Goal: Task Accomplishment & Management: Use online tool/utility

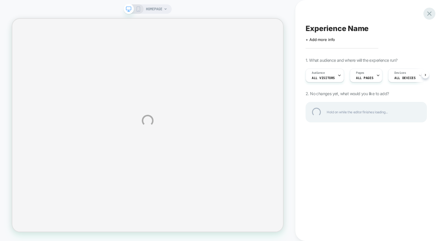
click at [425, 12] on div at bounding box center [429, 14] width 12 height 12
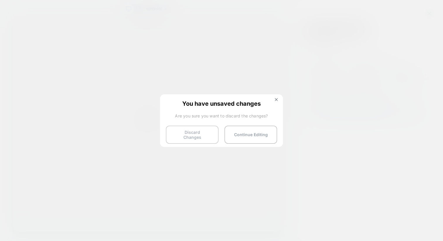
click at [205, 134] on button "Discard Changes" at bounding box center [192, 135] width 53 height 18
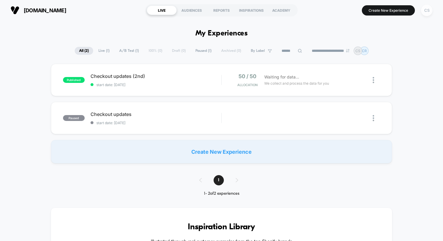
click at [430, 7] on div "CS" at bounding box center [426, 10] width 11 height 11
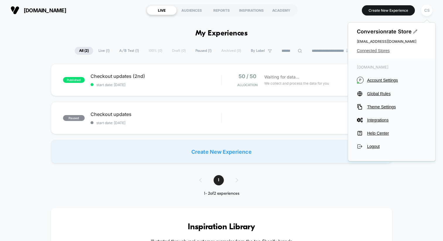
click at [376, 49] on span "Connected Stores" at bounding box center [392, 50] width 70 height 5
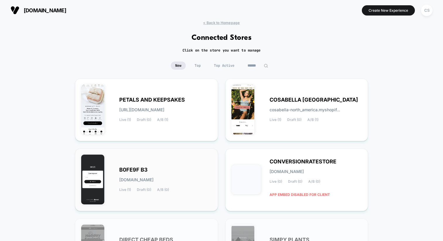
click at [152, 170] on div "B0FE9F B3 b0fe9f-b3.myshopify.com Live (1) Draft (0) A/B (0)" at bounding box center [165, 180] width 93 height 24
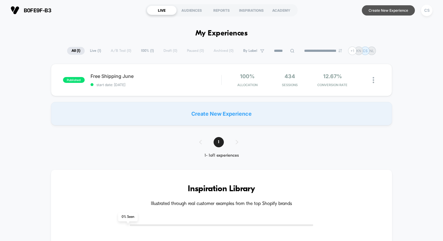
click at [375, 11] on button "Create New Experience" at bounding box center [388, 10] width 53 height 10
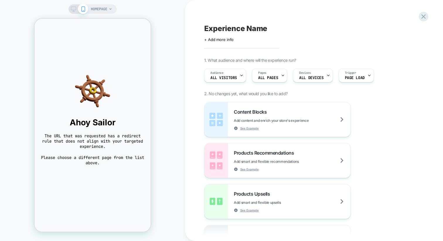
click at [103, 8] on span "HOMEPAGE" at bounding box center [99, 8] width 16 height 9
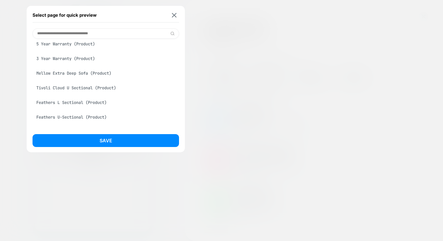
scroll to position [442, 0]
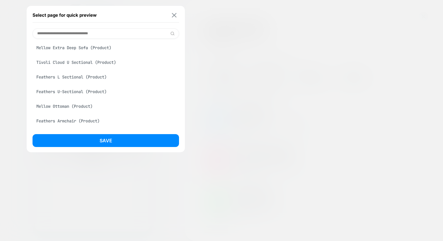
click at [173, 16] on img at bounding box center [174, 15] width 5 height 4
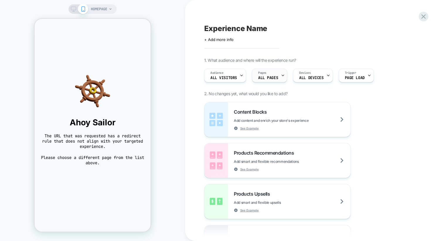
click at [271, 75] on div "Pages ALL PAGES" at bounding box center [268, 75] width 32 height 13
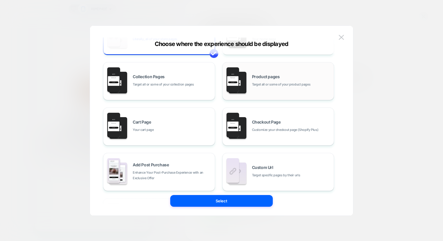
scroll to position [38, 0]
click at [273, 126] on div "Checkout Page Customize your checkout page (Shopify Plus)" at bounding box center [291, 126] width 79 height 13
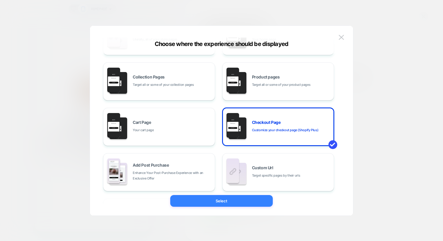
click at [244, 200] on button "Select" at bounding box center [221, 201] width 103 height 12
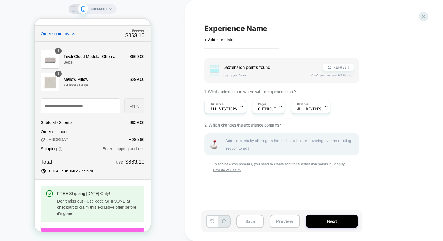
scroll to position [0, 0]
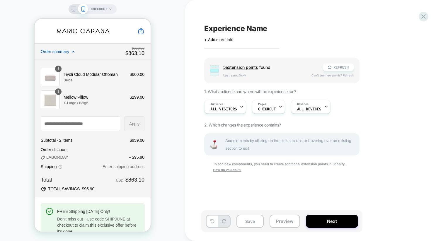
click at [72, 8] on icon at bounding box center [73, 8] width 5 height 5
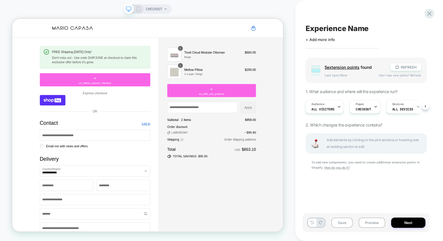
click at [340, 68] on span "5 extension point s" at bounding box center [342, 67] width 35 height 5
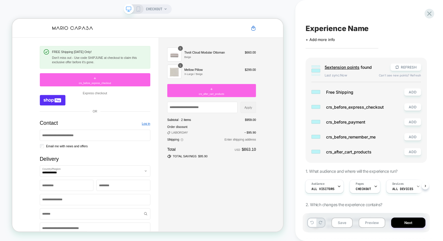
scroll to position [0, 1]
click at [415, 150] on button "ADD" at bounding box center [412, 151] width 17 height 7
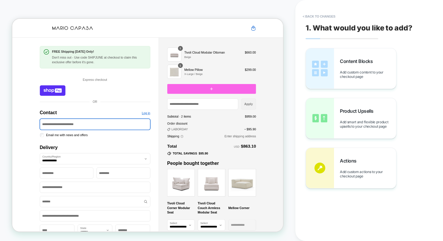
scroll to position [0, 0]
click at [312, 18] on button "< Back to changes" at bounding box center [319, 16] width 39 height 9
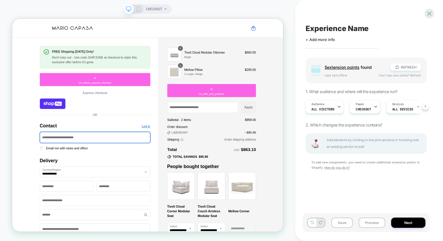
scroll to position [0, 11]
click at [426, 106] on div "Audience All Visitors Pages CHECKOUT Devices ALL DEVICES" at bounding box center [366, 107] width 121 height 20
click at [392, 107] on span "ALL DEVICES" at bounding box center [401, 109] width 21 height 4
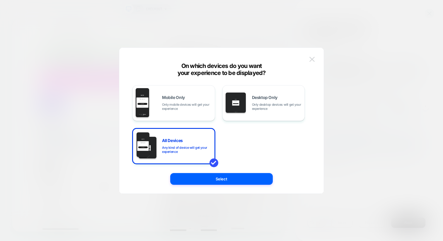
click at [311, 58] on img at bounding box center [311, 59] width 5 height 5
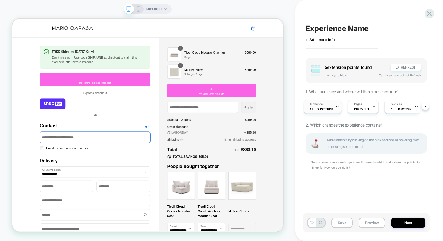
click at [316, 105] on span "Audience" at bounding box center [316, 104] width 13 height 4
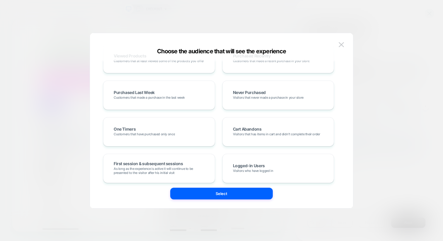
scroll to position [0, 0]
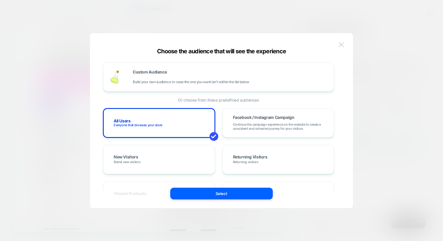
click at [345, 46] on button at bounding box center [341, 44] width 9 height 9
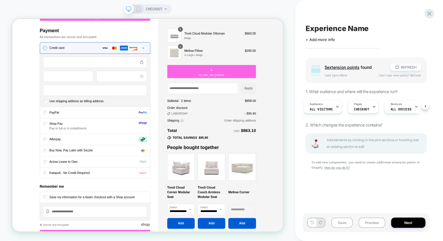
scroll to position [481, 0]
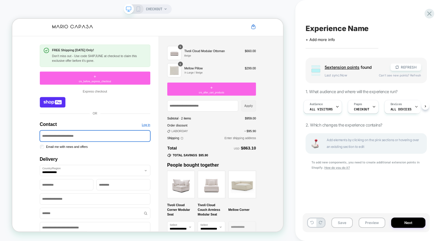
scroll to position [0, 0]
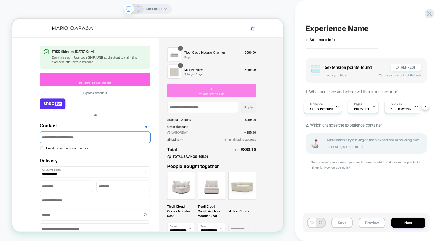
click at [298, 112] on div "+ crs_after_cart_products" at bounding box center [278, 115] width 118 height 18
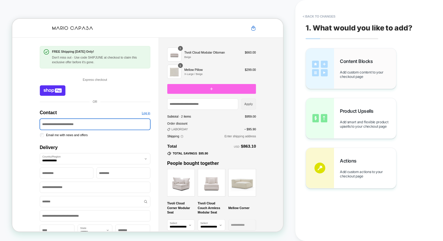
click at [336, 76] on div "Content Blocks Add custom content to your checkout page" at bounding box center [351, 68] width 90 height 40
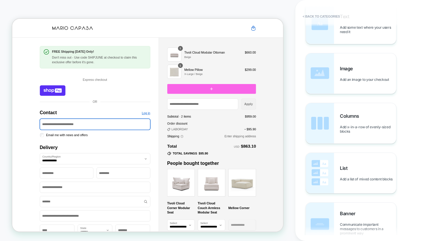
scroll to position [76, 0]
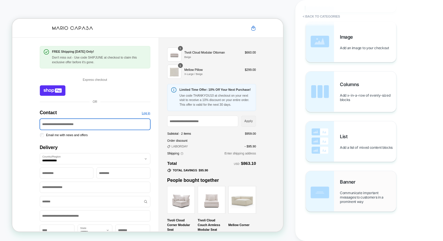
click at [333, 191] on img at bounding box center [320, 191] width 28 height 40
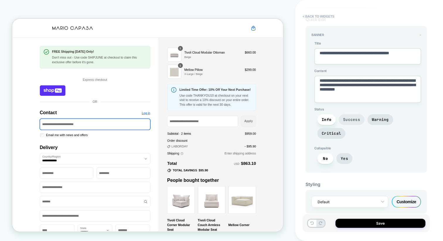
click at [354, 115] on span "Success" at bounding box center [352, 119] width 26 height 11
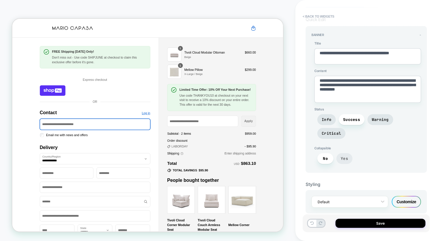
click at [345, 156] on span "Yes" at bounding box center [344, 158] width 7 height 5
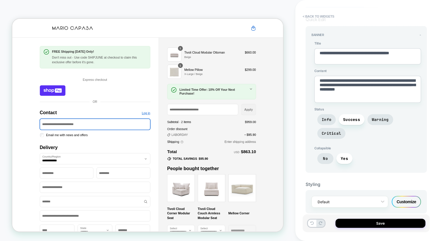
click at [350, 53] on textarea "**********" at bounding box center [367, 56] width 107 height 16
paste textarea "**********"
type textarea "*"
type textarea "**********"
type textarea "*"
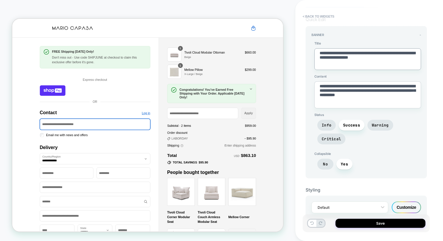
type textarea "**********"
click at [336, 95] on textarea "**********" at bounding box center [367, 94] width 107 height 27
paste textarea
type textarea "*"
type textarea "**********"
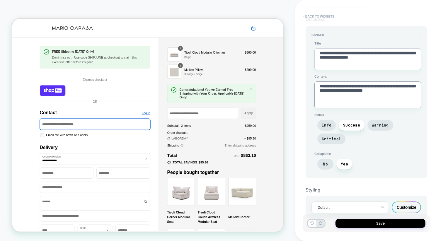
type textarea "*"
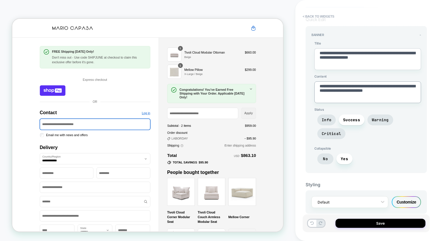
scroll to position [32, 0]
type textarea "**********"
click at [374, 202] on div at bounding box center [346, 202] width 57 height 6
click at [404, 186] on div "Styling option Default focused, 1 of 1. 1 result available. Use Up and Down to …" at bounding box center [366, 193] width 121 height 41
click at [403, 204] on div "Customize" at bounding box center [406, 202] width 29 height 12
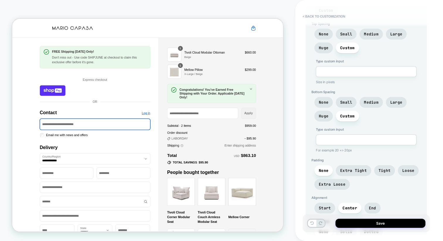
scroll to position [311, 0]
click at [383, 134] on textarea at bounding box center [366, 139] width 101 height 11
type textarea "*"
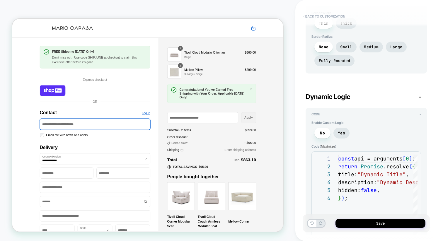
scroll to position [512, 0]
click at [325, 127] on span "No" at bounding box center [322, 132] width 16 height 11
click at [340, 130] on span "Yes" at bounding box center [341, 132] width 7 height 5
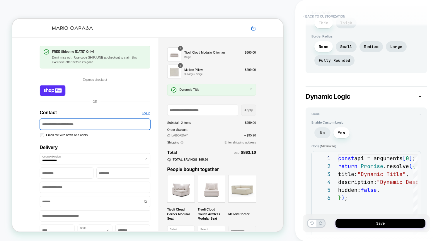
click at [324, 130] on span "No" at bounding box center [322, 132] width 5 height 5
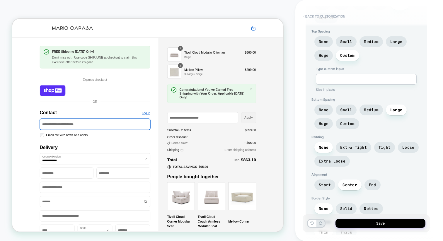
scroll to position [304, 0]
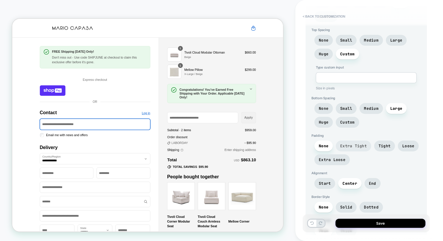
click at [348, 144] on span "Extra Tight" at bounding box center [353, 146] width 27 height 5
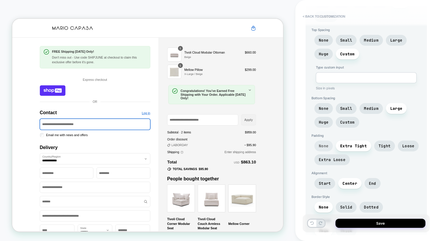
click at [324, 144] on span "None" at bounding box center [324, 146] width 10 height 5
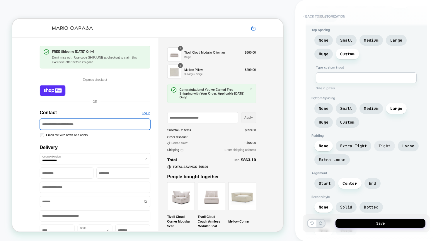
click at [384, 144] on span "Tight" at bounding box center [385, 146] width 12 height 5
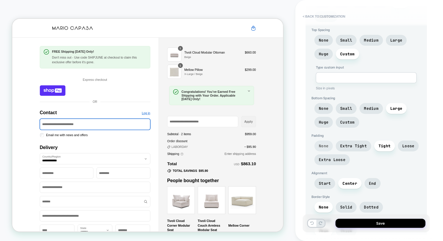
click at [319, 144] on span "None" at bounding box center [324, 146] width 10 height 5
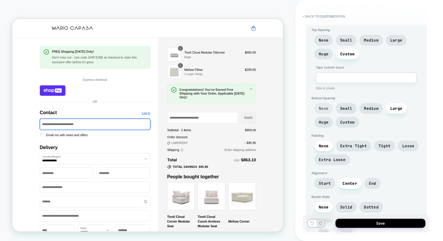
click at [323, 106] on span "None" at bounding box center [324, 108] width 10 height 5
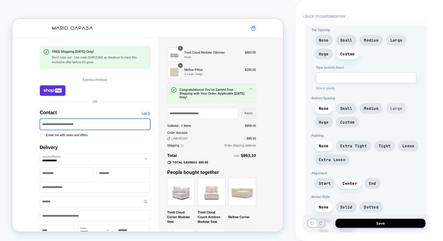
click at [393, 106] on span "Large" at bounding box center [396, 108] width 12 height 5
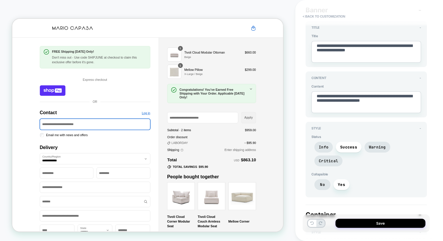
scroll to position [23, 0]
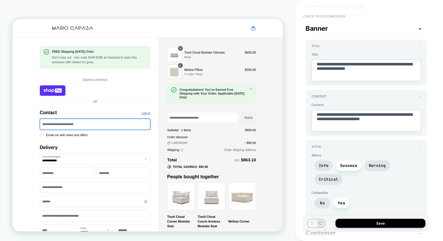
click at [305, 16] on button "< Back to customization" at bounding box center [324, 16] width 48 height 9
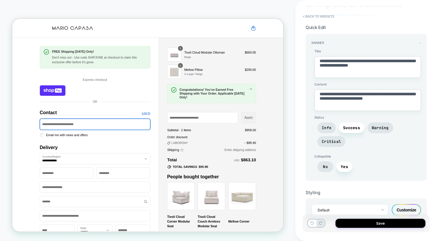
click at [148, 60] on h1 "FREE Shipping [DATE] Only!" at bounding box center [128, 62] width 126 height 5
click at [313, 17] on button "< Back to widgets" at bounding box center [319, 16] width 38 height 9
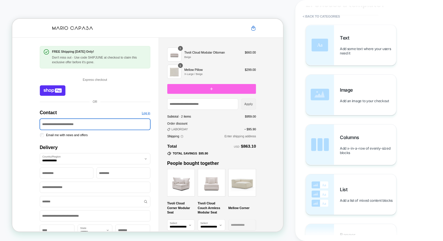
click at [256, 116] on div at bounding box center [278, 112] width 118 height 13
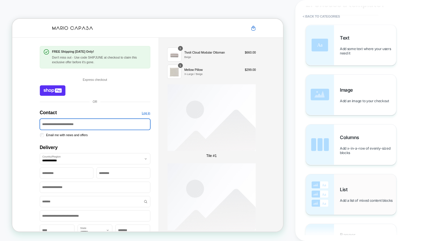
scroll to position [76, 0]
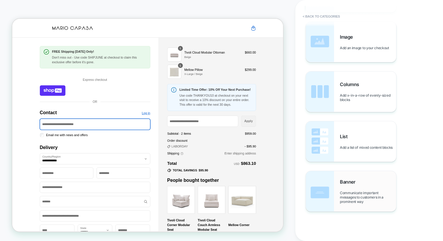
click at [333, 192] on img at bounding box center [320, 191] width 28 height 40
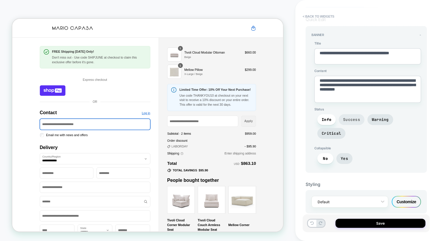
click at [354, 117] on span "Success" at bounding box center [351, 119] width 17 height 5
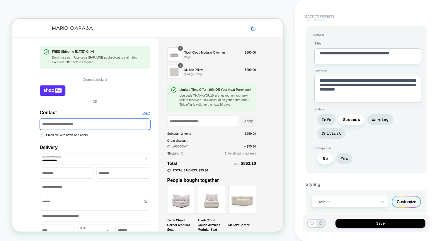
click at [339, 89] on textarea "**********" at bounding box center [367, 89] width 107 height 27
paste textarea
type textarea "*"
type textarea "**********"
type textarea "*"
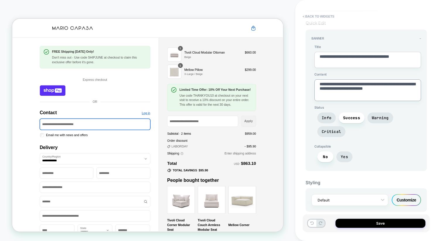
scroll to position [26, 0]
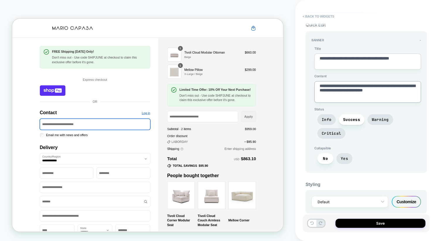
type textarea "**********"
click at [354, 62] on textarea "**********" at bounding box center [367, 62] width 107 height 16
paste textarea "**********"
type textarea "*"
type textarea "**********"
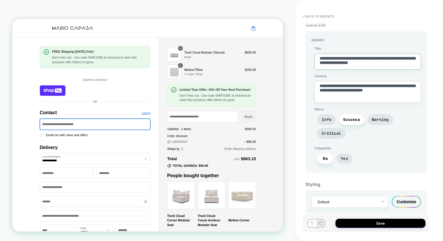
type textarea "*"
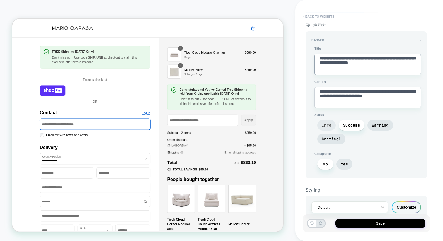
scroll to position [32, 0]
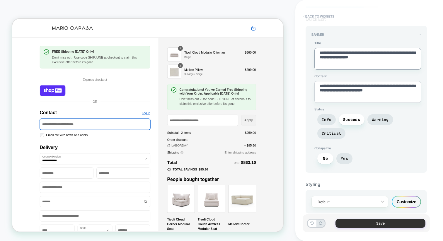
type textarea "**********"
click at [346, 221] on button "Save" at bounding box center [380, 223] width 90 height 9
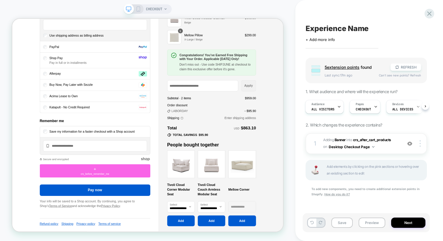
scroll to position [476, 0]
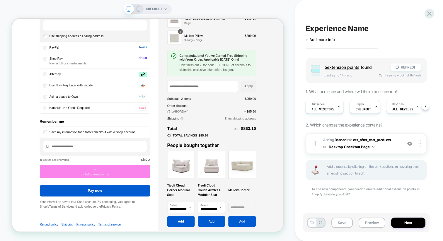
click at [79, 221] on div "+ crs_before_remember_me" at bounding box center [122, 223] width 147 height 18
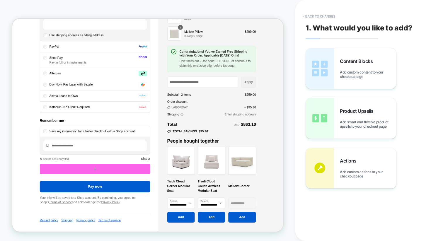
scroll to position [440, 0]
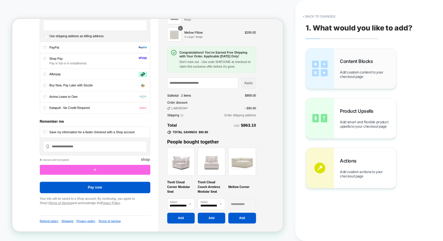
click at [348, 71] on span "Add custom content to your checkout page" at bounding box center [368, 74] width 56 height 9
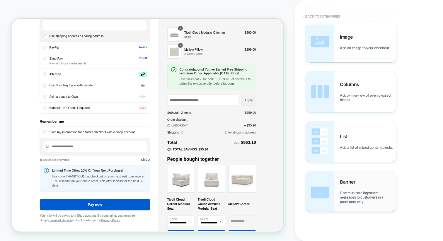
click at [331, 185] on img at bounding box center [320, 191] width 28 height 40
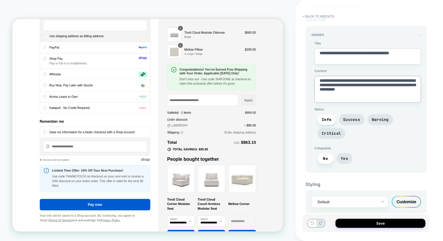
click at [354, 92] on textarea "**********" at bounding box center [367, 89] width 107 height 27
type textarea "*"
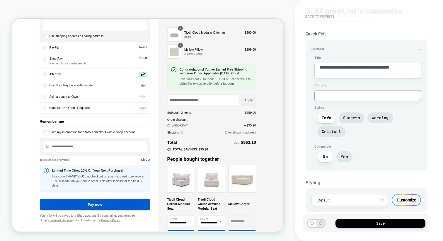
scroll to position [15, 0]
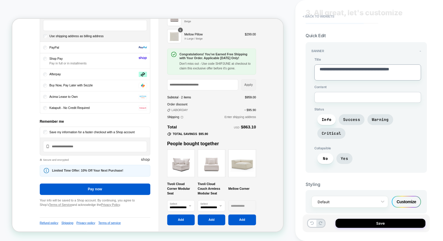
click at [354, 75] on textarea "**********" at bounding box center [367, 72] width 107 height 16
paste textarea "**********"
type textarea "*"
type textarea "**********"
type textarea "*"
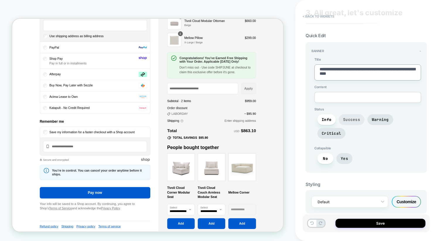
type textarea "**********"
click at [350, 117] on span "Success" at bounding box center [351, 119] width 17 height 5
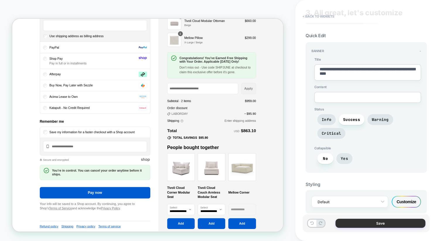
click at [358, 226] on button "Save" at bounding box center [380, 223] width 90 height 9
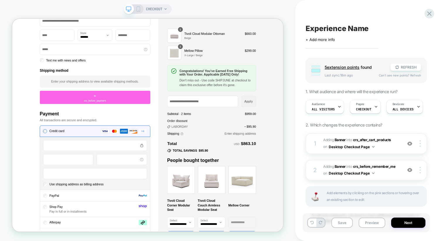
scroll to position [268, 0]
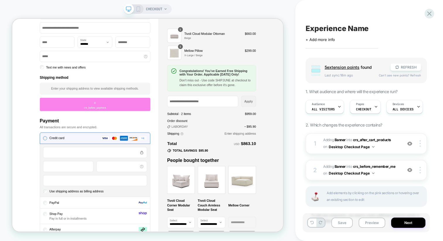
click at [134, 131] on div "+ crs_before_payment" at bounding box center [122, 133] width 147 height 18
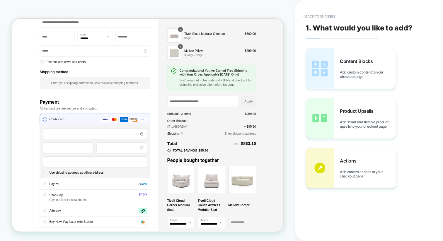
scroll to position [251, 0]
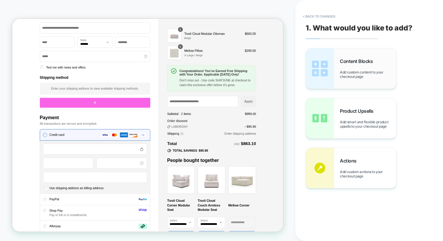
click at [354, 67] on div "Content Blocks Add custom content to your checkout page" at bounding box center [368, 68] width 56 height 21
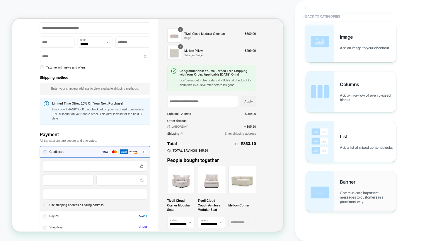
click at [341, 200] on span "Communicate important messages to customers in a prominent way" at bounding box center [368, 197] width 56 height 13
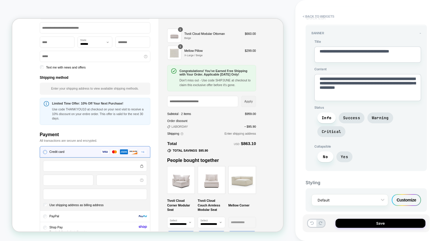
scroll to position [31, 0]
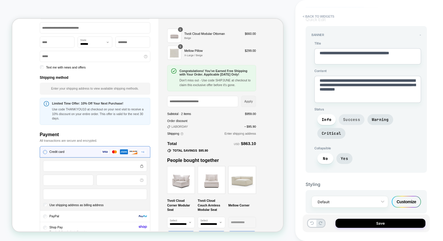
click at [358, 117] on span "Success" at bounding box center [351, 119] width 17 height 5
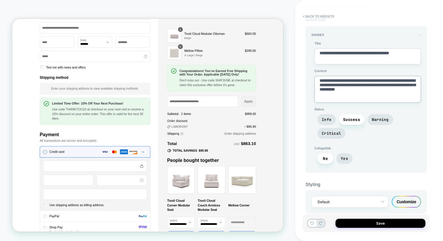
click at [355, 91] on textarea "**********" at bounding box center [367, 89] width 107 height 27
paste textarea
type textarea "*"
type textarea "**********"
type textarea "*"
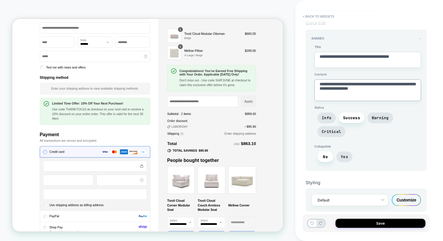
scroll to position [26, 0]
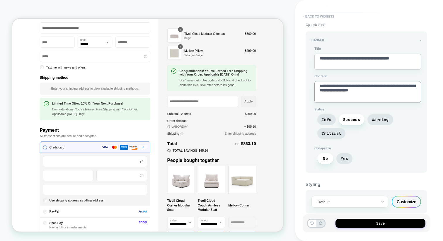
type textarea "**********"
click at [350, 56] on textarea "**********" at bounding box center [367, 62] width 107 height 16
paste textarea "**********"
type textarea "*"
type textarea "**********"
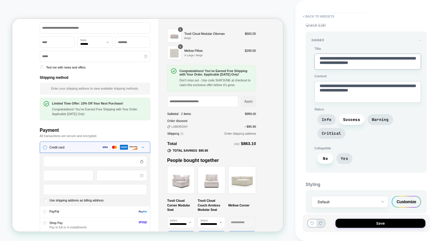
type textarea "*"
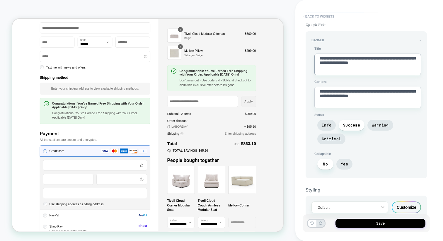
type textarea "**********"
click at [371, 93] on textarea "**********" at bounding box center [367, 98] width 107 height 22
paste textarea "**********"
type textarea "*"
type textarea "**********"
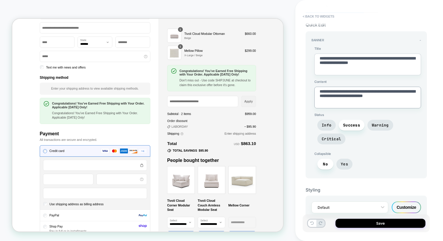
type textarea "*"
type textarea "**********"
click at [340, 161] on span "Yes" at bounding box center [344, 164] width 16 height 11
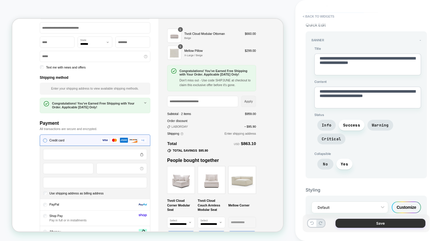
click at [376, 224] on button "Save" at bounding box center [380, 223] width 90 height 9
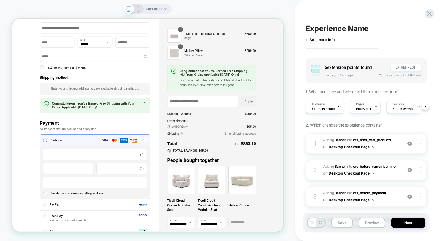
scroll to position [0, 0]
click at [323, 110] on div "Congratulations! You’ve Earned Free Shipping with Your Order. Applicable Today …" at bounding box center [278, 98] width 118 height 35
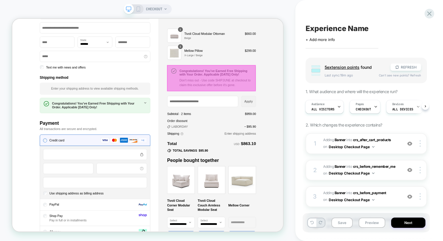
click at [327, 98] on div at bounding box center [278, 98] width 118 height 35
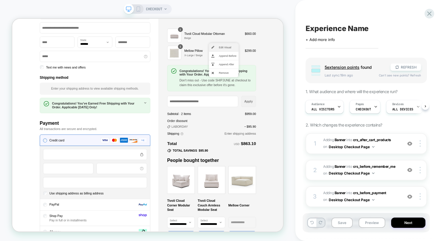
click at [294, 55] on span "Edit Visual" at bounding box center [299, 56] width 23 height 5
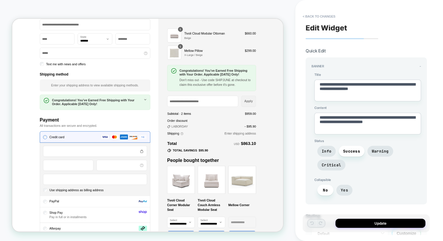
scroll to position [251, 0]
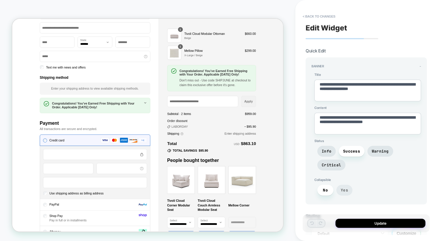
click at [343, 188] on span "Yes" at bounding box center [344, 190] width 7 height 5
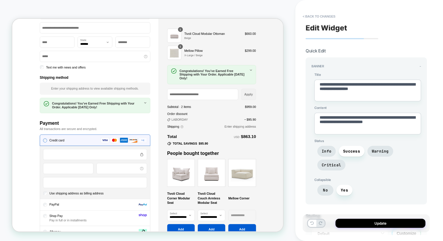
scroll to position [32, 0]
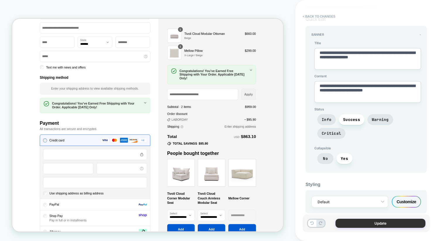
click at [368, 220] on button "Update" at bounding box center [380, 223] width 90 height 9
type textarea "*"
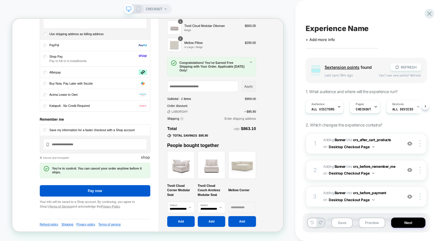
scroll to position [481, 0]
click at [343, 222] on button "Save" at bounding box center [341, 223] width 21 height 10
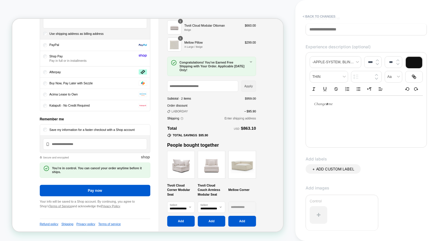
scroll to position [0, 0]
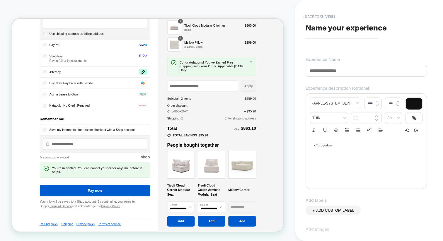
click at [337, 70] on input at bounding box center [366, 71] width 121 height 12
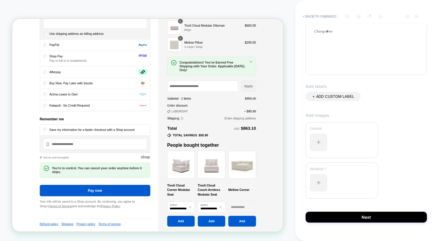
scroll to position [125, 0]
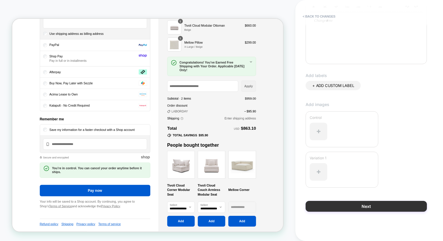
type input "**********"
click at [331, 202] on button "Next" at bounding box center [366, 206] width 121 height 11
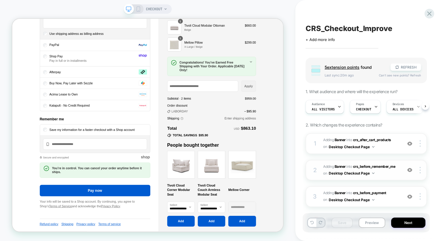
scroll to position [0, 0]
click at [399, 221] on button "Next" at bounding box center [408, 223] width 34 height 10
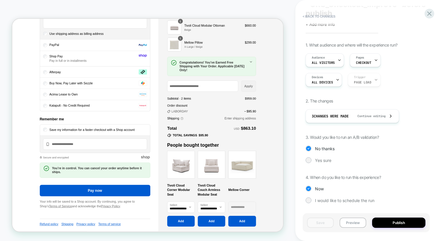
scroll to position [0, 0]
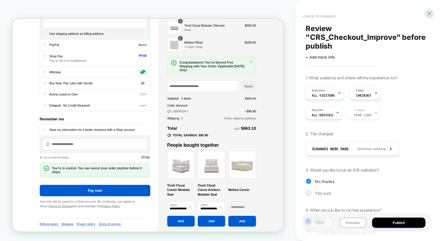
click at [326, 16] on button "< Back to changes" at bounding box center [319, 16] width 39 height 9
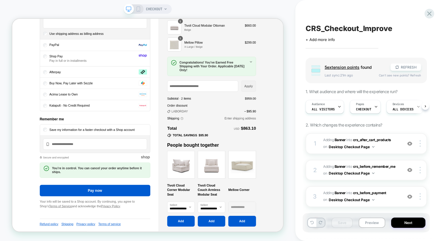
scroll to position [0, 0]
click at [398, 67] on icon at bounding box center [397, 67] width 4 height 4
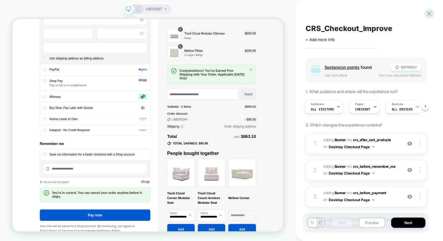
scroll to position [486, 0]
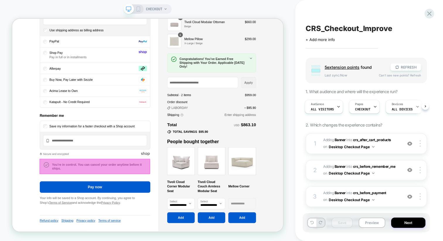
click at [100, 212] on div at bounding box center [122, 216] width 147 height 21
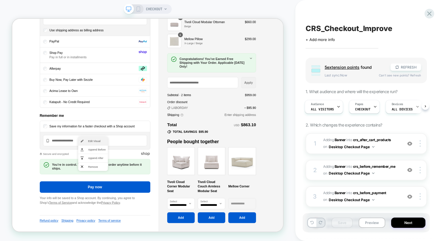
click at [112, 181] on li "Edit Visual" at bounding box center [120, 181] width 40 height 11
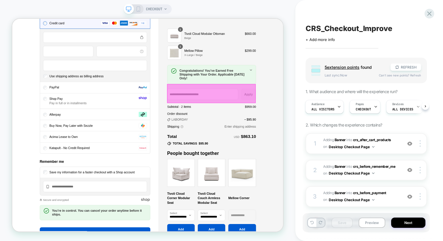
scroll to position [486, 0]
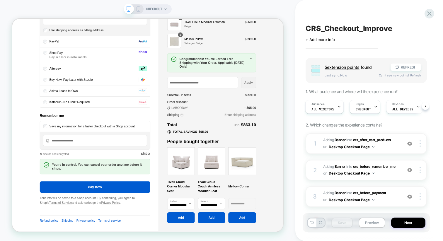
click at [341, 66] on span "5 extension point s" at bounding box center [342, 67] width 35 height 5
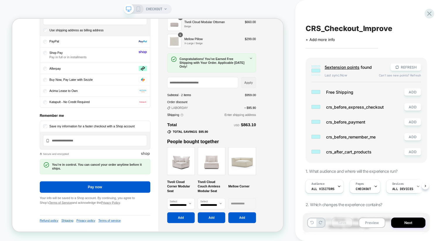
click at [346, 137] on span "crs_before_remember_me" at bounding box center [362, 136] width 72 height 5
click at [316, 94] on rect at bounding box center [315, 92] width 8 height 4
click at [399, 68] on icon at bounding box center [397, 67] width 4 height 4
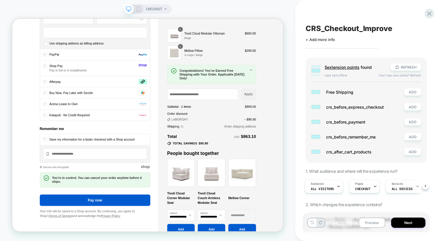
scroll to position [469, 0]
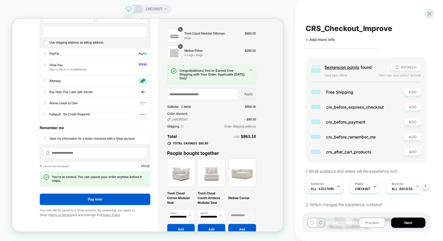
click at [404, 66] on button "REFRESH" at bounding box center [406, 67] width 30 height 7
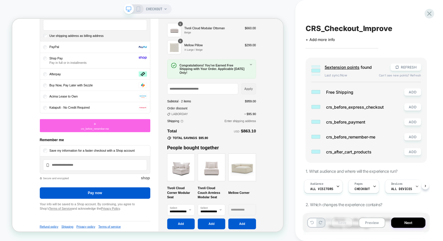
scroll to position [487, 0]
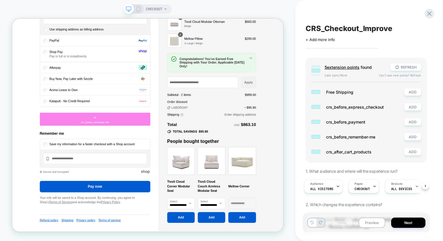
click at [139, 153] on div "+ crs_before_remember-me" at bounding box center [122, 153] width 147 height 18
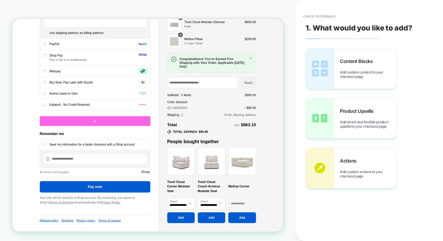
scroll to position [465, 0]
click at [315, 71] on img at bounding box center [320, 68] width 28 height 40
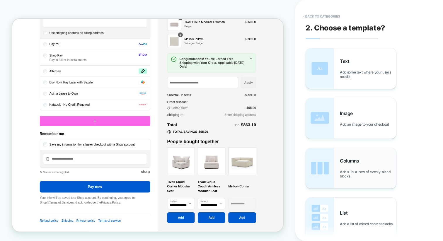
scroll to position [469, 0]
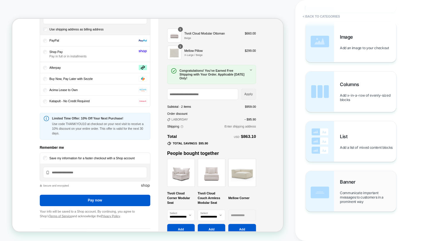
click at [323, 182] on img at bounding box center [320, 191] width 28 height 40
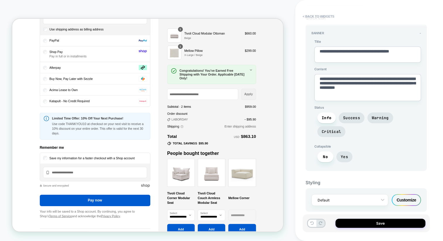
scroll to position [31, 0]
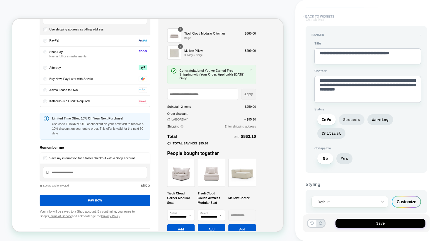
click at [350, 121] on span "Success" at bounding box center [352, 119] width 26 height 11
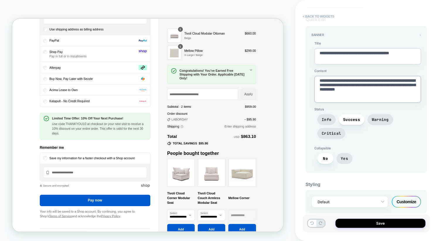
click at [345, 86] on textarea "**********" at bounding box center [367, 89] width 107 height 27
click at [357, 87] on textarea "**********" at bounding box center [367, 89] width 107 height 27
click at [363, 87] on textarea "**********" at bounding box center [367, 89] width 107 height 27
type textarea "*"
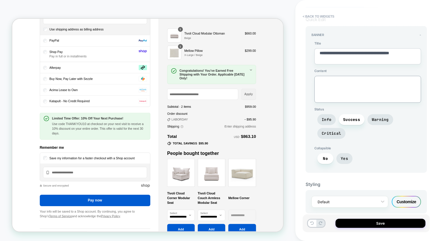
scroll to position [467, 0]
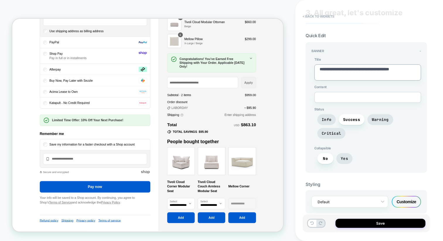
click at [352, 67] on textarea "**********" at bounding box center [367, 72] width 107 height 16
paste textarea "**********"
type textarea "*"
type textarea "**********"
type textarea "*"
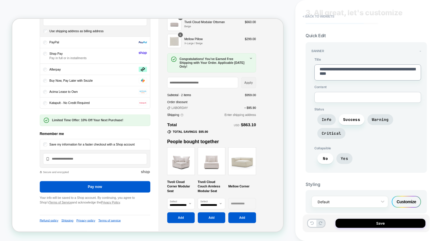
scroll to position [469, 0]
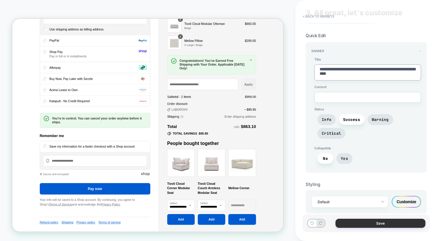
type textarea "**********"
click at [376, 221] on button "Save" at bounding box center [380, 223] width 90 height 9
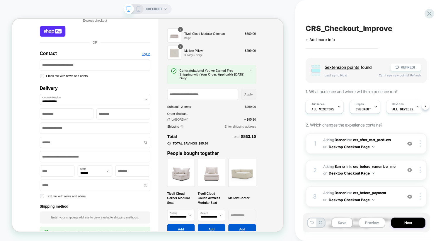
scroll to position [94, 0]
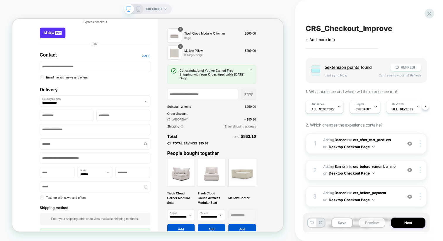
click at [366, 224] on button "Preview" at bounding box center [372, 223] width 27 height 10
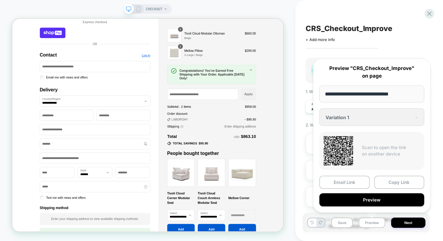
click at [338, 96] on input "**********" at bounding box center [371, 94] width 105 height 17
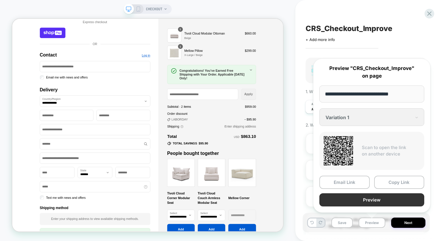
click at [337, 201] on button "Preview" at bounding box center [371, 199] width 105 height 13
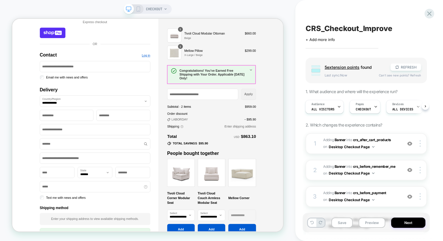
click at [315, 94] on h1 "Congratulations! You’ve Earned Free Shipping with Your Order. Applicable [DATE]…" at bounding box center [280, 93] width 90 height 15
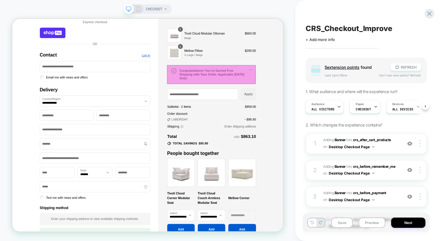
click at [315, 94] on div at bounding box center [278, 93] width 118 height 25
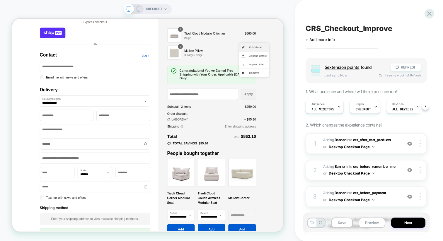
click at [328, 54] on li "Edit Visual" at bounding box center [335, 56] width 40 height 11
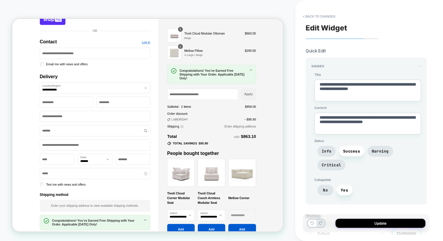
scroll to position [32, 0]
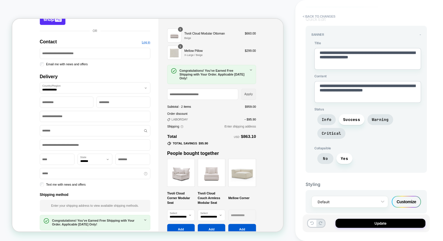
click at [403, 198] on div "Customize" at bounding box center [406, 202] width 29 height 12
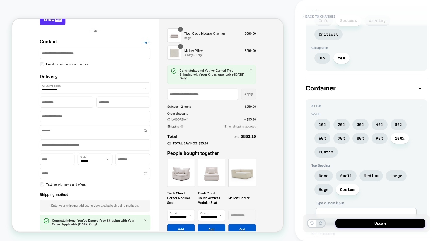
scroll to position [169, 0]
click at [357, 119] on span "30%" at bounding box center [360, 124] width 16 height 11
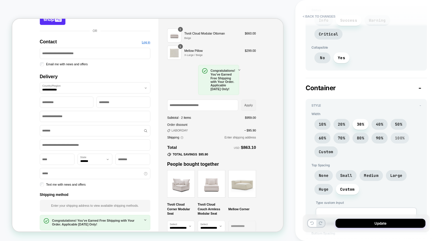
click at [394, 133] on span "100%" at bounding box center [400, 138] width 18 height 11
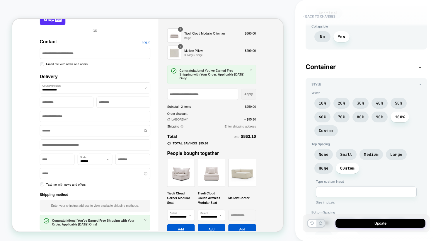
scroll to position [190, 0]
click at [343, 166] on span "Custom" at bounding box center [347, 168] width 15 height 5
click at [327, 166] on span "Huge" at bounding box center [324, 168] width 10 height 5
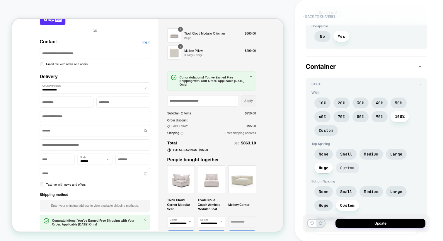
click at [345, 166] on span "Custom" at bounding box center [347, 168] width 15 height 5
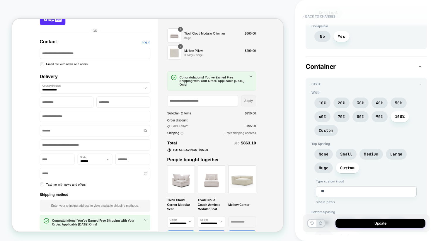
type textarea "*"
drag, startPoint x: 335, startPoint y: 175, endPoint x: 287, endPoint y: 174, distance: 47.8
type textarea "*"
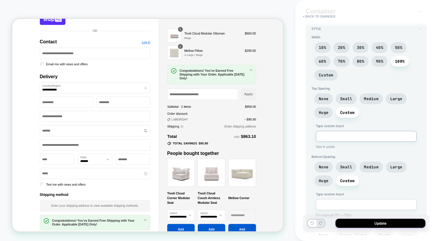
scroll to position [250, 0]
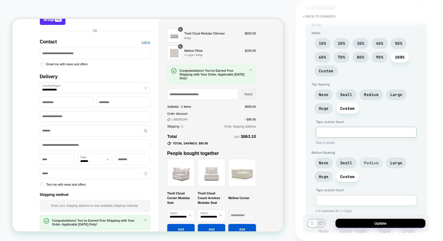
click at [366, 161] on span "Medium" at bounding box center [371, 163] width 15 height 5
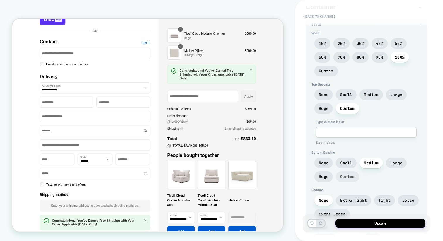
click at [343, 171] on span "Custom" at bounding box center [347, 176] width 23 height 11
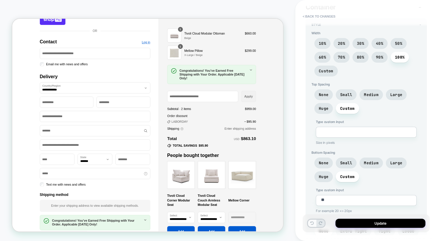
click at [311, 221] on button at bounding box center [312, 223] width 8 height 7
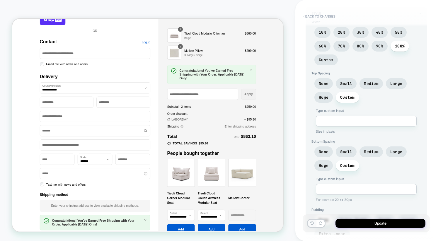
scroll to position [40, 0]
click at [311, 221] on button at bounding box center [312, 223] width 8 height 7
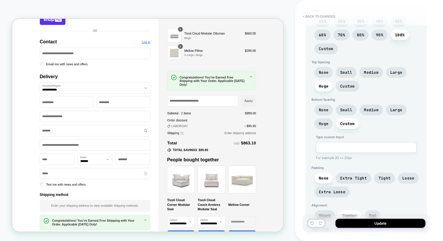
click at [311, 221] on button at bounding box center [312, 223] width 8 height 7
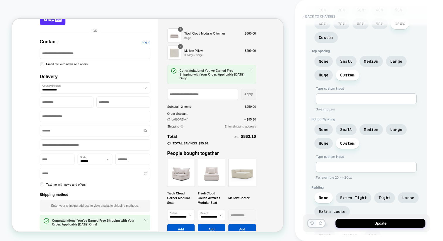
click at [311, 221] on button at bounding box center [312, 223] width 8 height 7
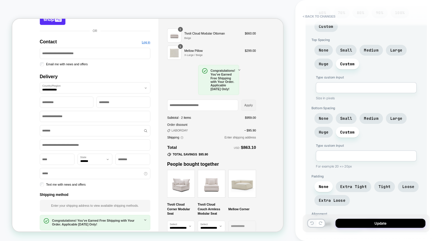
click at [313, 220] on button at bounding box center [312, 223] width 8 height 7
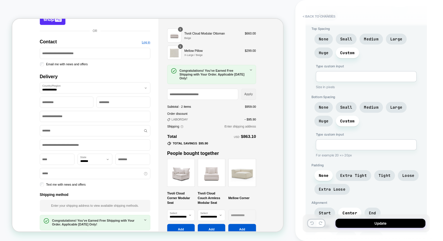
click at [313, 220] on button at bounding box center [312, 223] width 8 height 7
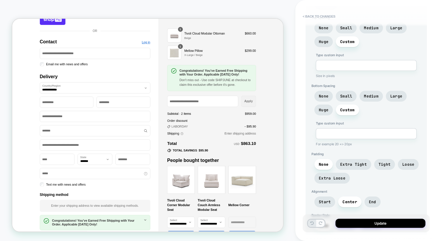
click at [319, 222] on icon at bounding box center [321, 224] width 4 height 4
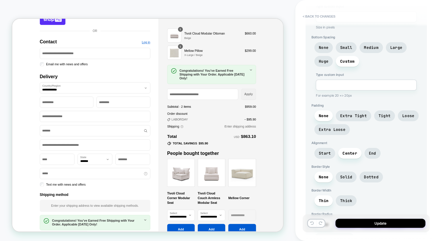
scroll to position [364, 0]
click at [369, 151] on span "End" at bounding box center [372, 153] width 7 height 5
click at [332, 149] on span "Start" at bounding box center [324, 154] width 21 height 11
click at [352, 151] on span "Center" at bounding box center [350, 153] width 15 height 5
click at [332, 88] on div at bounding box center [278, 93] width 118 height 25
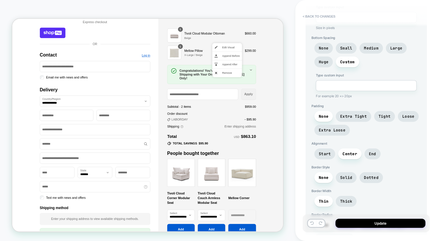
click at [382, 149] on div "Start Center End" at bounding box center [366, 156] width 110 height 14
click at [354, 117] on div "None Extra Tight Tight Loose Extra Loose" at bounding box center [366, 125] width 110 height 28
click at [332, 128] on span "Extra Loose" at bounding box center [332, 130] width 27 height 5
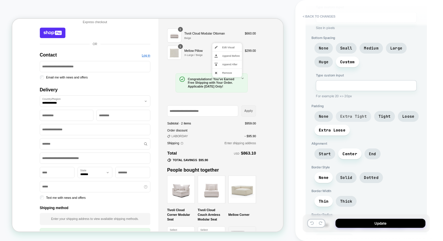
click at [368, 111] on span "Extra Tight" at bounding box center [353, 116] width 35 height 11
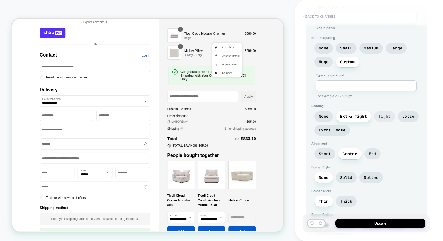
click at [381, 114] on span "Tight" at bounding box center [385, 116] width 12 height 5
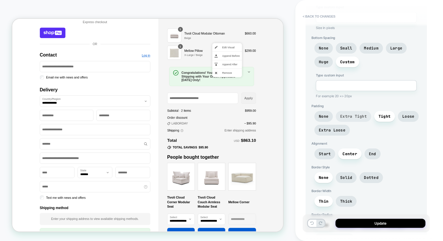
click at [354, 111] on span "Extra Tight" at bounding box center [353, 116] width 35 height 11
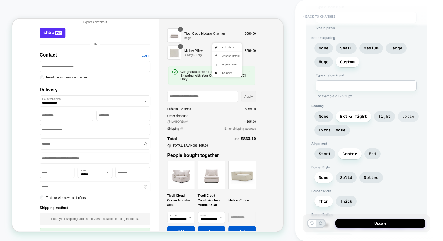
click at [403, 114] on span "Loose" at bounding box center [408, 116] width 12 height 5
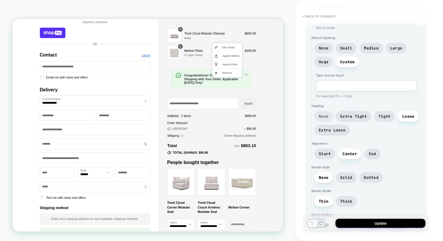
click at [321, 114] on span "None" at bounding box center [324, 116] width 10 height 5
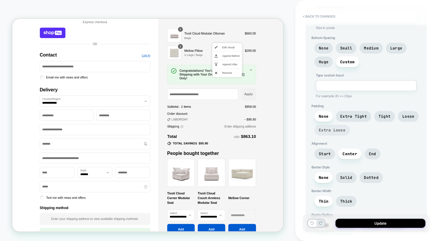
click at [330, 125] on span "Extra Loose" at bounding box center [331, 130] width 35 height 11
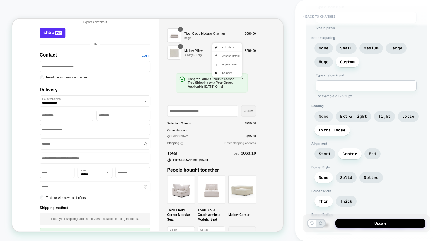
click at [326, 114] on span "None" at bounding box center [324, 116] width 10 height 5
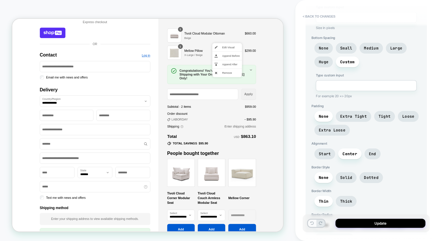
click at [314, 224] on icon at bounding box center [312, 224] width 4 height 4
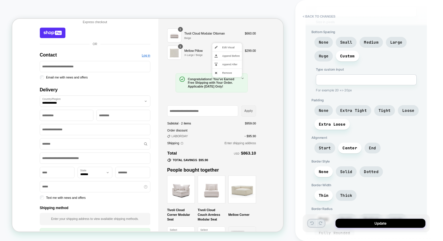
scroll to position [40, 0]
click at [314, 224] on icon at bounding box center [312, 224] width 4 height 4
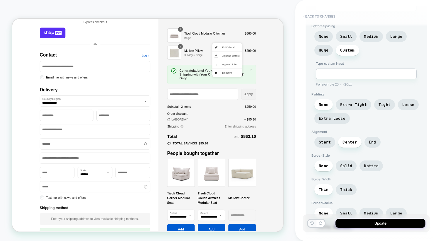
click at [314, 224] on icon at bounding box center [312, 224] width 4 height 4
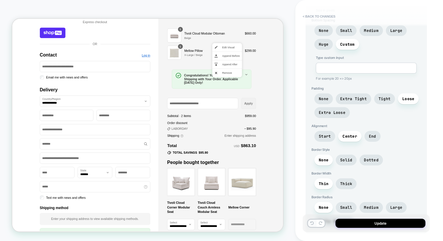
click at [314, 224] on icon at bounding box center [312, 224] width 4 height 4
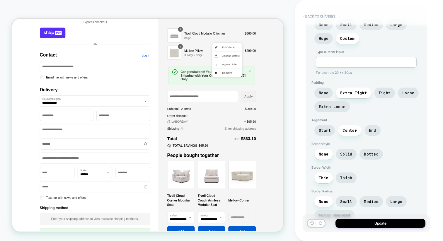
click at [314, 224] on icon at bounding box center [312, 224] width 4 height 4
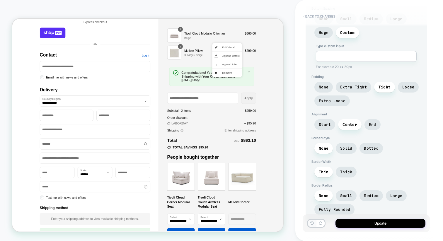
click at [314, 224] on icon at bounding box center [312, 224] width 4 height 4
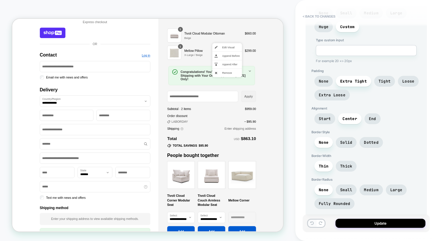
click at [314, 224] on icon at bounding box center [312, 224] width 4 height 4
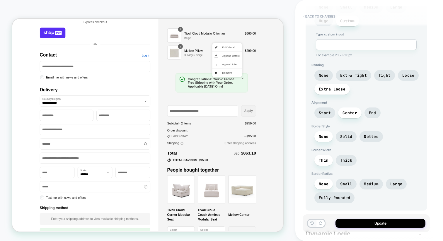
click at [314, 224] on button at bounding box center [312, 223] width 8 height 7
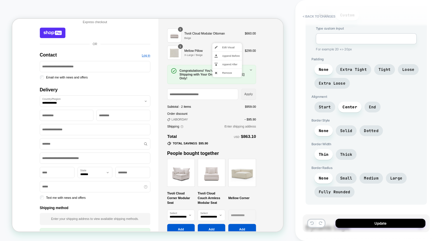
click at [314, 224] on button at bounding box center [312, 223] width 8 height 7
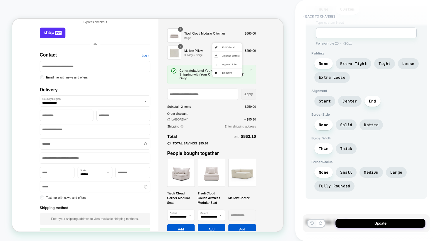
click at [314, 224] on button at bounding box center [312, 223] width 8 height 7
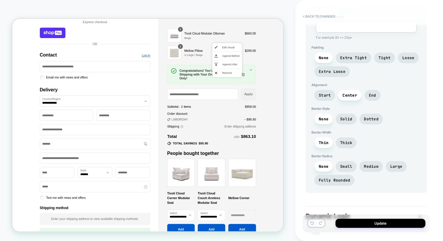
click at [314, 224] on button at bounding box center [312, 223] width 8 height 7
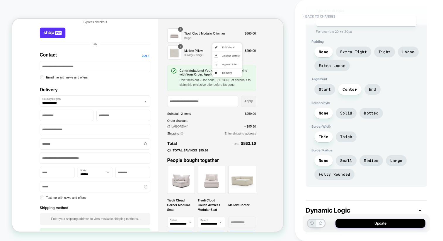
click at [323, 223] on button at bounding box center [320, 223] width 8 height 7
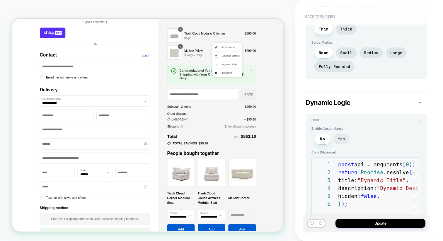
click at [338, 137] on span "Yes" at bounding box center [341, 139] width 7 height 5
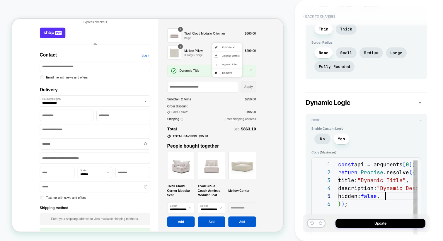
click at [385, 180] on div "const api = arguments [ 0 ] ; return Promise .resolve ( { title: "Dynamic Title…" at bounding box center [408, 236] width 140 height 150
type textarea "*"
type textarea "**********"
type textarea "*"
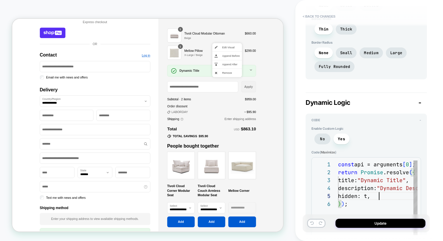
type textarea "**********"
type textarea "*"
type textarea "**********"
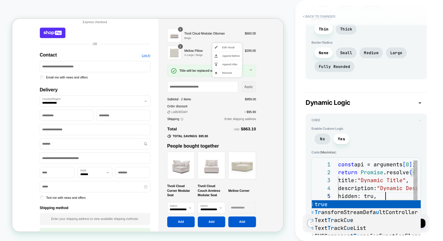
type textarea "*"
type textarea "**********"
type textarea "*"
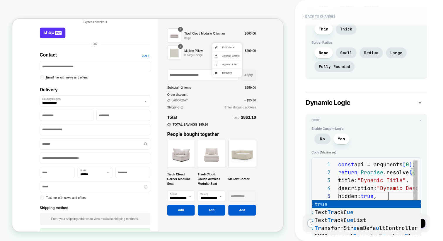
click at [385, 170] on div "const api = arguments [ 0 ] ; return Promise .resolve ( { title: "Dynamic Title…" at bounding box center [408, 236] width 140 height 150
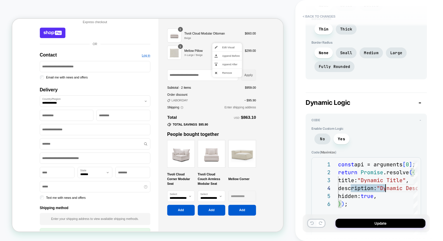
type textarea "**********"
click at [314, 223] on icon at bounding box center [312, 224] width 4 height 4
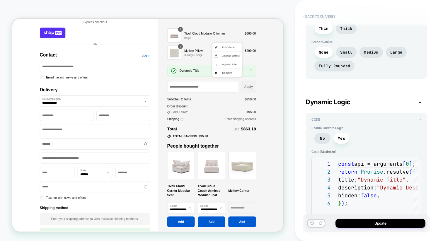
click at [314, 223] on icon at bounding box center [312, 224] width 4 height 4
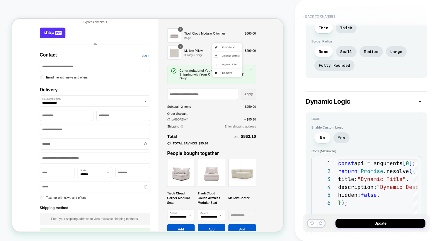
click at [321, 221] on button at bounding box center [320, 223] width 8 height 7
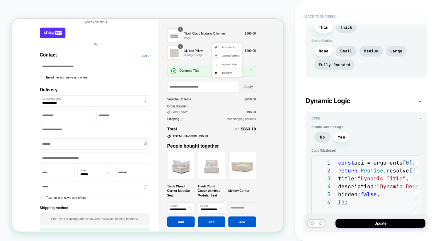
click at [316, 222] on button at bounding box center [312, 223] width 8 height 7
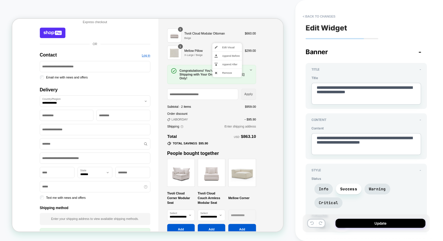
click at [420, 51] on span "-" at bounding box center [419, 52] width 3 height 8
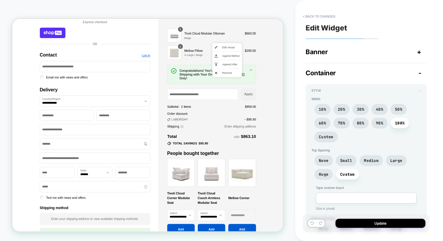
click at [385, 71] on div "Container -" at bounding box center [366, 73] width 121 height 8
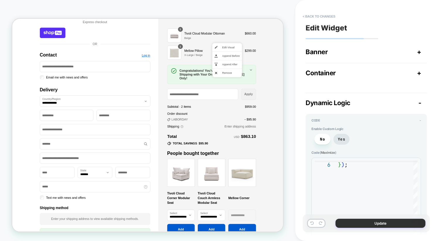
click at [379, 221] on button "Update" at bounding box center [380, 223] width 90 height 9
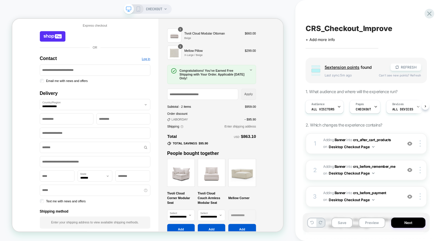
scroll to position [0, 0]
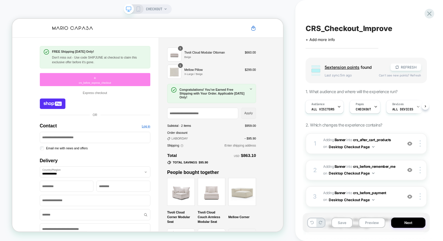
click at [135, 100] on div "+ crs_before_express_checkout" at bounding box center [122, 100] width 147 height 18
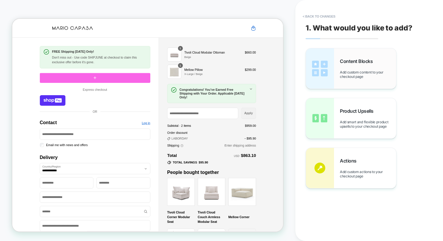
click at [364, 75] on span "Add custom content to your checkout page" at bounding box center [368, 74] width 56 height 9
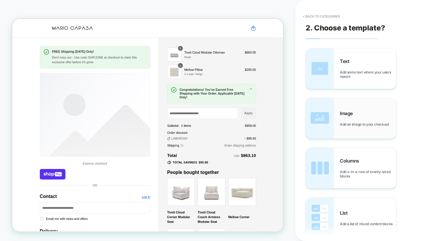
click at [353, 134] on div "Image Add an image to your checkout" at bounding box center [351, 118] width 90 height 40
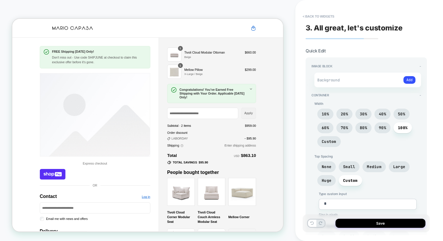
click at [360, 84] on div "Add" at bounding box center [382, 80] width 65 height 9
click at [360, 81] on div "Add" at bounding box center [382, 80] width 65 height 9
click at [408, 79] on button "Add" at bounding box center [409, 80] width 12 height 8
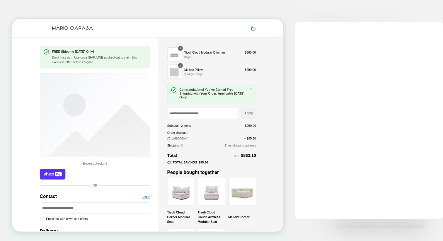
click at [294, 83] on div at bounding box center [221, 120] width 443 height 241
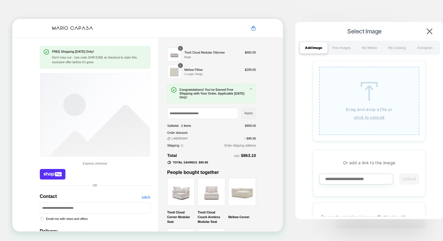
click at [329, 86] on div "Drag and drop a file or click to upload" at bounding box center [369, 101] width 100 height 68
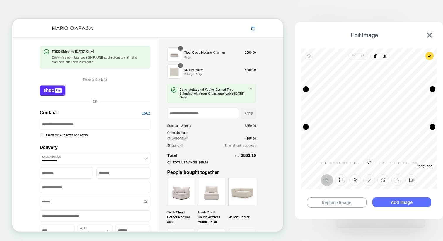
click at [385, 197] on button "Add Image" at bounding box center [401, 202] width 59 height 10
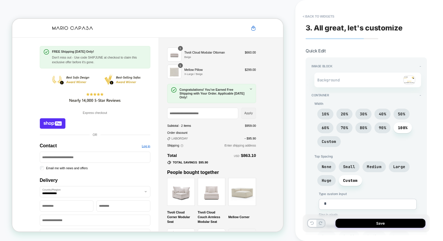
click at [353, 130] on div "10% 20% 30% 40% 50% 60% 70% 80% 90% 100% Custom" at bounding box center [367, 129] width 107 height 41
click at [349, 128] on span "70%" at bounding box center [344, 127] width 16 height 11
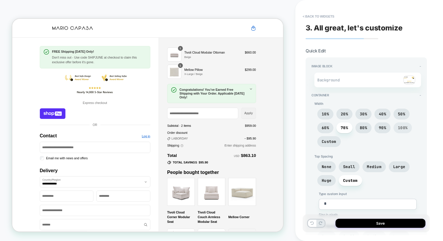
click at [396, 125] on span "100%" at bounding box center [402, 127] width 18 height 11
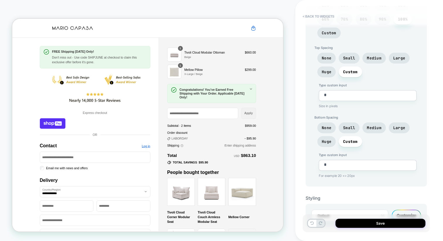
scroll to position [110, 0]
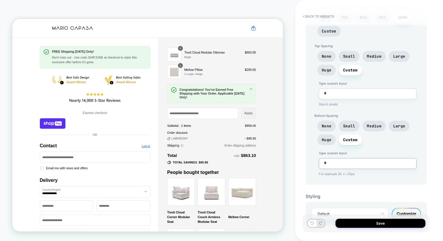
type textarea "*"
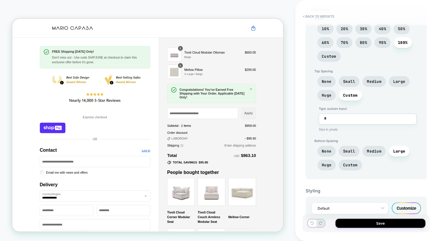
scroll to position [85, 0]
click at [349, 165] on span "Custom" at bounding box center [350, 165] width 15 height 5
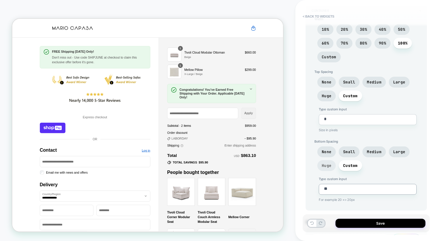
click at [327, 163] on span "Huge" at bounding box center [327, 165] width 10 height 5
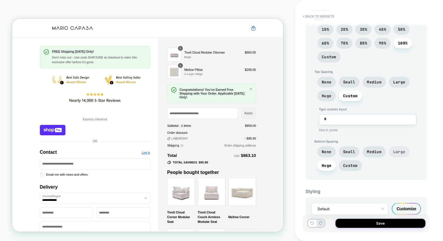
click at [399, 149] on span "Large" at bounding box center [399, 151] width 12 height 5
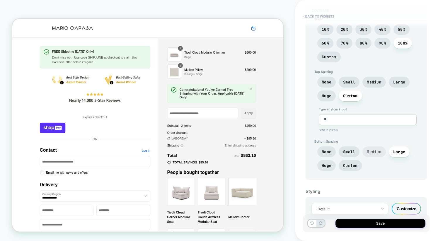
click at [377, 149] on span "Medium" at bounding box center [374, 151] width 15 height 5
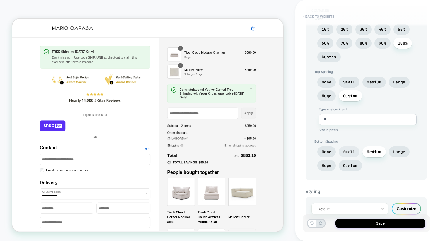
click at [357, 150] on span "Small" at bounding box center [349, 151] width 21 height 11
click at [327, 150] on span "None" at bounding box center [327, 151] width 10 height 5
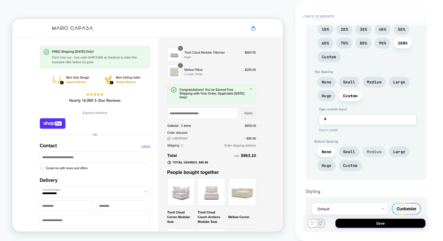
click at [370, 147] on span "Medium" at bounding box center [373, 151] width 23 height 11
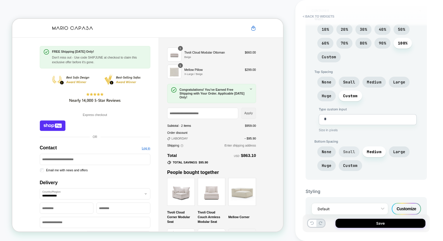
click at [353, 149] on span "Small" at bounding box center [349, 151] width 12 height 5
click at [328, 149] on span "None" at bounding box center [327, 151] width 10 height 5
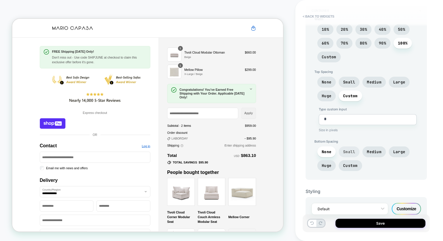
click at [340, 149] on span "Small" at bounding box center [349, 151] width 21 height 11
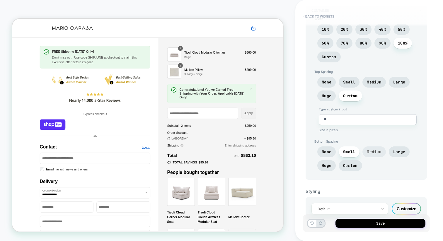
click at [367, 150] on span "Medium" at bounding box center [374, 151] width 15 height 5
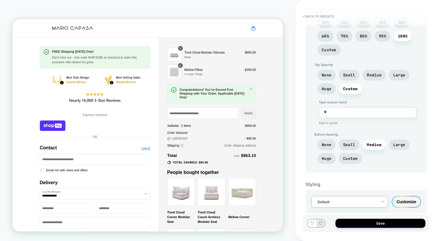
click at [370, 201] on div at bounding box center [346, 202] width 57 height 6
click at [407, 198] on div "Customize" at bounding box center [406, 202] width 29 height 12
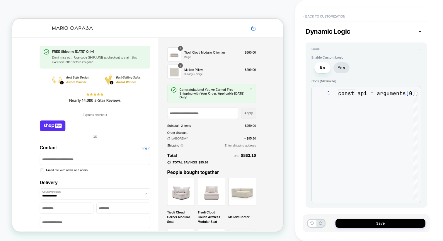
scroll to position [32, 0]
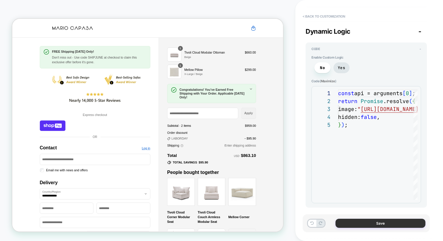
click at [351, 221] on button "Save" at bounding box center [380, 223] width 90 height 9
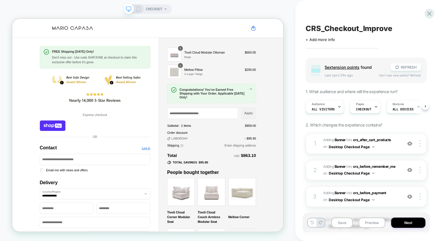
scroll to position [0, 0]
click at [344, 222] on button "Save" at bounding box center [341, 223] width 21 height 10
click at [400, 68] on button "REFRESH" at bounding box center [406, 67] width 30 height 7
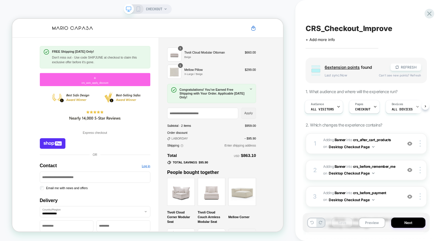
scroll to position [0, 0]
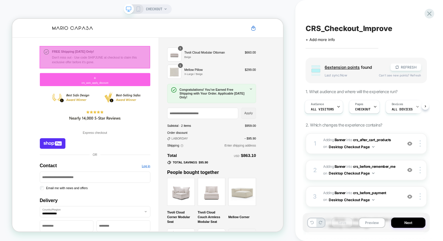
click at [150, 79] on div at bounding box center [122, 70] width 147 height 30
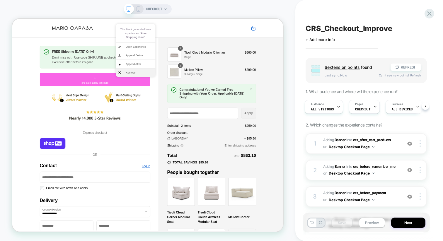
click at [164, 88] on span "Remove" at bounding box center [181, 90] width 37 height 5
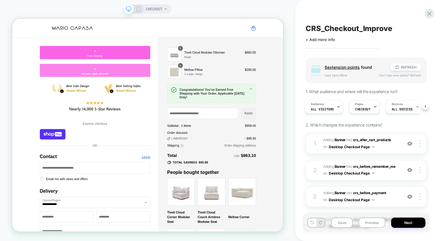
click at [162, 82] on div "+ crs_auto_apply_discount" at bounding box center [122, 88] width 147 height 18
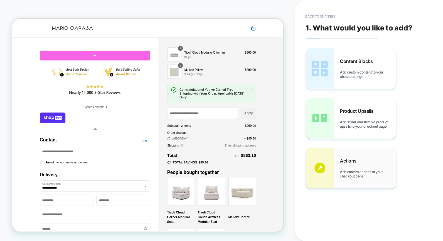
click at [340, 150] on div "Actions Add custom actions to your checkout page" at bounding box center [351, 168] width 90 height 40
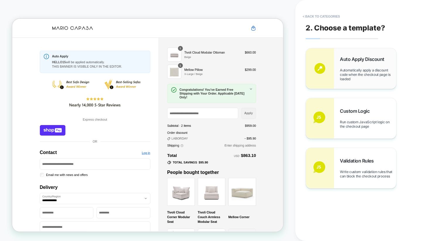
click at [361, 68] on span "Automatically apply a discount code when the checkout page is loaded" at bounding box center [368, 74] width 56 height 13
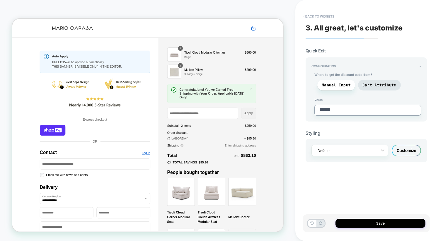
click at [337, 107] on textarea "*******" at bounding box center [367, 110] width 107 height 11
click at [346, 109] on textarea "*******" at bounding box center [367, 110] width 107 height 11
paste textarea "*"
type textarea "*"
type textarea "********"
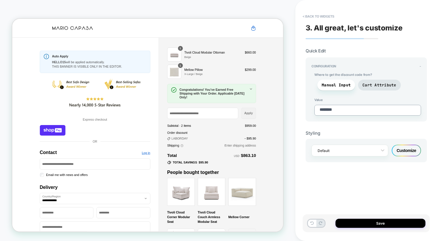
type textarea "*"
type textarea "********"
click at [349, 125] on div "Styling Default Customize" at bounding box center [366, 142] width 121 height 41
click at [404, 147] on div "Customize" at bounding box center [406, 151] width 29 height 12
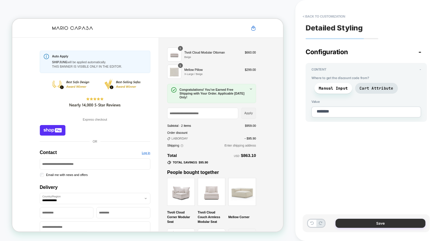
click at [375, 222] on button "Save" at bounding box center [380, 223] width 90 height 9
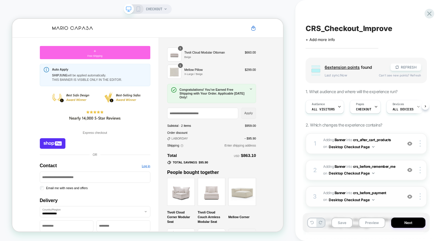
scroll to position [0, 0]
click at [377, 222] on button "Preview" at bounding box center [372, 223] width 27 height 10
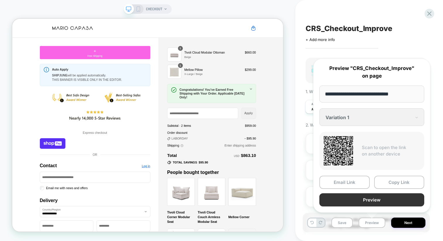
click at [365, 201] on button "Preview" at bounding box center [371, 199] width 105 height 13
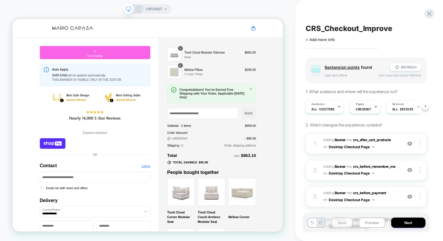
click at [347, 225] on button "Save" at bounding box center [341, 223] width 21 height 10
click at [365, 222] on button "Preview" at bounding box center [372, 223] width 27 height 10
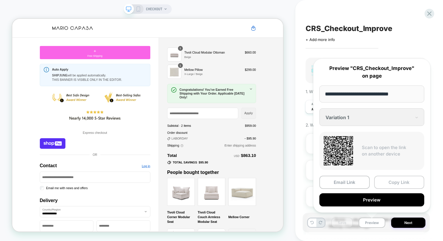
click at [392, 185] on button "Copy Link" at bounding box center [399, 182] width 50 height 13
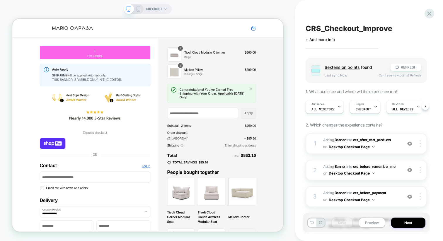
click at [138, 11] on rect at bounding box center [138, 9] width 3 height 5
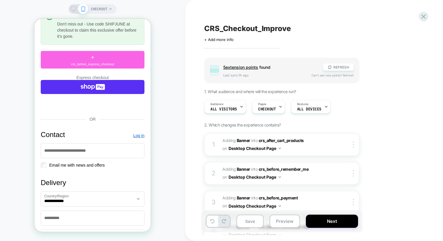
scroll to position [188, 0]
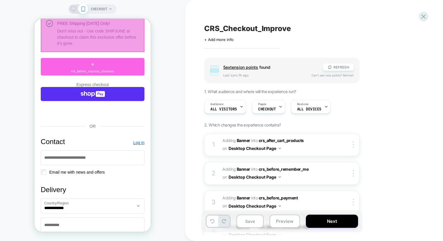
click at [74, 8] on icon at bounding box center [73, 8] width 5 height 5
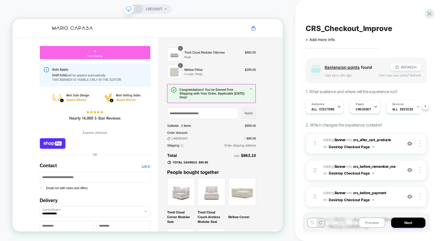
click at [372, 146] on img at bounding box center [373, 146] width 2 height 1
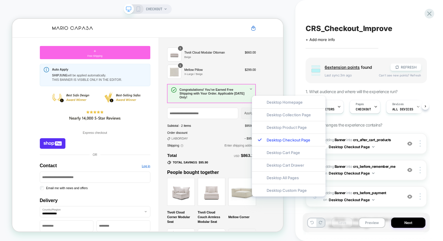
click at [393, 126] on div "Group 6 extension point s found REFRESH Last sync: 3m ago Can't see new points?…" at bounding box center [366, 221] width 121 height 326
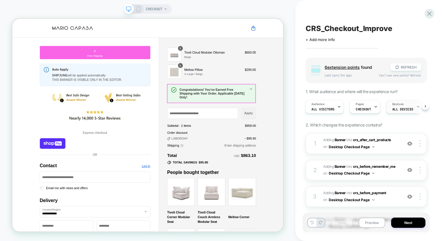
click at [396, 108] on span "ALL DEVICES" at bounding box center [402, 109] width 21 height 4
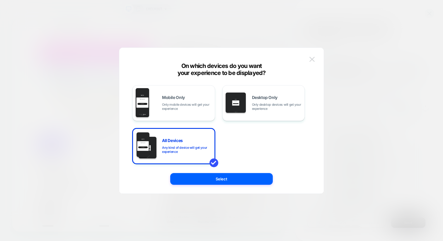
click at [314, 59] on img at bounding box center [311, 59] width 5 height 5
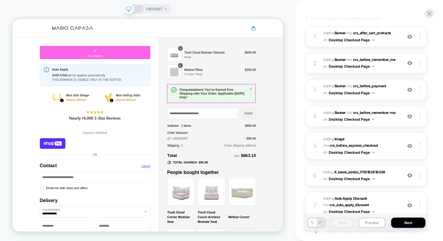
scroll to position [107, 0]
click at [142, 9] on div "CHECKOUT" at bounding box center [148, 8] width 48 height 9
click at [139, 9] on icon at bounding box center [138, 8] width 5 height 5
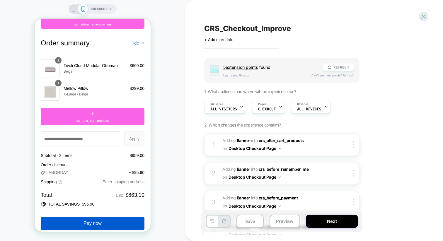
scroll to position [939, 0]
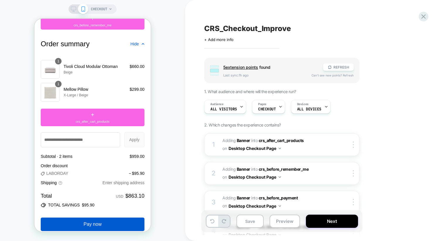
click at [72, 8] on icon at bounding box center [73, 8] width 5 height 5
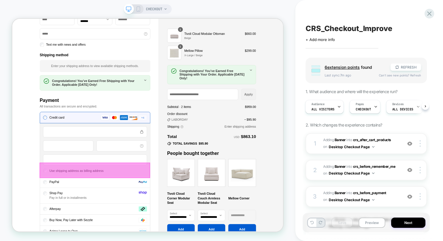
scroll to position [381, 0]
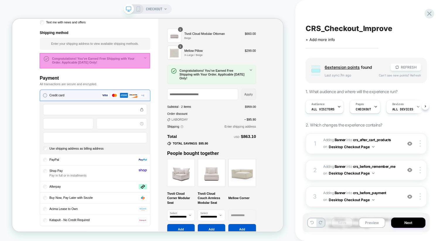
click at [144, 75] on div at bounding box center [122, 74] width 147 height 21
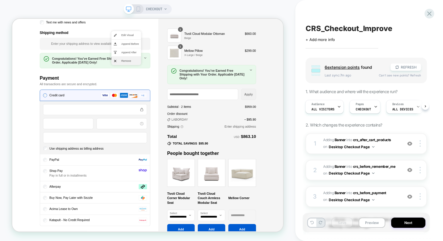
click at [152, 75] on li "Remove" at bounding box center [164, 74] width 40 height 11
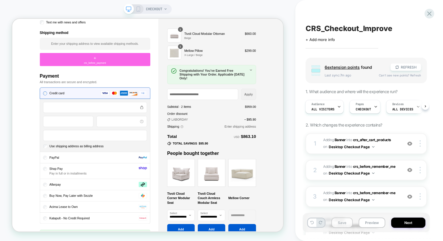
click at [343, 221] on button "Save" at bounding box center [341, 223] width 21 height 10
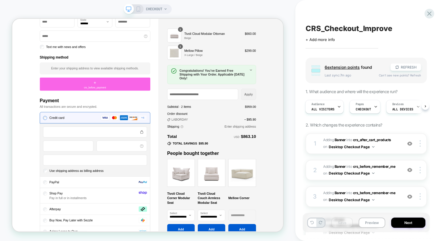
scroll to position [349, 0]
click at [400, 68] on button "REFRESH" at bounding box center [406, 67] width 30 height 7
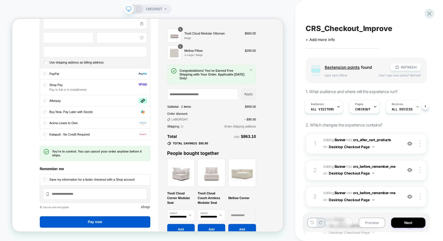
scroll to position [543, 0]
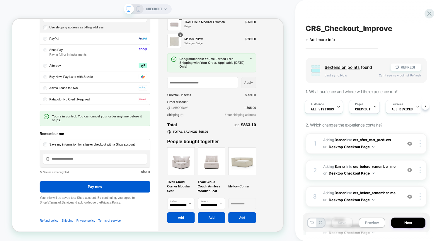
click at [358, 66] on span "6 extension point s" at bounding box center [342, 67] width 35 height 5
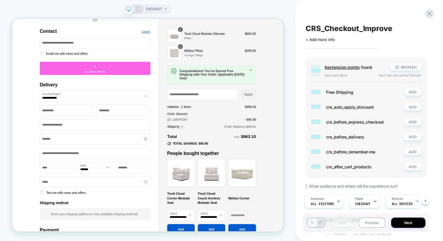
scroll to position [180, 0]
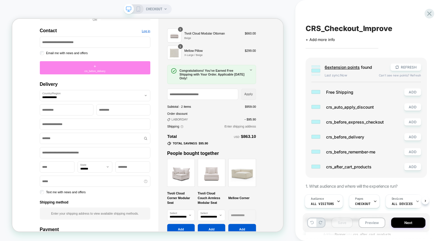
click at [156, 84] on div "+ crs_before_delivery" at bounding box center [122, 85] width 147 height 18
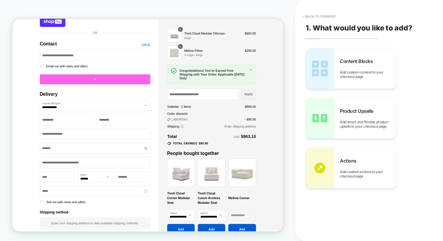
scroll to position [82, 0]
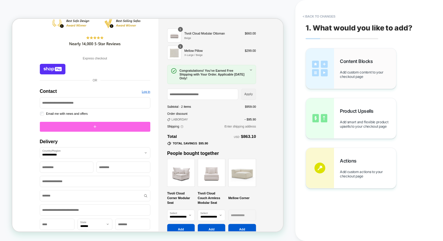
click at [367, 77] on span "Add custom content to your checkout page" at bounding box center [368, 74] width 56 height 9
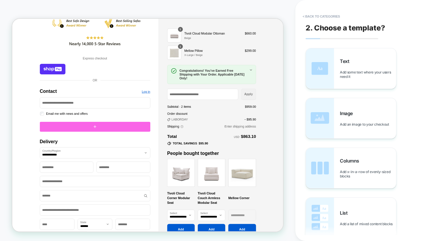
scroll to position [76, 0]
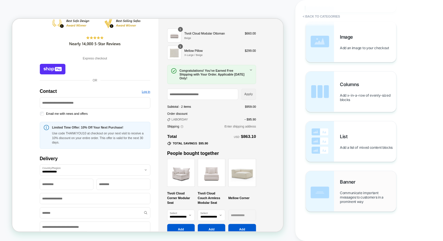
click at [338, 180] on div "Banner Communicate important messages to customers in a prominent way" at bounding box center [351, 191] width 90 height 40
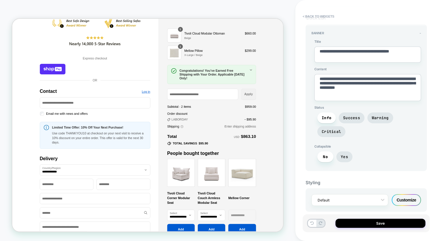
scroll to position [31, 0]
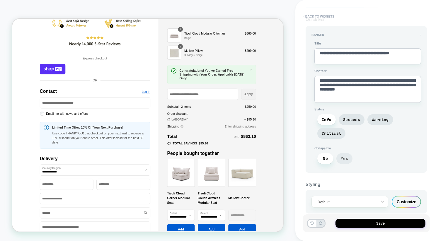
click at [342, 156] on span "Yes" at bounding box center [344, 158] width 7 height 5
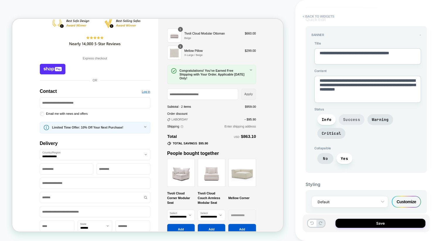
click at [345, 114] on span "Success" at bounding box center [352, 119] width 26 height 11
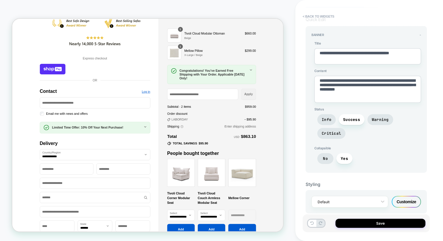
click at [340, 57] on textarea "**********" at bounding box center [367, 56] width 107 height 16
paste textarea "**********"
type textarea "*"
type textarea "**********"
type textarea "*"
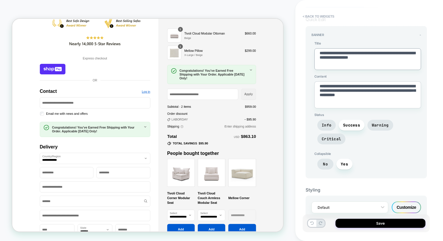
type textarea "**********"
click at [372, 99] on textarea "**********" at bounding box center [367, 94] width 107 height 27
paste textarea
type textarea "*"
type textarea "**********"
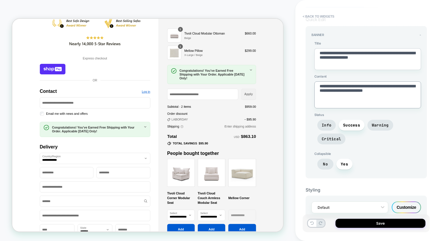
type textarea "*"
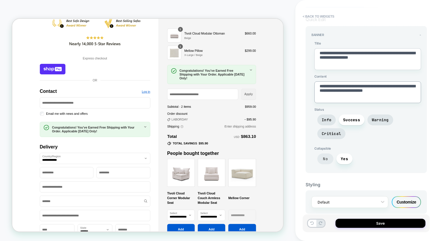
type textarea "**********"
click at [325, 154] on span "No" at bounding box center [325, 159] width 16 height 11
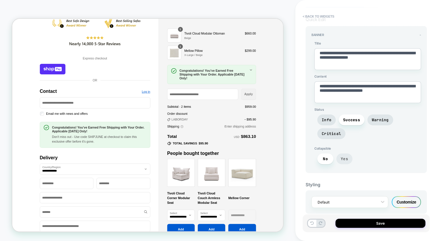
click at [344, 156] on span "Yes" at bounding box center [344, 158] width 7 height 5
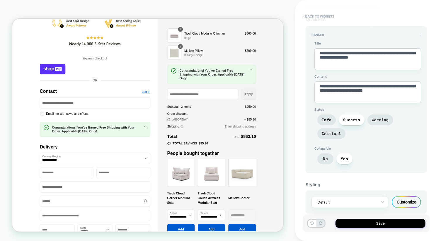
scroll to position [32, 0]
click at [365, 220] on button "Save" at bounding box center [380, 223] width 90 height 9
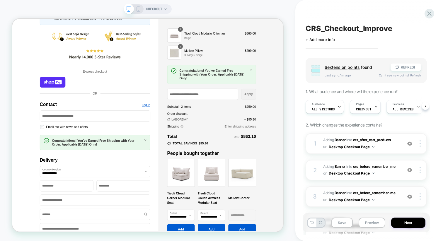
scroll to position [0, 0]
click at [341, 219] on button "Save" at bounding box center [341, 223] width 21 height 10
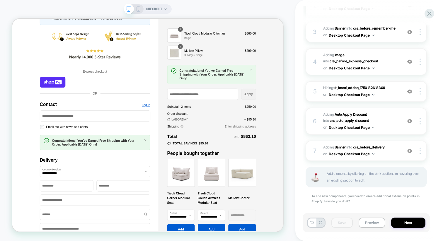
scroll to position [160, 0]
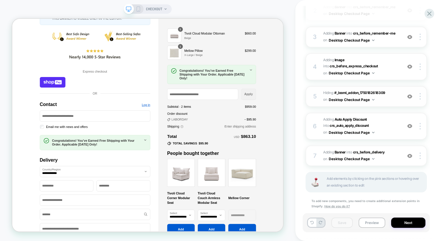
click at [330, 93] on span "Hiding : #_loomi_addon_1750182618309 #_loomi_addon_1750182618309 on Desktop Che…" at bounding box center [361, 97] width 76 height 14
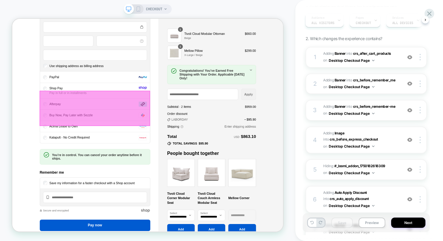
scroll to position [533, 0]
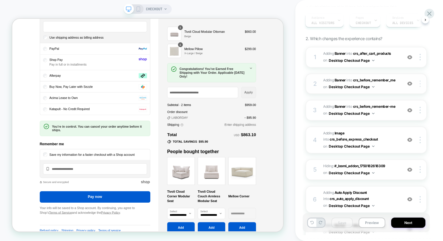
click at [420, 83] on img at bounding box center [420, 84] width 1 height 6
click at [418, 84] on div at bounding box center [420, 84] width 11 height 6
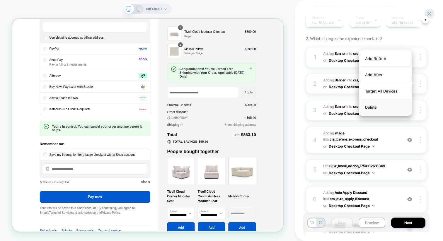
click at [373, 106] on div "Delete" at bounding box center [385, 107] width 52 height 16
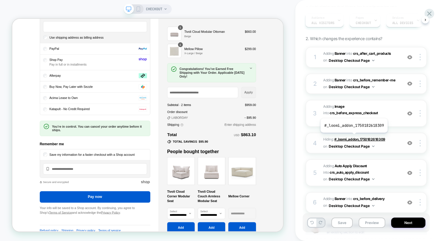
click at [353, 137] on span "#_loomi_addon_1750182618309" at bounding box center [359, 139] width 51 height 4
click at [410, 141] on img at bounding box center [409, 143] width 5 height 5
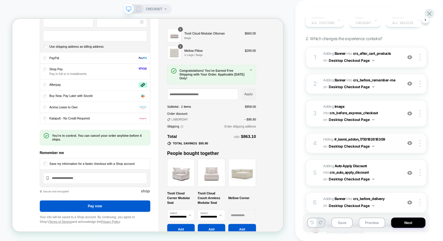
scroll to position [545, 0]
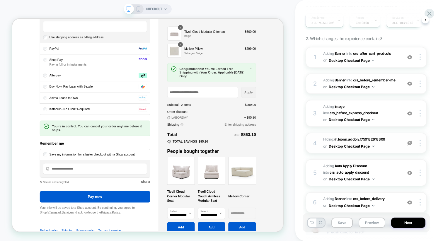
click at [410, 141] on img at bounding box center [409, 143] width 5 height 5
click at [409, 142] on img at bounding box center [409, 143] width 5 height 5
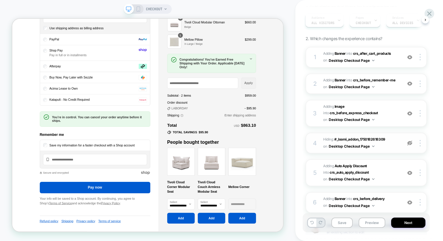
scroll to position [533, 0]
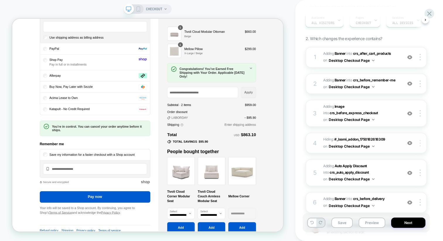
click at [418, 141] on div at bounding box center [420, 143] width 11 height 6
click at [431, 137] on div "CRS_Checkout_Improve Click to edit experience details + Add more info Group 6 e…" at bounding box center [369, 120] width 127 height 241
click at [324, 140] on span "Hiding : #_loomi_addon_1750182618309 #_loomi_addon_1750182618309 on Desktop Che…" at bounding box center [361, 143] width 76 height 14
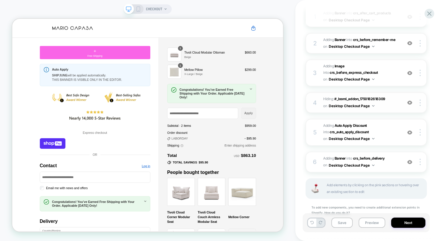
scroll to position [130, 0]
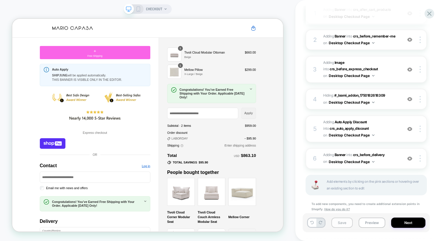
click at [345, 222] on button "Save" at bounding box center [341, 223] width 21 height 10
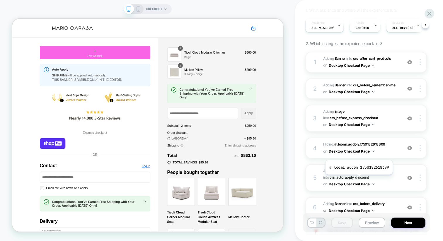
scroll to position [0, 0]
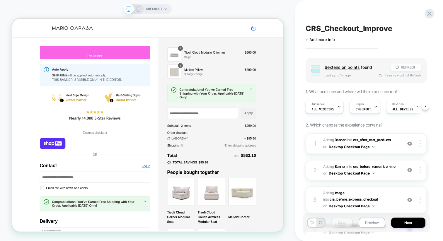
click at [400, 69] on button "REFRESH" at bounding box center [406, 67] width 30 height 7
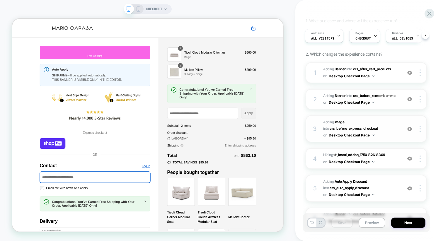
scroll to position [68, 0]
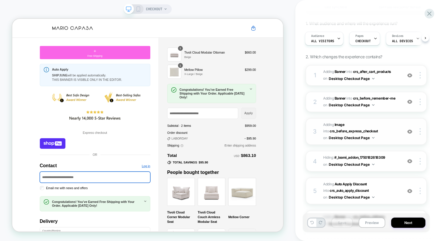
click at [407, 130] on img at bounding box center [409, 131] width 5 height 5
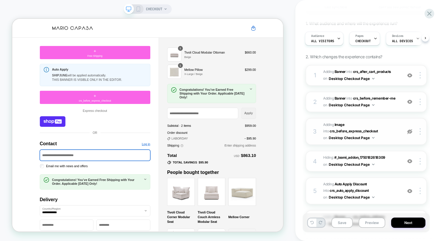
click at [407, 130] on img at bounding box center [409, 131] width 5 height 5
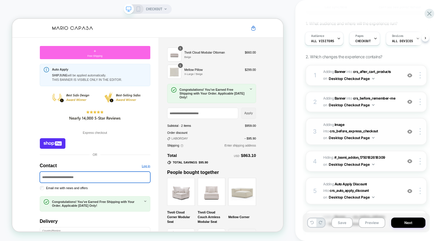
click at [407, 130] on img at bounding box center [409, 131] width 5 height 5
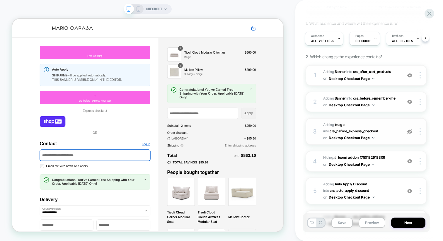
click at [407, 130] on img at bounding box center [409, 131] width 5 height 5
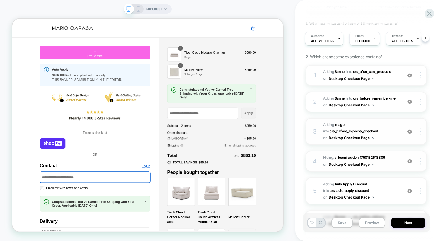
click at [408, 161] on img at bounding box center [409, 161] width 5 height 5
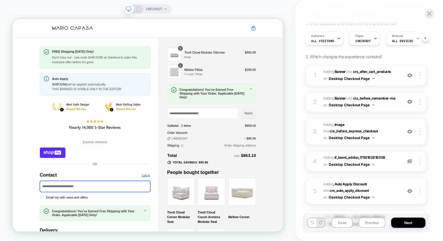
click at [408, 161] on img at bounding box center [409, 161] width 5 height 5
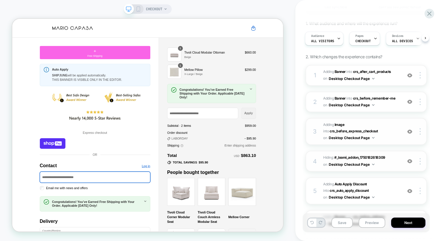
click at [408, 161] on img at bounding box center [409, 161] width 5 height 5
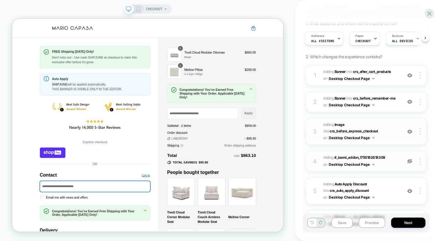
click at [408, 161] on img at bounding box center [409, 161] width 5 height 5
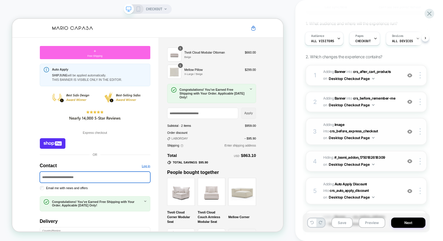
click at [408, 161] on img at bounding box center [409, 161] width 5 height 5
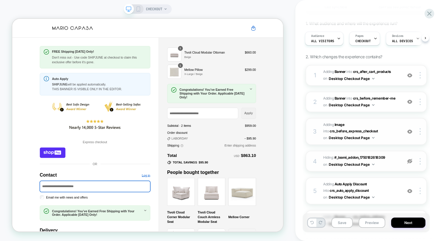
click at [408, 161] on img at bounding box center [409, 161] width 5 height 5
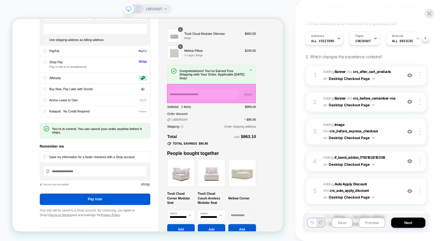
scroll to position [546, 0]
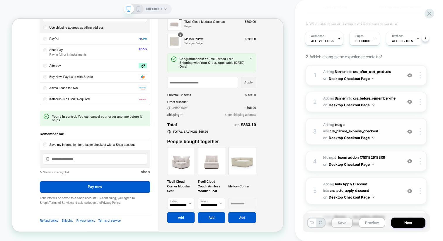
click at [343, 224] on button "Save" at bounding box center [341, 223] width 21 height 10
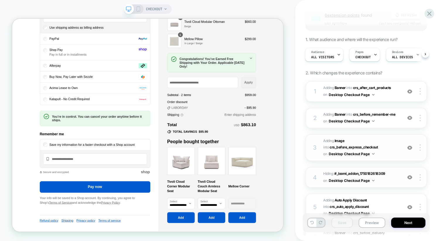
scroll to position [0, 0]
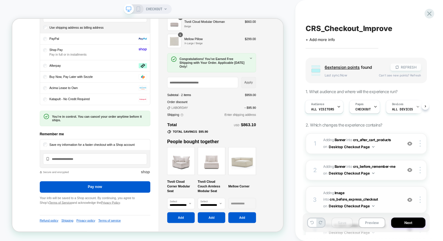
click at [406, 66] on button "REFRESH" at bounding box center [406, 67] width 30 height 7
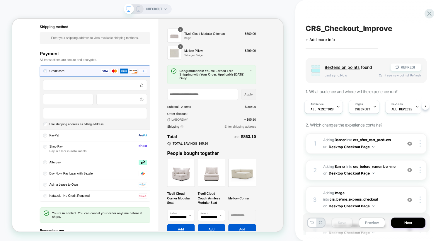
scroll to position [568, 0]
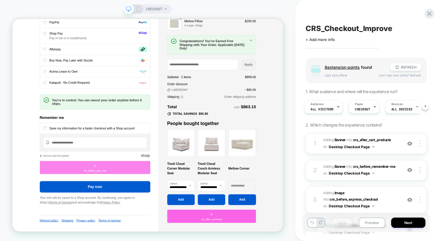
click at [137, 218] on div "+ crs_before_pay_now" at bounding box center [122, 218] width 147 height 18
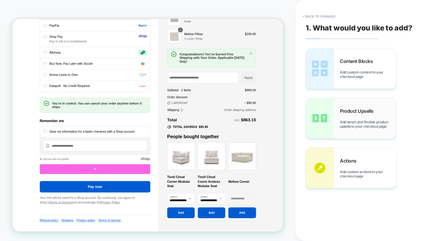
scroll to position [546, 0]
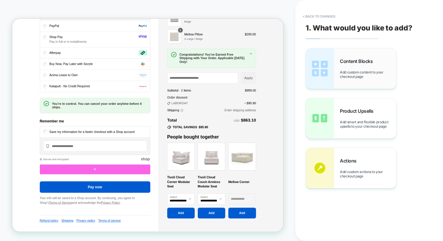
click at [352, 71] on span "Add custom content to your checkout page" at bounding box center [368, 74] width 56 height 9
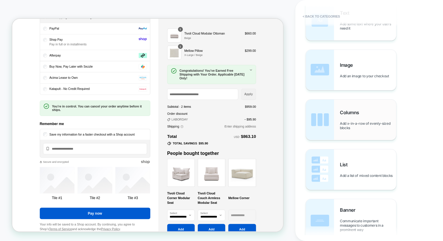
scroll to position [550, 0]
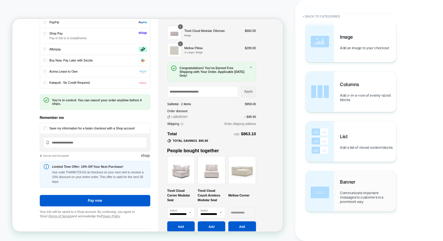
click at [343, 189] on div "Banner Communicate important messages to customers in a prominent way" at bounding box center [368, 191] width 56 height 25
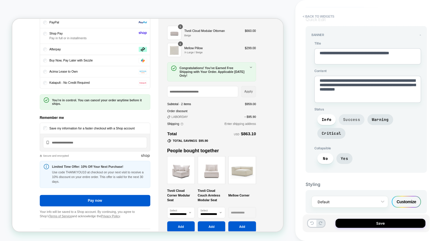
click at [353, 117] on span "Success" at bounding box center [351, 119] width 17 height 5
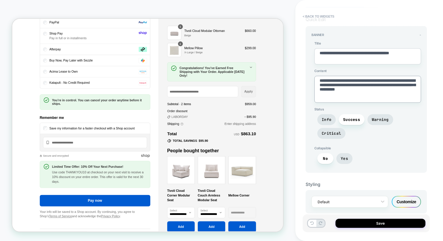
click at [340, 92] on textarea "**********" at bounding box center [367, 89] width 107 height 27
click at [346, 84] on textarea "**********" at bounding box center [367, 89] width 107 height 27
paste textarea
type textarea "*"
type textarea "**********"
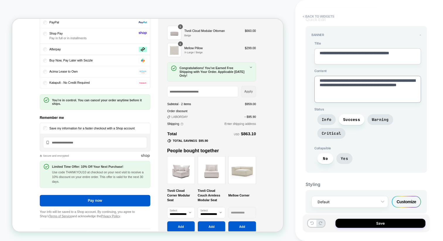
type textarea "*"
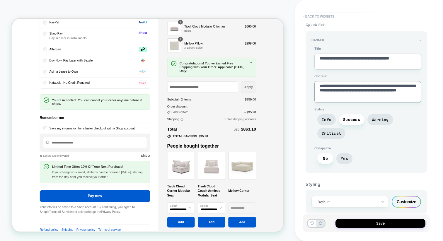
type textarea "**********"
click at [354, 62] on textarea "**********" at bounding box center [367, 62] width 107 height 16
paste textarea
type textarea "*"
type textarea "**********"
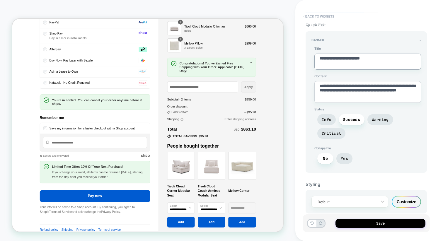
type textarea "*"
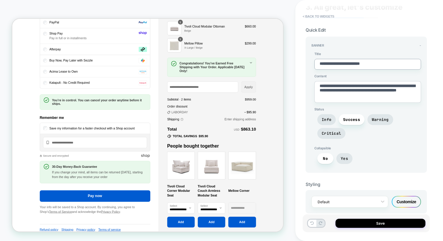
type textarea "**********"
click at [401, 198] on div "Customize" at bounding box center [406, 202] width 29 height 12
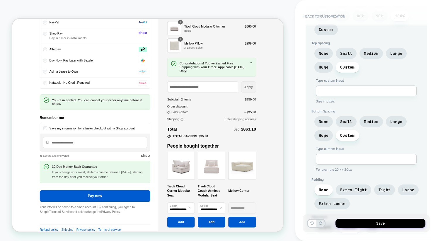
scroll to position [278, 0]
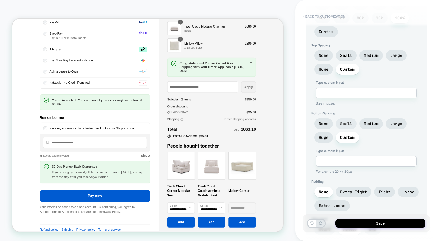
click at [346, 121] on span "Small" at bounding box center [346, 123] width 12 height 5
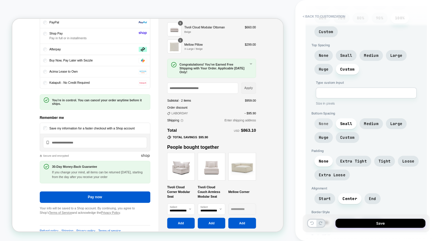
click at [326, 121] on span "None" at bounding box center [324, 123] width 10 height 5
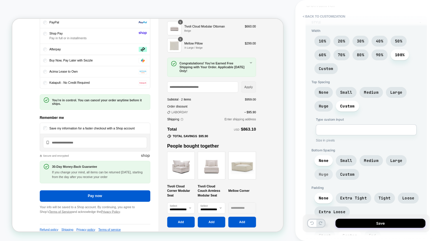
scroll to position [239, 0]
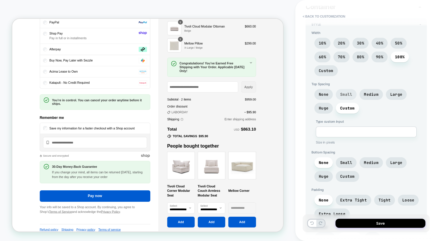
click at [344, 92] on span "Small" at bounding box center [346, 94] width 12 height 5
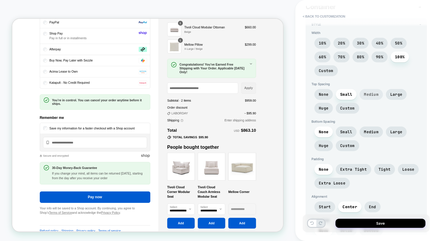
click at [369, 92] on span "Medium" at bounding box center [371, 94] width 15 height 5
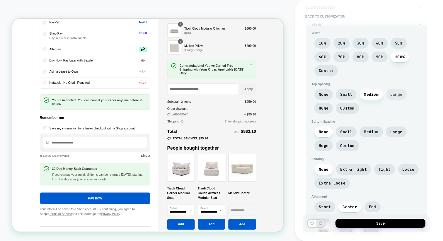
click at [395, 92] on span "Large" at bounding box center [396, 94] width 12 height 5
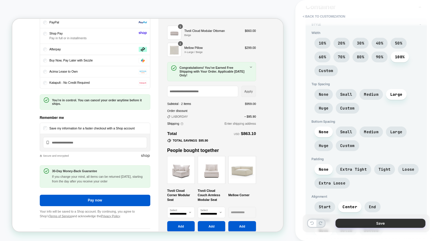
click at [370, 222] on button "Save" at bounding box center [380, 223] width 90 height 9
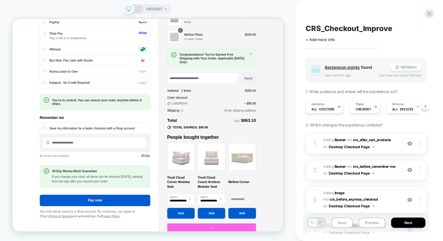
scroll to position [586, 0]
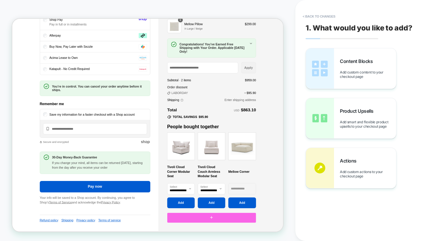
scroll to position [568, 0]
click at [345, 79] on span "Add custom content to your checkout page" at bounding box center [368, 74] width 56 height 9
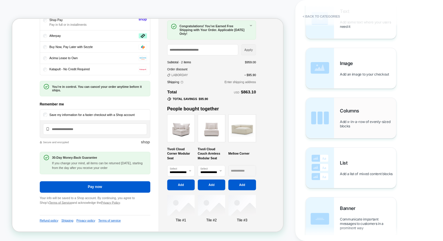
scroll to position [43, 0]
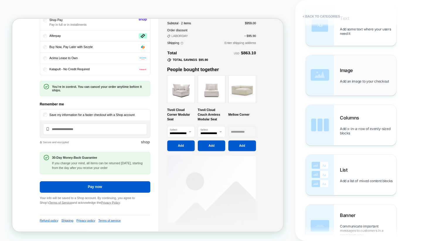
click at [363, 78] on div "Image Add an image to your checkout" at bounding box center [368, 75] width 56 height 16
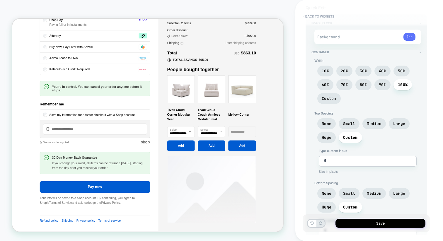
click at [407, 37] on button "Add" at bounding box center [409, 37] width 12 height 8
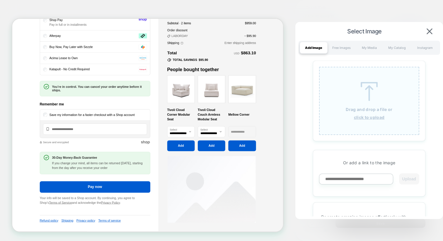
click at [350, 84] on div "Drag and drop a file or click to upload" at bounding box center [369, 101] width 100 height 68
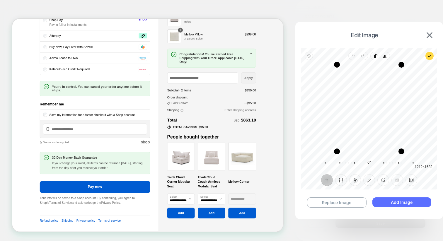
click at [390, 200] on button "Add Image" at bounding box center [401, 202] width 59 height 10
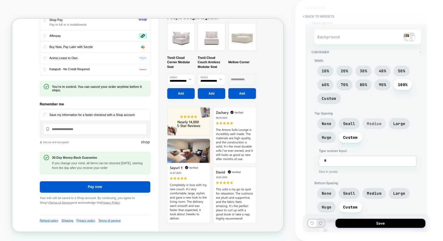
click at [374, 123] on span "Medium" at bounding box center [374, 123] width 15 height 5
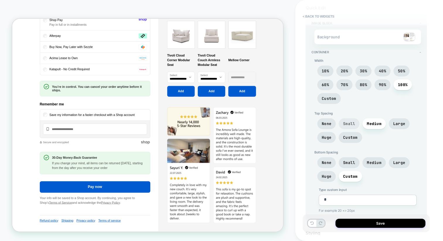
click at [346, 123] on span "Small" at bounding box center [349, 123] width 12 height 5
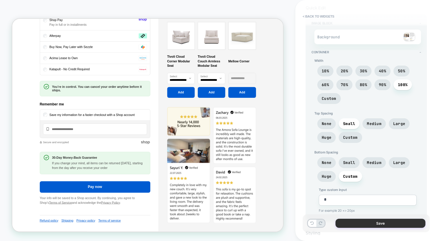
click at [359, 222] on button "Save" at bounding box center [380, 223] width 90 height 9
type textarea "*"
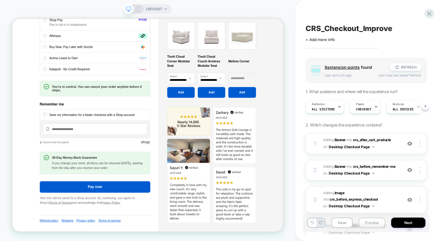
scroll to position [0, 0]
click at [340, 223] on button "Save" at bounding box center [341, 223] width 21 height 10
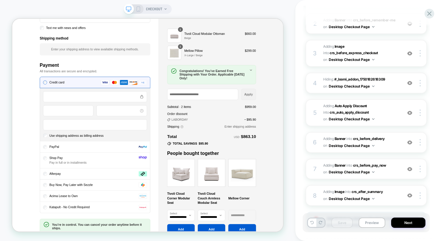
scroll to position [407, 0]
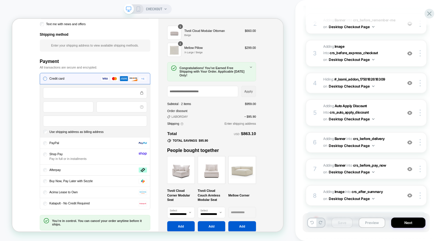
click at [370, 220] on button "Preview" at bounding box center [372, 223] width 27 height 10
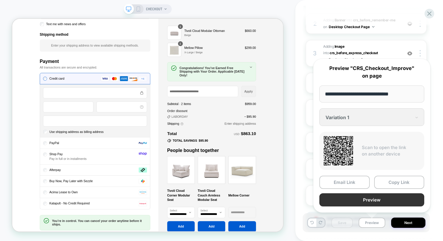
click at [370, 198] on button "Preview" at bounding box center [371, 199] width 105 height 13
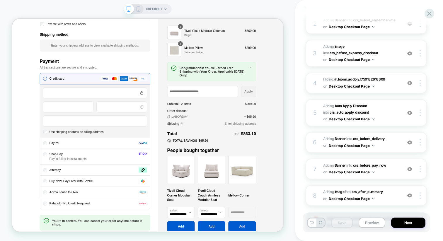
click at [139, 12] on div "CHECKOUT" at bounding box center [148, 8] width 48 height 9
click at [138, 10] on icon at bounding box center [138, 8] width 5 height 5
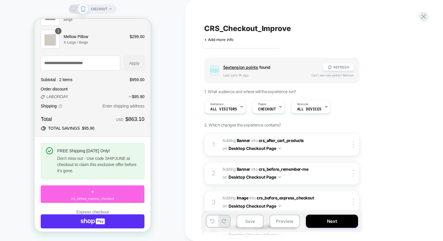
scroll to position [24, 0]
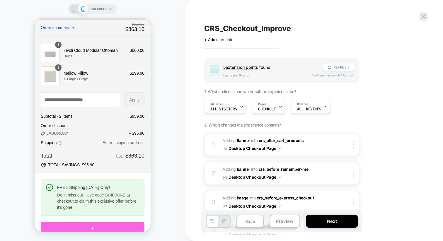
click at [73, 28] on icon at bounding box center [73, 27] width 2 height 1
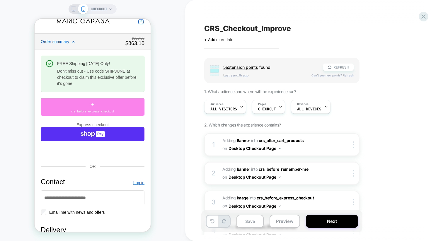
scroll to position [8, 0]
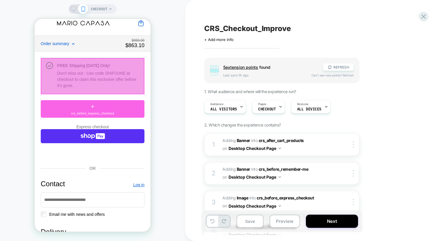
click at [107, 86] on div "Don't miss out - Use code SHIPJUNE at checkout to claim this exclusive offer be…" at bounding box center [98, 79] width 82 height 18
click at [107, 86] on div at bounding box center [93, 76] width 104 height 36
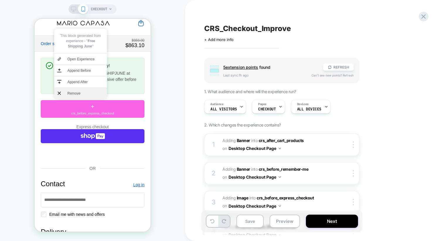
click at [96, 93] on span "Remove" at bounding box center [85, 93] width 37 height 5
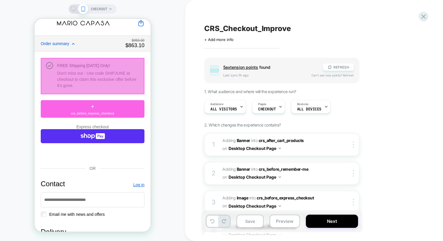
click at [87, 85] on div at bounding box center [93, 76] width 104 height 36
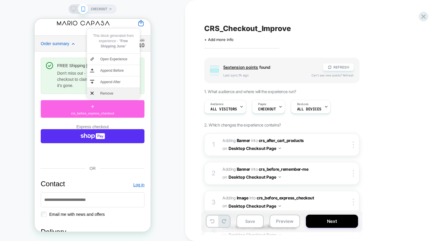
click at [93, 93] on img at bounding box center [92, 93] width 3 height 3
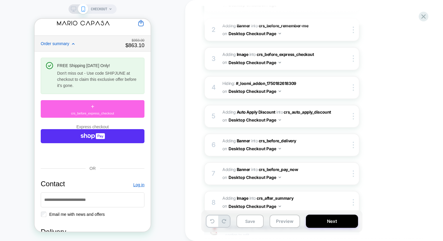
scroll to position [118, 0]
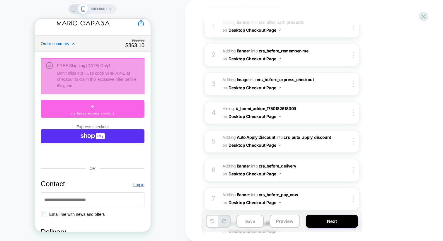
click at [107, 82] on div at bounding box center [93, 76] width 104 height 36
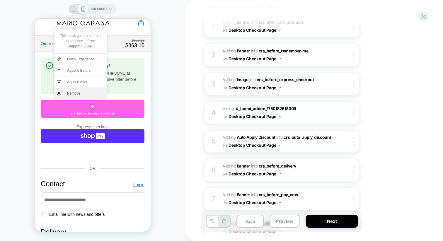
click at [84, 95] on span "Remove" at bounding box center [85, 93] width 37 height 5
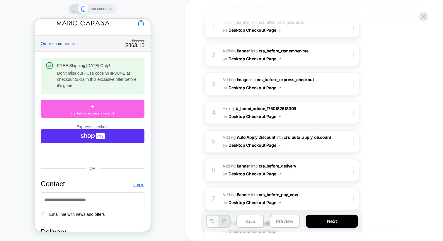
click at [214, 223] on icon at bounding box center [212, 221] width 4 height 4
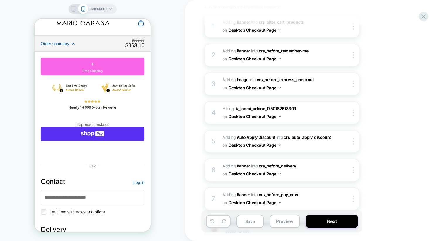
click at [230, 221] on div at bounding box center [218, 221] width 25 height 13
click at [226, 221] on icon at bounding box center [224, 221] width 4 height 4
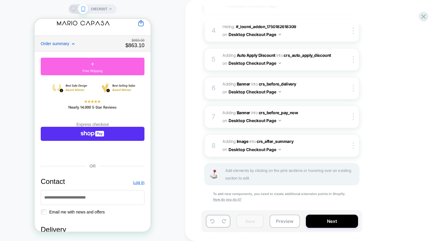
scroll to position [202, 0]
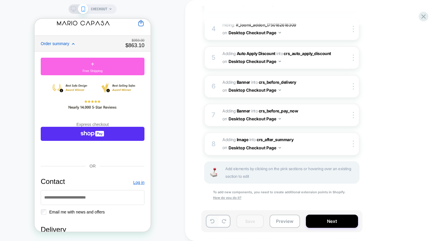
click at [210, 218] on button at bounding box center [212, 221] width 11 height 11
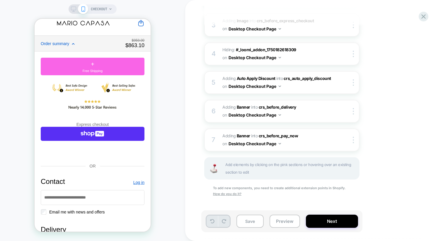
scroll to position [177, 0]
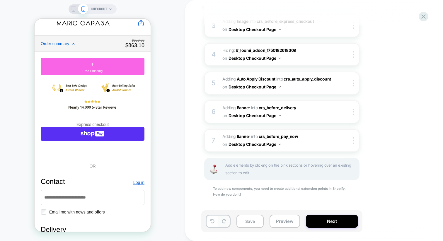
click at [223, 218] on button at bounding box center [223, 221] width 11 height 11
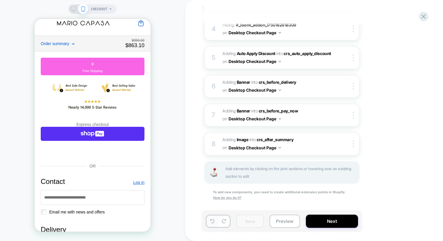
click at [211, 221] on icon at bounding box center [212, 221] width 4 height 4
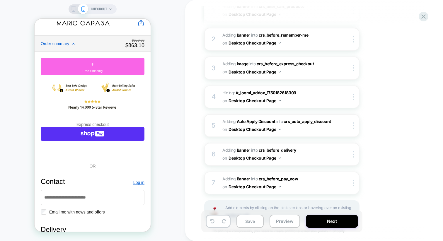
scroll to position [135, 0]
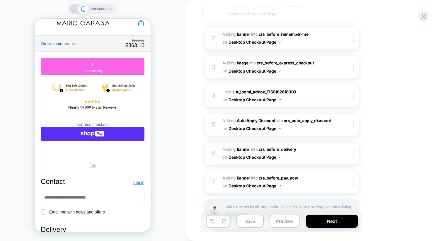
click at [223, 226] on button at bounding box center [223, 221] width 11 height 11
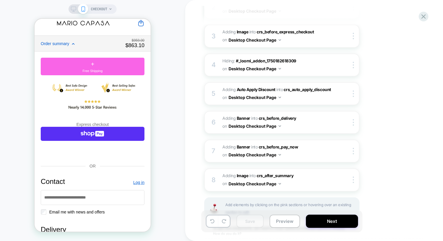
scroll to position [177, 0]
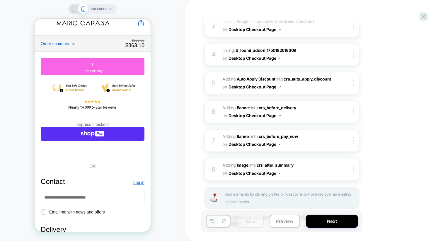
click at [214, 221] on icon at bounding box center [212, 221] width 4 height 4
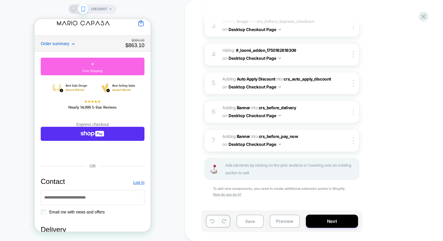
click at [224, 220] on icon at bounding box center [224, 221] width 4 height 4
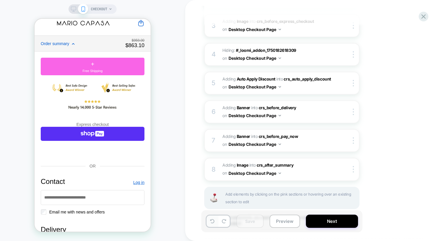
click at [214, 220] on icon at bounding box center [212, 221] width 4 height 4
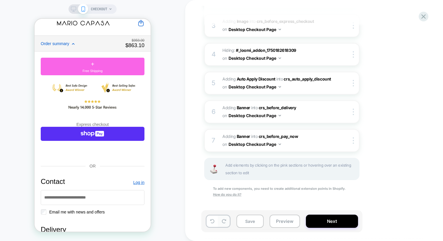
click at [226, 220] on button at bounding box center [223, 221] width 11 height 11
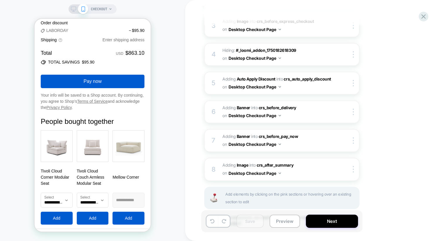
scroll to position [979, 0]
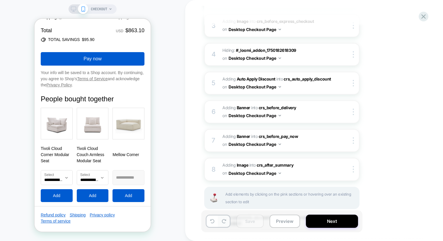
click at [225, 220] on icon at bounding box center [224, 221] width 4 height 4
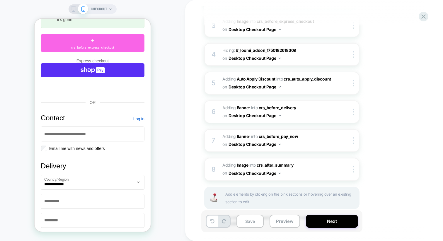
scroll to position [8, 0]
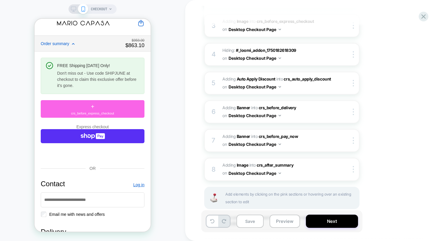
click at [74, 10] on rect at bounding box center [73, 8] width 5 height 3
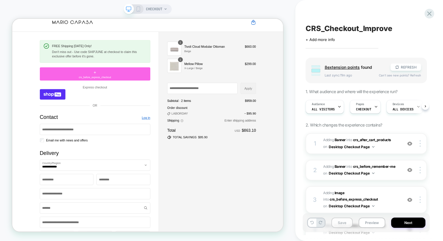
scroll to position [0, 0]
click at [311, 223] on icon at bounding box center [312, 223] width 4 height 4
click at [311, 220] on button at bounding box center [312, 223] width 8 height 8
click at [321, 222] on icon at bounding box center [321, 223] width 4 height 4
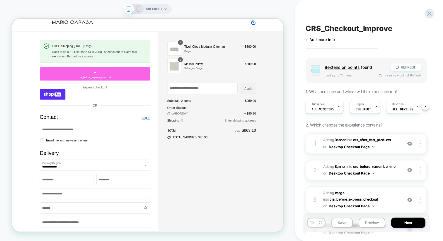
click at [321, 222] on icon at bounding box center [321, 223] width 4 height 4
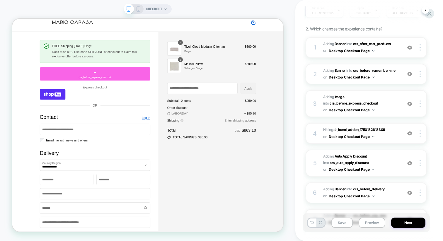
scroll to position [170, 0]
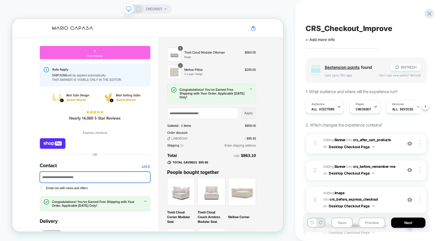
click at [136, 9] on icon at bounding box center [138, 8] width 5 height 5
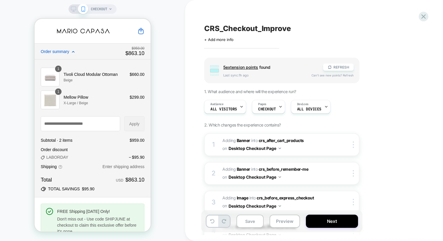
click at [71, 52] on span "Order summary" at bounding box center [82, 51] width 82 height 5
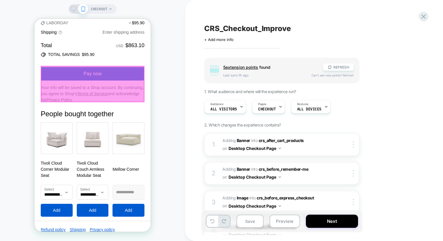
scroll to position [972, 0]
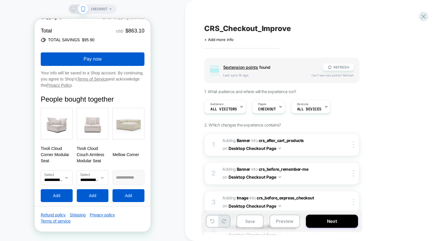
click at [178, 142] on div "CHECKOUT" at bounding box center [92, 120] width 185 height 229
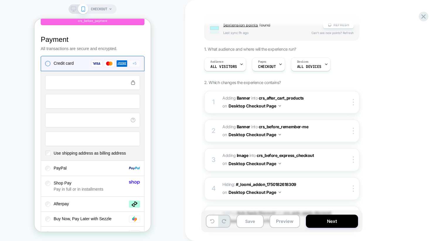
scroll to position [0, 0]
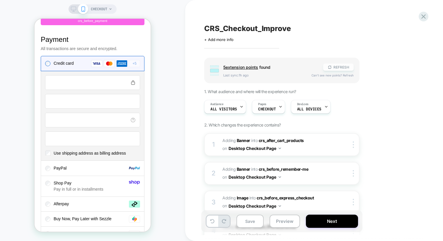
click at [346, 66] on button "REFRESH" at bounding box center [338, 67] width 30 height 7
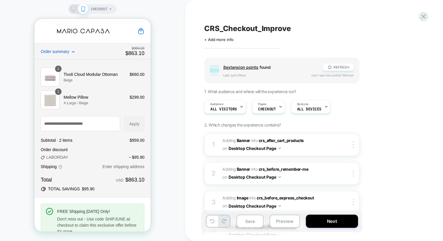
click at [75, 52] on icon at bounding box center [73, 51] width 3 height 3
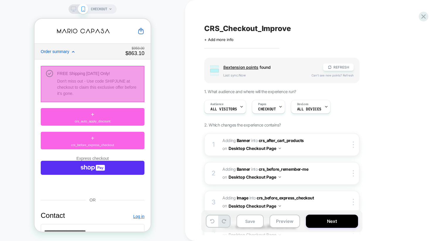
scroll to position [50, 0]
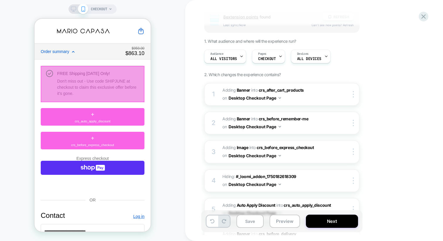
click at [69, 84] on div at bounding box center [93, 84] width 104 height 36
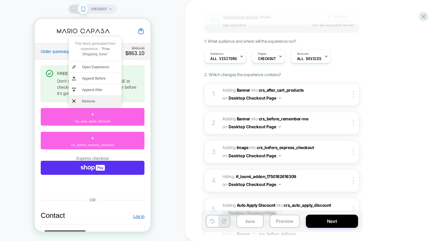
click at [90, 103] on span "Remove" at bounding box center [100, 101] width 37 height 5
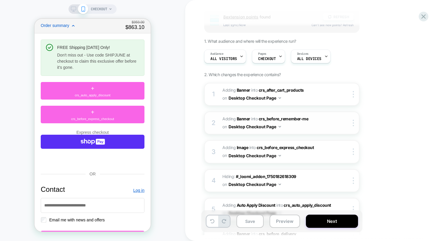
scroll to position [205, 0]
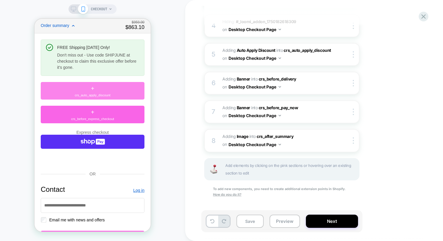
click at [107, 91] on div "+ crs_auto_apply_discount" at bounding box center [93, 91] width 104 height 18
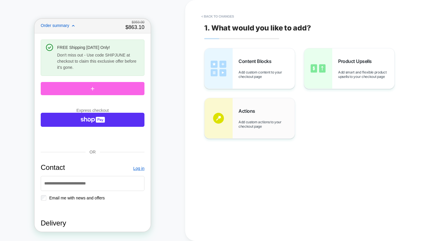
click at [269, 120] on span "Add custom actions to your checkout page" at bounding box center [266, 124] width 56 height 9
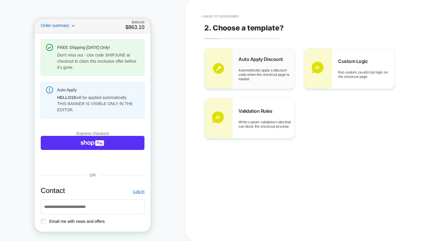
click at [268, 70] on span "Automatically apply a discount code when the checkout page is loaded" at bounding box center [266, 74] width 56 height 13
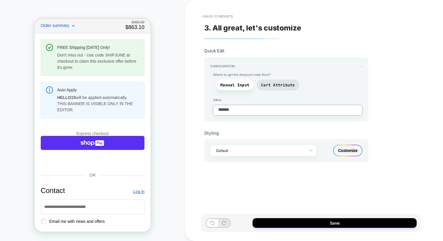
click at [248, 109] on textarea "*******" at bounding box center [287, 110] width 149 height 11
paste textarea "*"
type textarea "*"
type textarea "********"
type textarea "*"
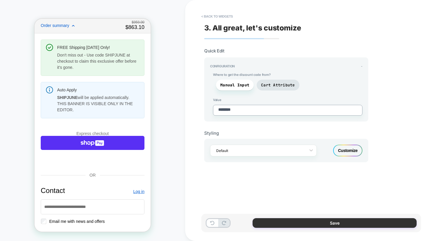
type textarea "********"
click at [281, 220] on button "Save" at bounding box center [335, 223] width 164 height 10
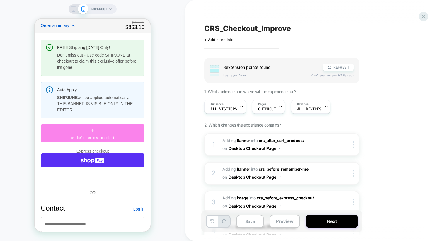
click at [127, 132] on div "+ crs_before_express_checkout" at bounding box center [93, 134] width 104 height 18
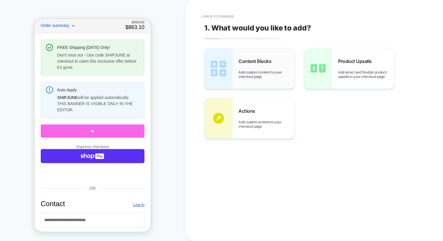
click at [253, 79] on div "Content Blocks Add custom content to your checkout page" at bounding box center [250, 68] width 90 height 40
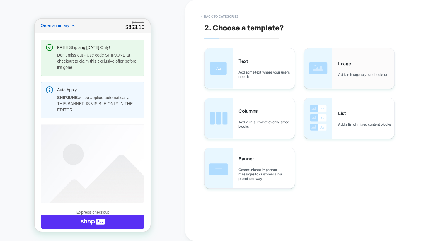
click at [310, 72] on img at bounding box center [318, 68] width 28 height 40
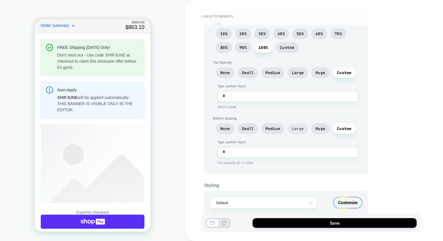
scroll to position [0, 0]
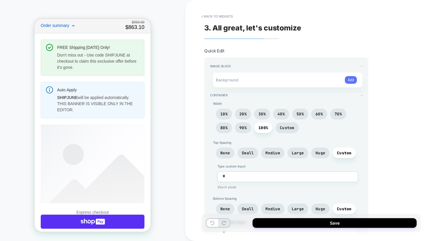
click at [347, 77] on button "Add" at bounding box center [351, 80] width 12 height 8
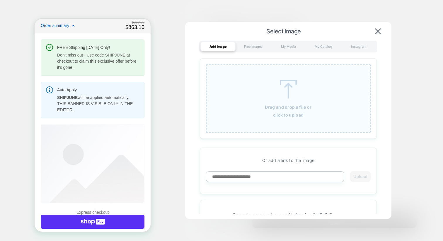
click at [239, 118] on div "Drag and drop a file or click to upload" at bounding box center [288, 98] width 165 height 68
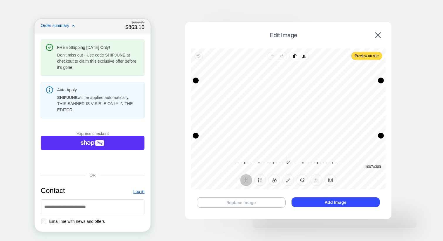
click at [270, 201] on button "Replace Image" at bounding box center [241, 202] width 89 height 10
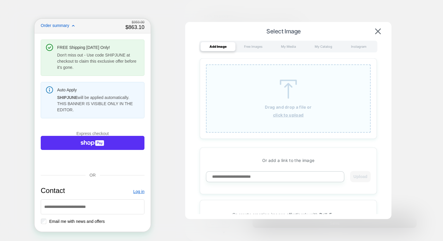
click at [262, 110] on div "Drag and drop a file or click to upload" at bounding box center [288, 98] width 165 height 68
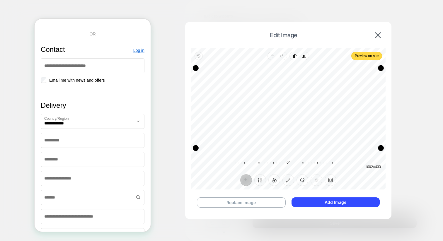
scroll to position [173, 0]
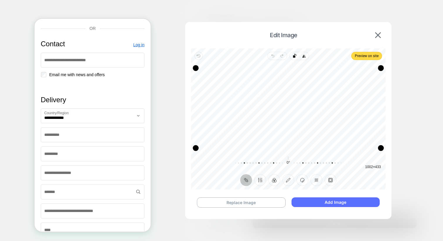
click at [345, 204] on button "Add Image" at bounding box center [336, 202] width 88 height 10
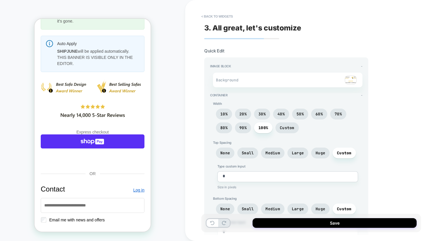
scroll to position [0, 0]
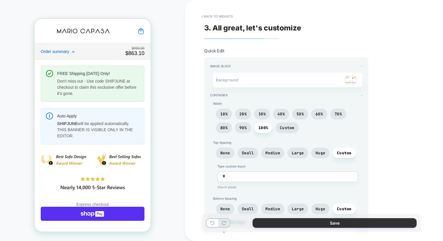
click at [332, 222] on button "Save" at bounding box center [335, 223] width 164 height 10
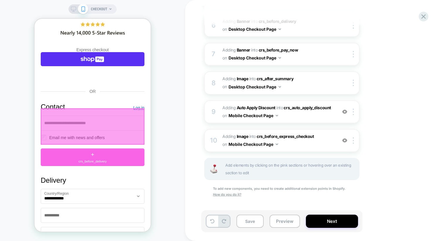
scroll to position [196, 0]
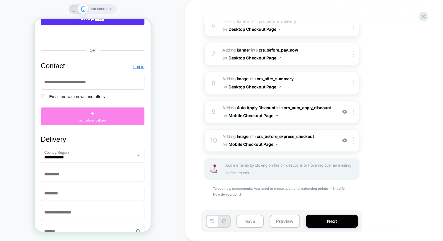
click at [120, 125] on div "+ crs_before_delivery" at bounding box center [93, 117] width 104 height 18
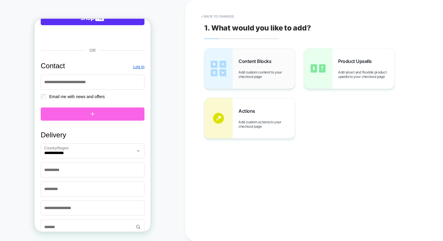
click at [276, 78] on span "Add custom content to your checkout page" at bounding box center [266, 74] width 56 height 9
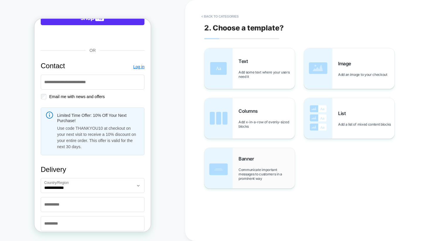
click at [263, 165] on div "Banner Communicate important messages to customers in a prominent way" at bounding box center [266, 168] width 56 height 25
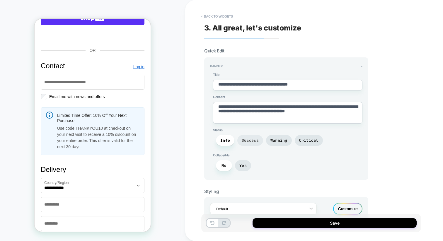
click at [251, 138] on span "Success" at bounding box center [250, 140] width 17 height 5
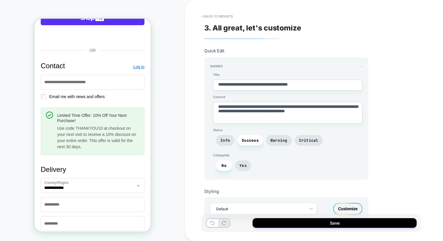
click at [255, 105] on textarea "**********" at bounding box center [287, 113] width 149 height 22
paste textarea
type textarea "*"
type textarea "**********"
type textarea "*"
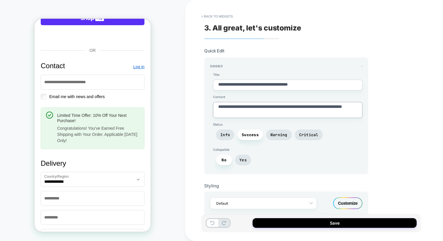
type textarea "**********"
click at [255, 85] on textarea "**********" at bounding box center [287, 85] width 149 height 11
paste textarea "**********"
type textarea "*"
type textarea "**********"
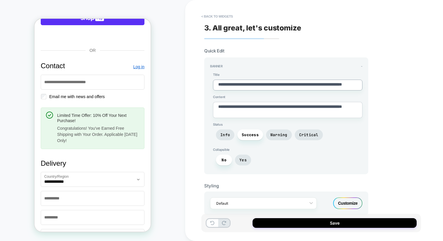
type textarea "*"
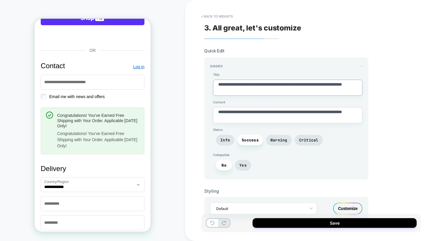
type textarea "**********"
click at [236, 118] on textarea "**********" at bounding box center [287, 115] width 149 height 16
paste textarea "**********"
type textarea "*"
type textarea "**********"
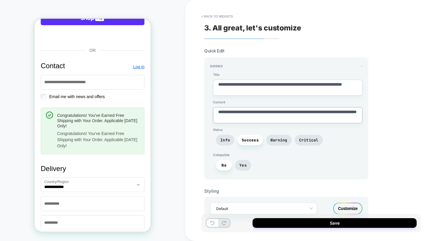
type textarea "*"
type textarea "**********"
click at [243, 163] on span "Yes" at bounding box center [242, 165] width 7 height 5
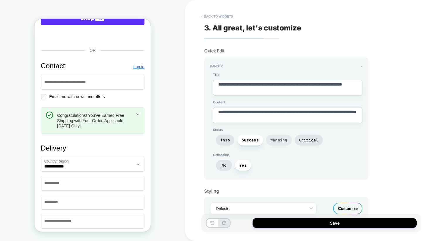
scroll to position [7, 0]
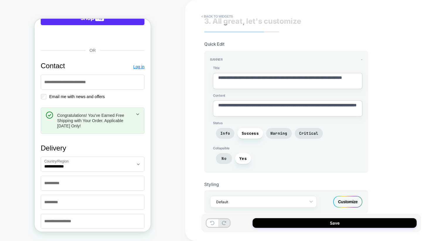
click at [343, 196] on div "Customize" at bounding box center [347, 202] width 29 height 12
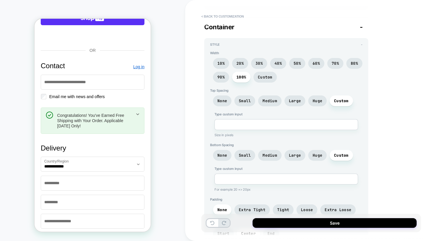
scroll to position [201, 0]
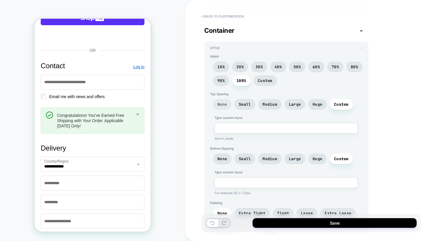
click at [222, 103] on span "None" at bounding box center [222, 104] width 10 height 5
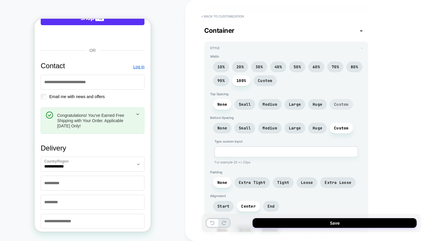
click at [334, 102] on span "Custom" at bounding box center [341, 104] width 15 height 5
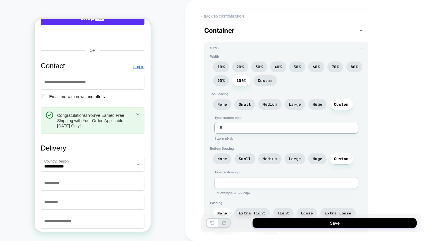
type textarea "*"
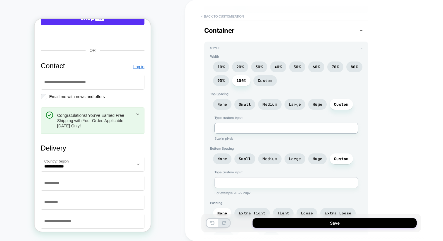
type textarea "*"
type textarea "**"
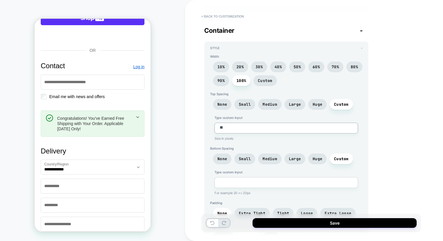
type textarea "*"
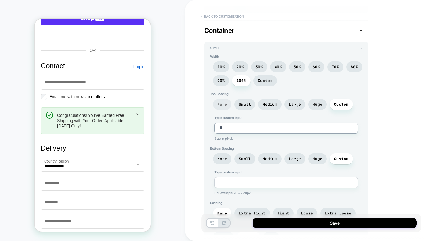
click at [220, 102] on span "None" at bounding box center [222, 104] width 10 height 5
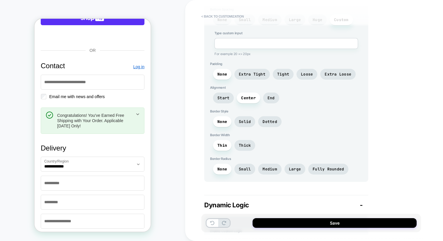
scroll to position [403, 0]
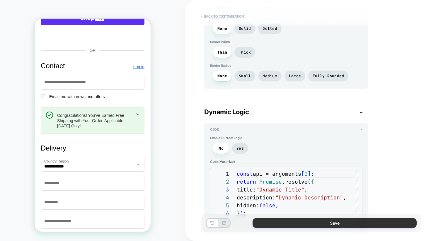
click at [281, 224] on button "Save" at bounding box center [335, 223] width 164 height 10
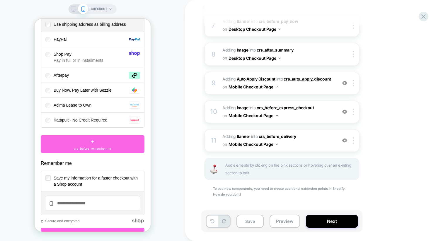
scroll to position [714, 0]
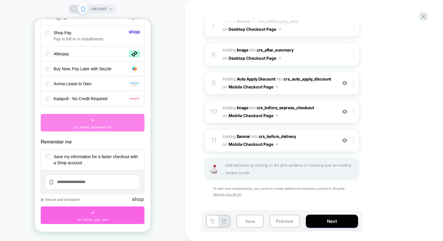
click at [114, 132] on div "+ crs_before_remember-me" at bounding box center [93, 123] width 104 height 18
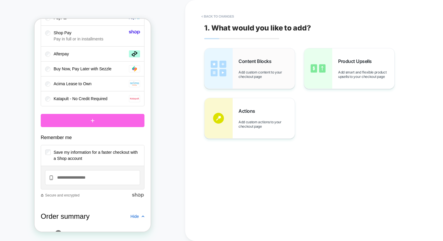
click at [240, 79] on span "Add custom content to your checkout page" at bounding box center [266, 74] width 56 height 9
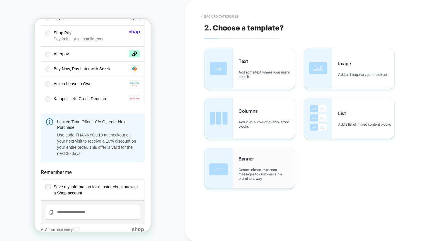
click at [256, 176] on span "Communicate important messages to customers in a prominent way" at bounding box center [266, 174] width 56 height 13
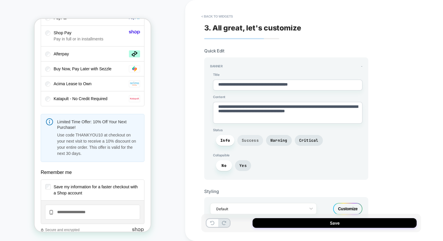
click at [249, 138] on span "Success" at bounding box center [250, 140] width 17 height 5
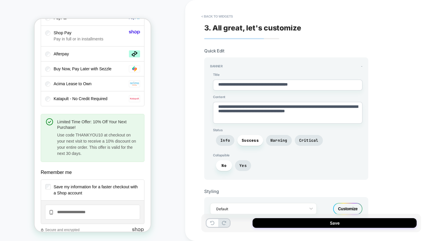
click at [260, 118] on textarea "**********" at bounding box center [287, 113] width 149 height 22
type textarea "*"
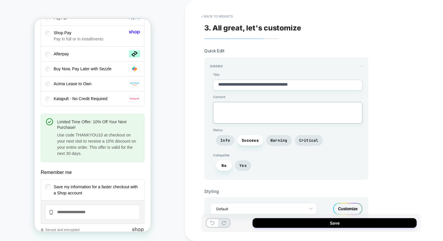
type textarea "*"
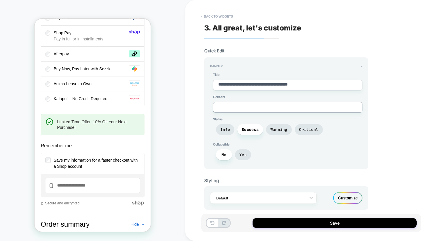
click at [258, 83] on textarea "**********" at bounding box center [287, 85] width 149 height 11
paste textarea "**********"
type textarea "*"
type textarea "**********"
type textarea "*"
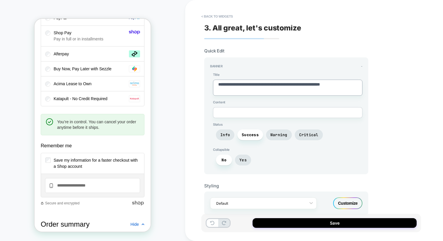
scroll to position [1, 0]
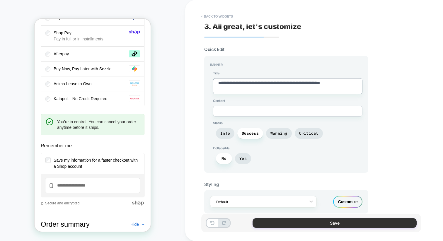
type textarea "**********"
click at [308, 221] on button "Save" at bounding box center [335, 223] width 164 height 10
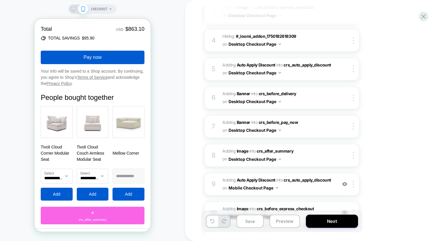
scroll to position [1107, 0]
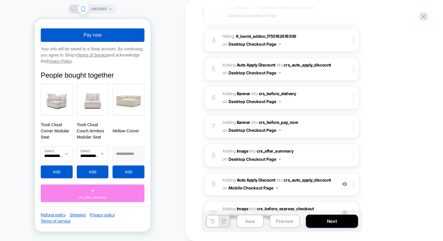
click at [115, 188] on div "+ crs_after_summary" at bounding box center [93, 194] width 104 height 18
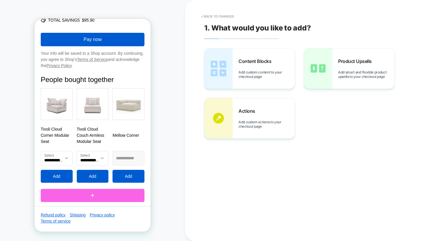
scroll to position [1067, 0]
click at [267, 61] on span "Content Blocks" at bounding box center [256, 61] width 36 height 6
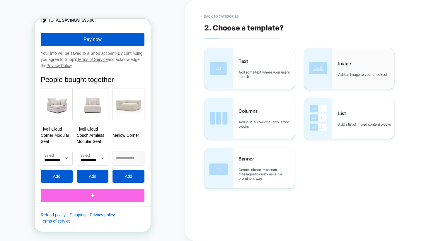
scroll to position [1072, 0]
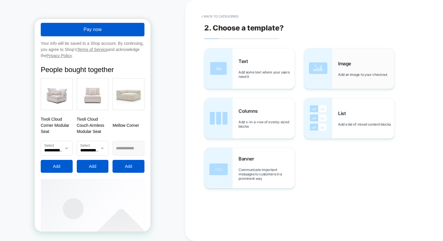
click at [331, 67] on img at bounding box center [318, 68] width 28 height 40
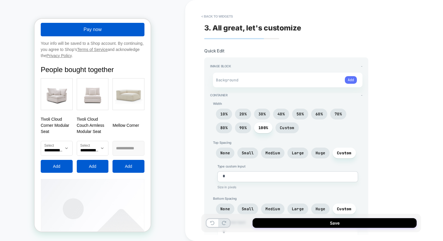
click at [347, 81] on button "Add" at bounding box center [351, 80] width 12 height 8
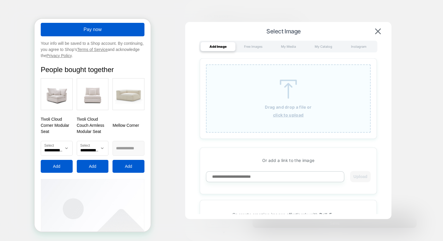
click at [253, 124] on div "Drag and drop a file or click to upload" at bounding box center [288, 98] width 165 height 68
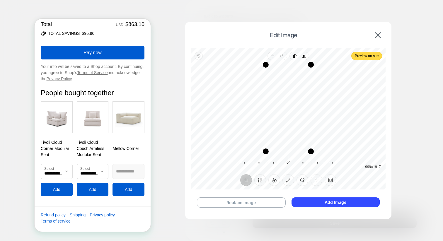
scroll to position [1245, 0]
click at [321, 200] on button "Add Image" at bounding box center [336, 202] width 88 height 10
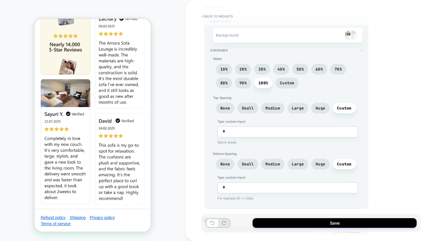
scroll to position [49, 0]
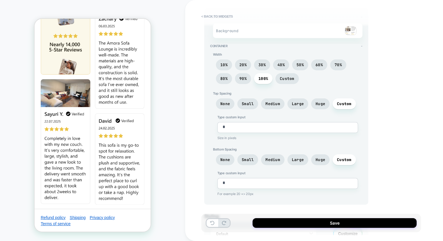
click at [260, 156] on div "None Small Medium Large Huge Custom" at bounding box center [287, 161] width 149 height 14
click at [261, 159] on span "Medium" at bounding box center [272, 159] width 23 height 11
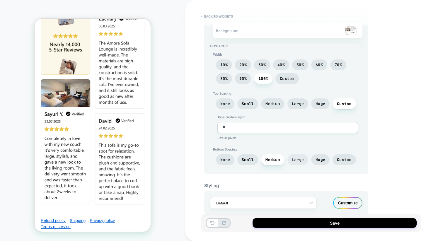
click at [299, 159] on span "Large" at bounding box center [298, 159] width 12 height 5
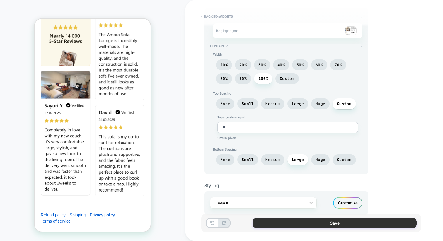
click at [277, 219] on button "Save" at bounding box center [335, 223] width 164 height 10
type textarea "*"
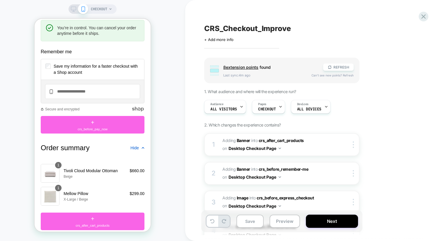
scroll to position [806, 0]
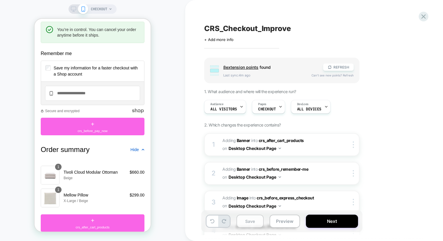
click at [248, 220] on button "Save" at bounding box center [249, 221] width 27 height 13
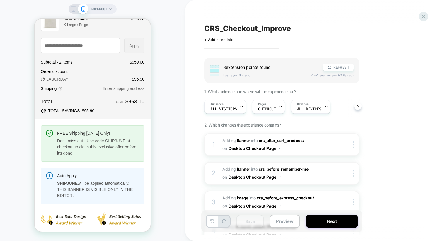
scroll to position [100, 0]
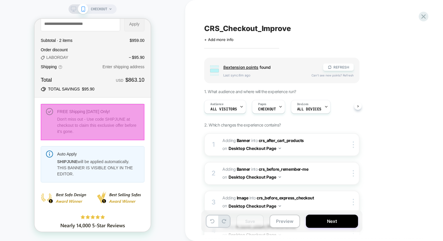
click at [77, 122] on div at bounding box center [93, 122] width 104 height 36
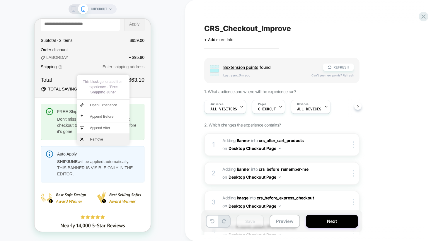
click at [90, 138] on span "Remove" at bounding box center [108, 139] width 37 height 5
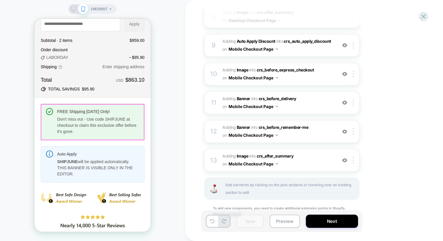
scroll to position [328, 0]
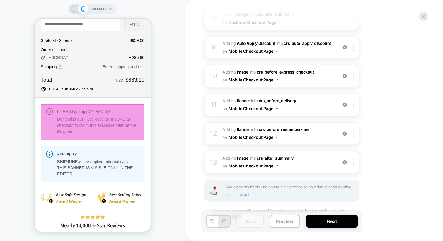
click at [105, 122] on div at bounding box center [93, 122] width 104 height 36
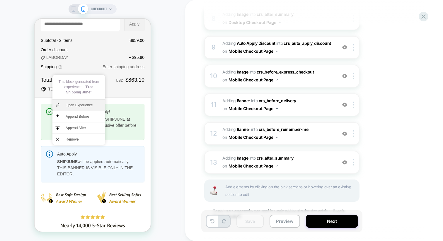
click at [96, 105] on span "Open Experience" at bounding box center [84, 105] width 37 height 5
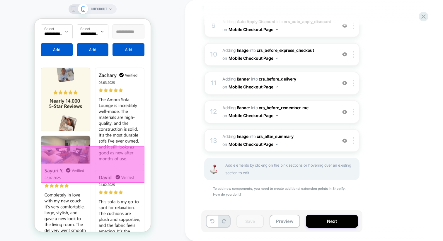
scroll to position [1432, 0]
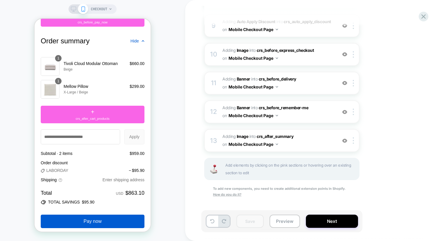
scroll to position [1052, 0]
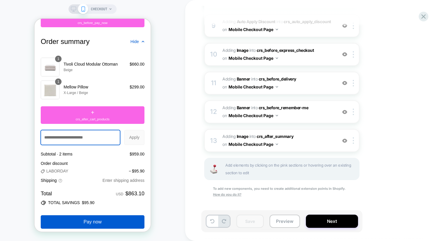
click at [113, 145] on input "Discount code or gift card" at bounding box center [80, 137] width 79 height 14
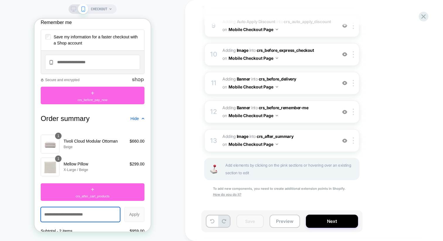
scroll to position [976, 0]
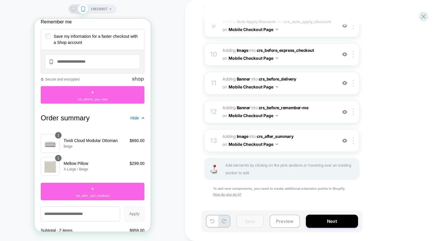
click at [136, 120] on span "Hide" at bounding box center [134, 118] width 8 height 5
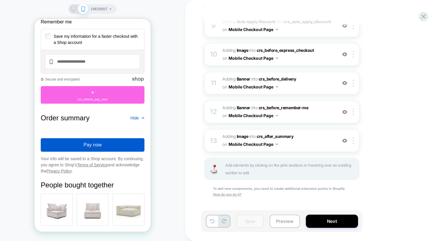
click at [136, 120] on span "Hide" at bounding box center [134, 118] width 8 height 5
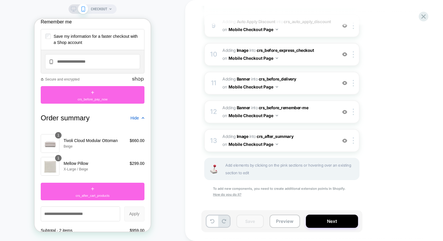
click at [136, 120] on span "Hide" at bounding box center [134, 118] width 8 height 5
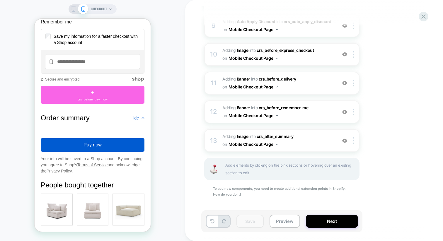
click at [136, 120] on span "Hide" at bounding box center [134, 118] width 8 height 5
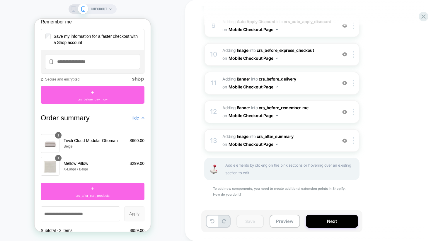
click at [136, 120] on span "Hide" at bounding box center [134, 118] width 8 height 5
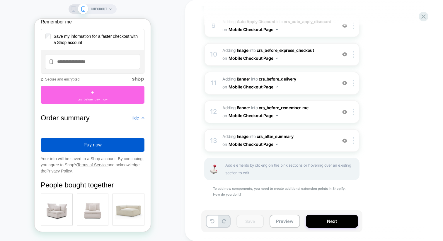
click at [136, 120] on span "Hide" at bounding box center [134, 118] width 8 height 5
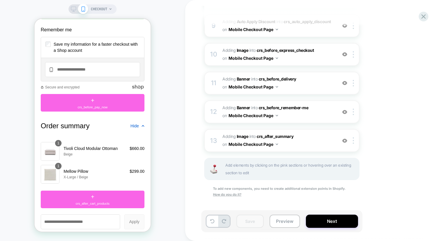
scroll to position [969, 0]
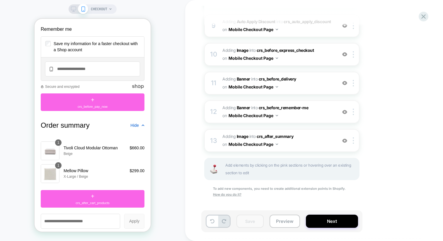
click at [136, 128] on span "Hide" at bounding box center [134, 125] width 8 height 5
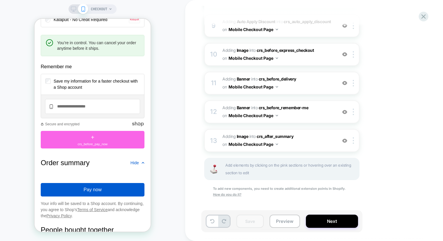
scroll to position [932, 0]
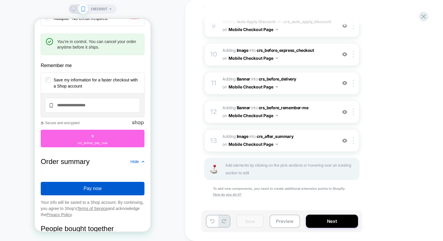
click at [74, 11] on icon at bounding box center [73, 8] width 5 height 5
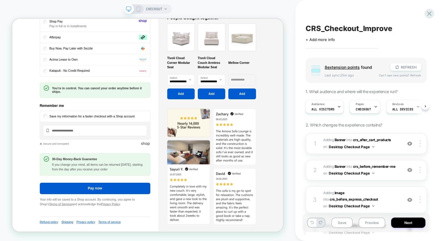
scroll to position [586, 0]
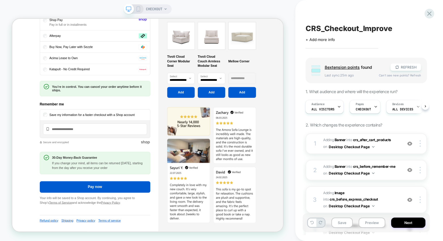
click at [137, 7] on icon at bounding box center [138, 8] width 5 height 5
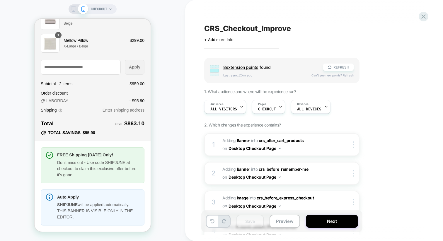
scroll to position [121, 0]
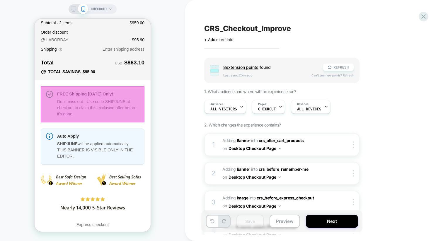
click at [110, 97] on div at bounding box center [93, 104] width 104 height 36
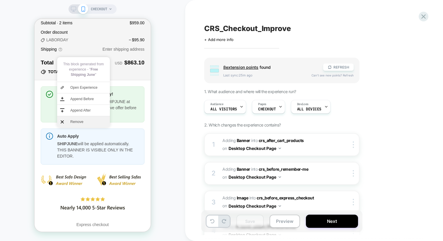
click at [86, 121] on span "Remove" at bounding box center [88, 121] width 37 height 5
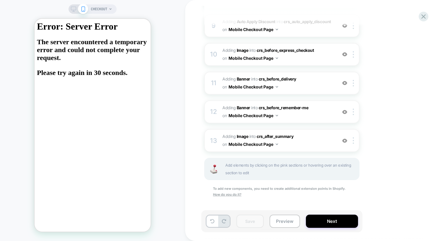
scroll to position [0, 0]
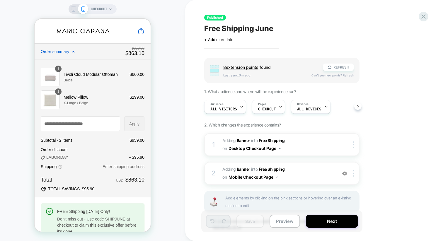
scroll to position [33, 0]
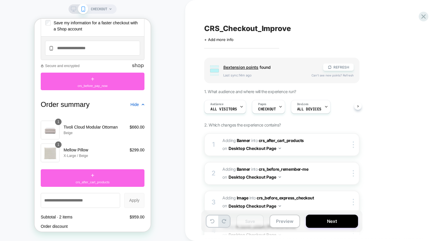
scroll to position [992, 0]
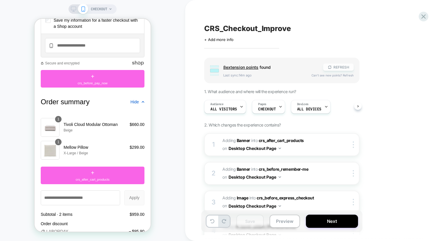
click at [330, 65] on icon at bounding box center [330, 67] width 4 height 4
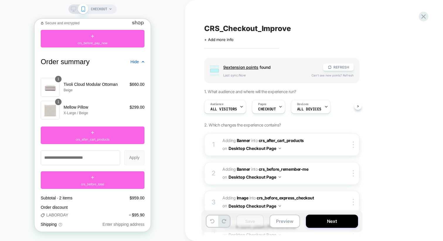
scroll to position [1030, 0]
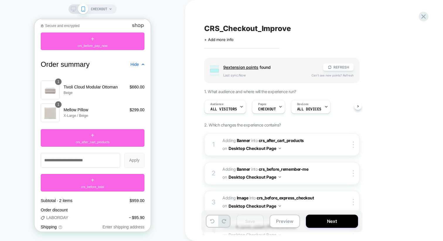
click at [138, 67] on span "Hide" at bounding box center [134, 64] width 8 height 5
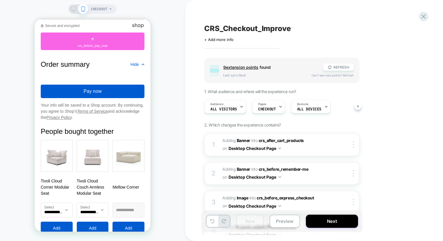
click at [138, 67] on span "Hide" at bounding box center [134, 64] width 8 height 5
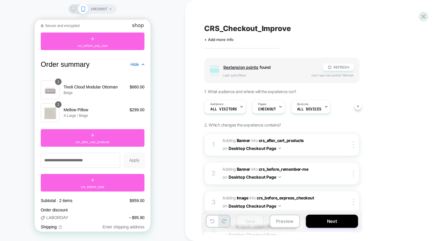
click at [159, 136] on div "CHECKOUT" at bounding box center [92, 120] width 185 height 229
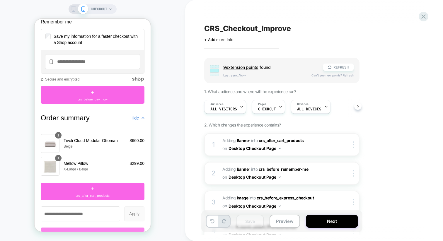
scroll to position [976, 0]
click at [74, 8] on icon at bounding box center [73, 8] width 5 height 5
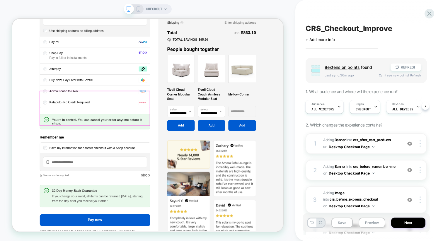
scroll to position [575, 0]
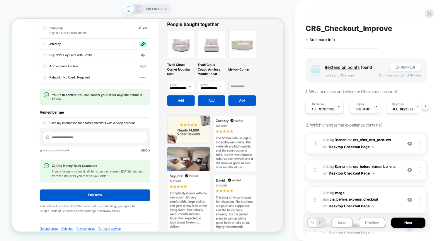
click at [135, 9] on div at bounding box center [133, 8] width 15 height 5
click at [137, 9] on icon at bounding box center [138, 8] width 5 height 5
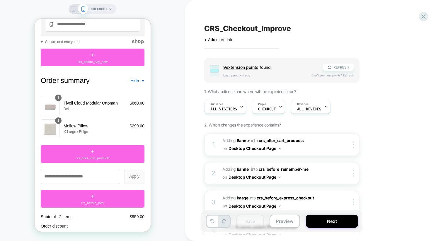
scroll to position [1005, 0]
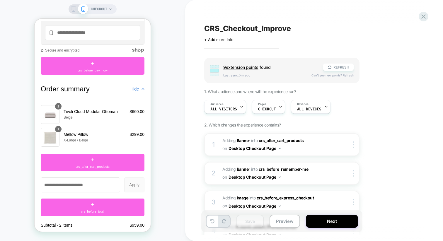
click at [140, 91] on div "Hide" at bounding box center [137, 89] width 14 height 5
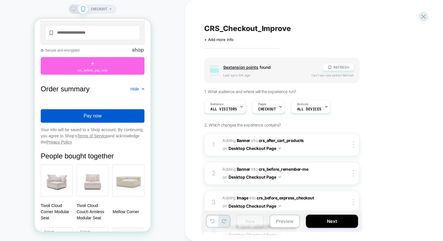
click at [137, 91] on span "Hide" at bounding box center [134, 89] width 8 height 5
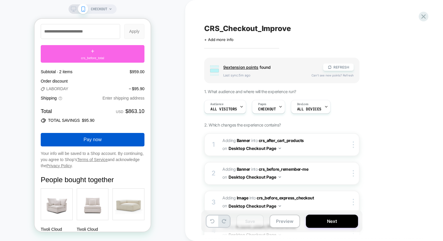
scroll to position [1159, 0]
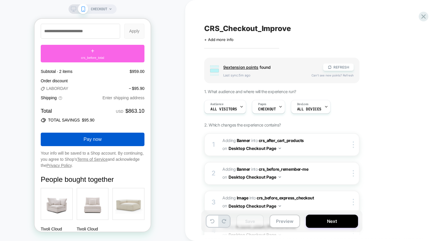
drag, startPoint x: 99, startPoint y: 178, endPoint x: 60, endPoint y: 178, distance: 38.7
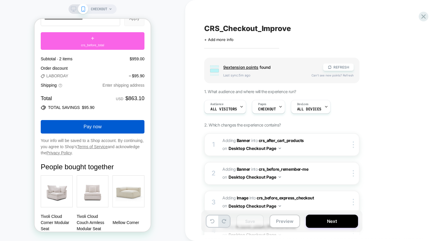
scroll to position [1172, 0]
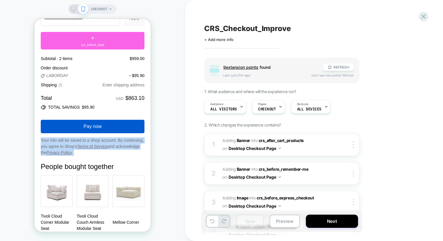
drag, startPoint x: 42, startPoint y: 144, endPoint x: 72, endPoint y: 165, distance: 37.2
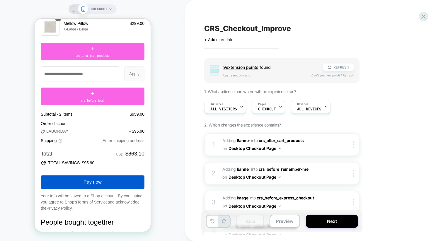
scroll to position [1113, 0]
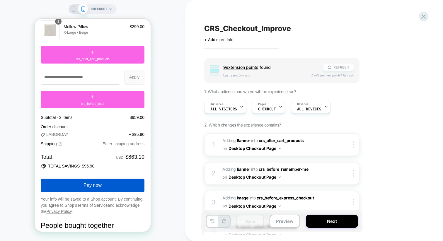
click at [332, 67] on icon at bounding box center [330, 67] width 4 height 4
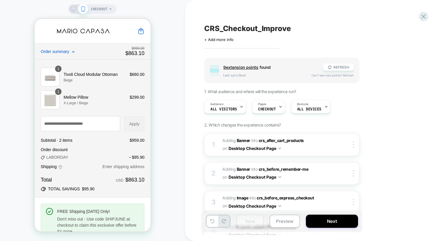
scroll to position [0, 0]
click at [72, 52] on span "Order summary" at bounding box center [82, 51] width 82 height 5
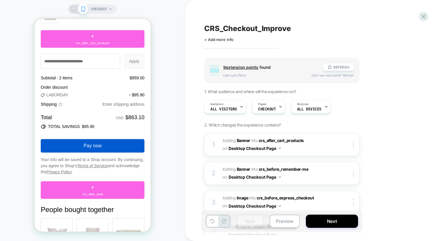
scroll to position [1009, 0]
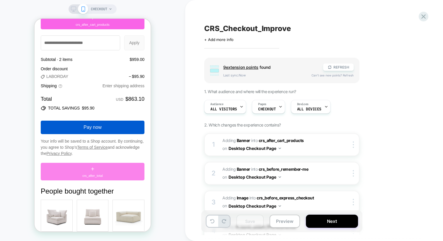
click at [97, 177] on div "+ crs_after_total" at bounding box center [93, 172] width 104 height 18
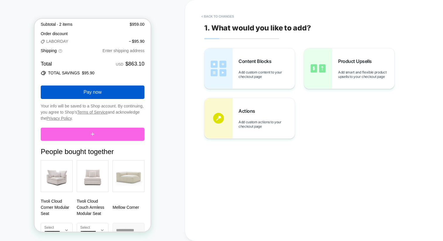
scroll to position [993, 0]
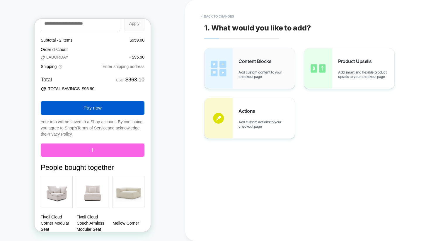
click at [234, 71] on div "Content Blocks Add custom content to your checkout page" at bounding box center [250, 68] width 90 height 40
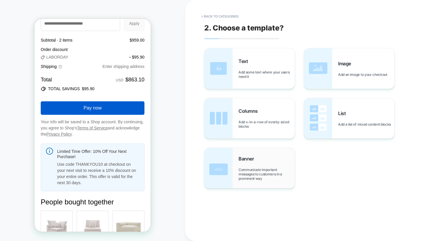
click at [251, 166] on div "Banner Communicate important messages to customers in a prominent way" at bounding box center [266, 168] width 56 height 25
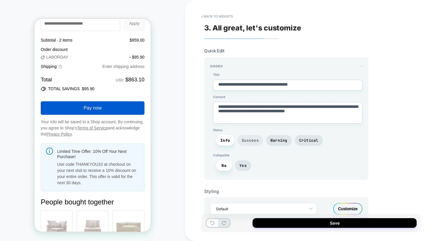
click at [248, 138] on span "Success" at bounding box center [250, 140] width 17 height 5
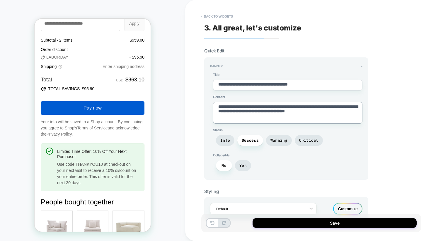
click at [247, 112] on textarea "**********" at bounding box center [287, 113] width 149 height 22
paste textarea
type textarea "*"
type textarea "**********"
type textarea "*"
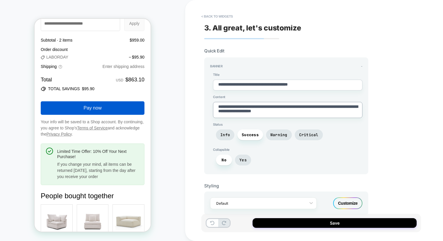
type textarea "**********"
click at [248, 85] on textarea "**********" at bounding box center [287, 85] width 149 height 11
paste textarea
type textarea "*"
type textarea "**********"
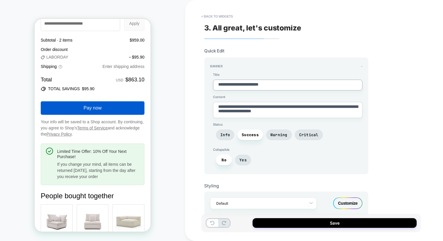
type textarea "*"
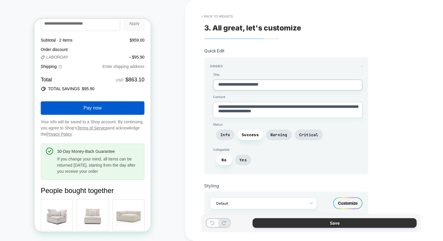
type textarea "**********"
click at [305, 222] on button "Save" at bounding box center [335, 223] width 164 height 10
type textarea "*"
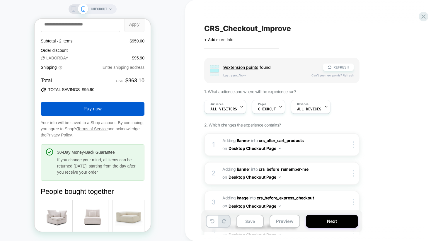
scroll to position [1028, 0]
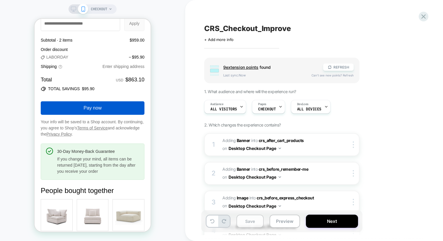
click at [244, 224] on button "Save" at bounding box center [249, 221] width 27 height 13
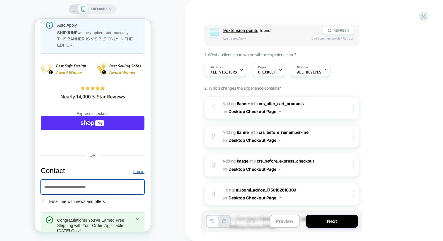
scroll to position [57, 0]
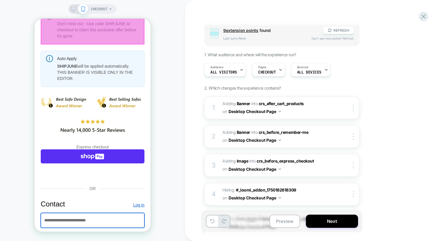
click at [75, 9] on icon at bounding box center [73, 8] width 5 height 5
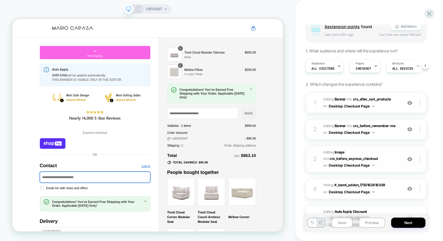
scroll to position [43, 0]
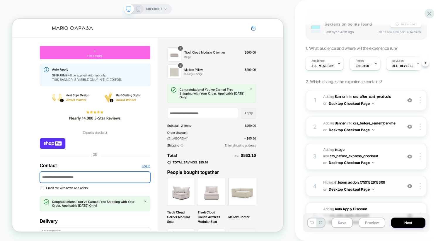
click at [410, 185] on img at bounding box center [409, 186] width 5 height 5
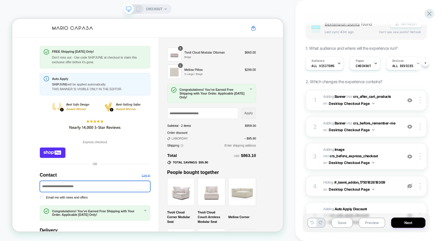
click at [410, 185] on img at bounding box center [409, 186] width 5 height 5
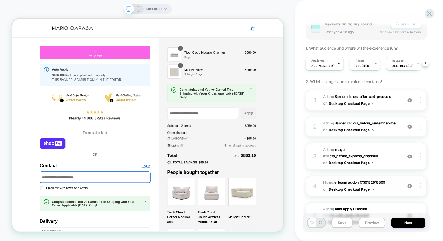
click at [410, 185] on img at bounding box center [409, 186] width 5 height 5
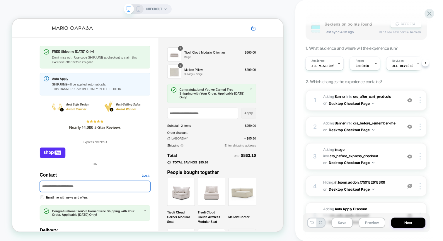
click at [410, 185] on img at bounding box center [409, 186] width 5 height 5
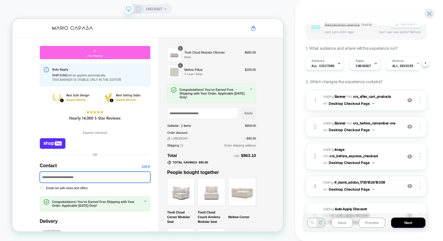
click at [373, 189] on img at bounding box center [373, 189] width 2 height 1
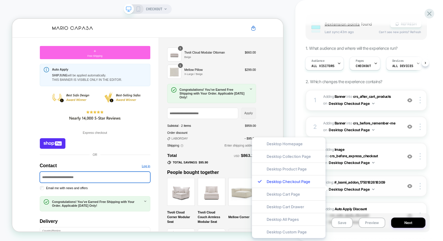
click at [396, 190] on span "Hiding : #_loomi_addon_1750182618309 #_loomi_addon_1750182618309 on Desktop Che…" at bounding box center [361, 186] width 76 height 14
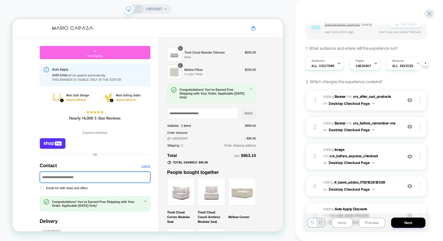
click at [421, 185] on div at bounding box center [420, 186] width 11 height 6
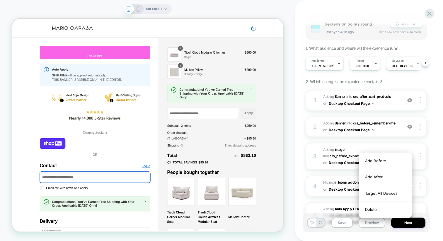
click at [428, 183] on div "CRS_Checkout_Improve Click to edit experience details + Add more info Group 8 e…" at bounding box center [366, 120] width 127 height 229
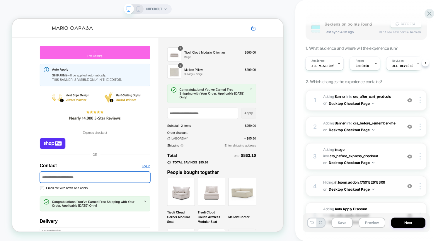
click at [357, 188] on button "Desktop Checkout Page" at bounding box center [352, 189] width 46 height 7
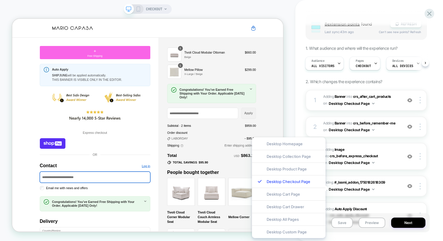
click at [433, 167] on div "CRS_Checkout_Improve Click to edit experience details + Add more info Group 8 e…" at bounding box center [369, 120] width 148 height 241
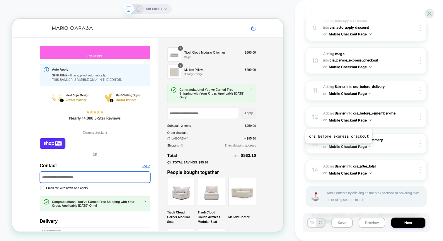
scroll to position [367, 0]
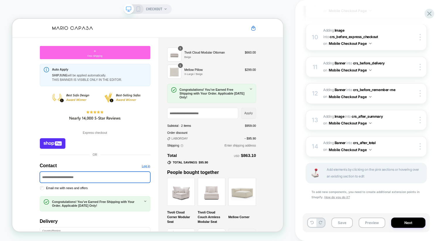
click at [137, 8] on icon at bounding box center [138, 8] width 5 height 5
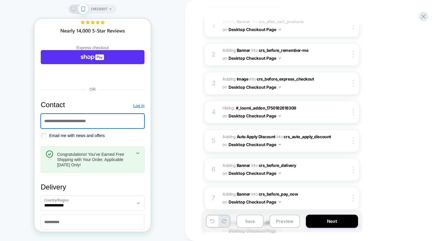
scroll to position [121, 0]
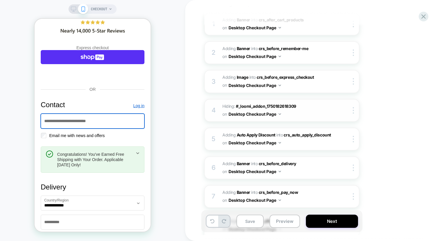
drag, startPoint x: 351, startPoint y: 137, endPoint x: 358, endPoint y: 102, distance: 35.9
click at [358, 102] on div "1 #_loomi_addon_1755696313107 Adding Banner INTO crs_after_cart_products crs_af…" at bounding box center [281, 241] width 155 height 457
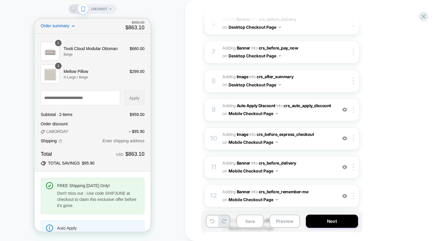
scroll to position [0, 0]
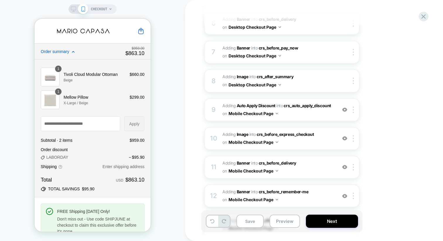
click at [70, 52] on span "Order summary" at bounding box center [82, 51] width 82 height 5
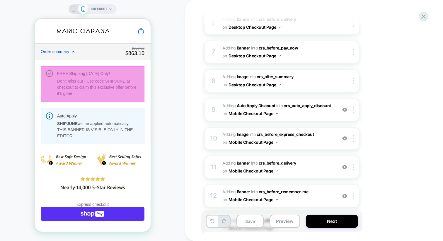
click at [98, 94] on div at bounding box center [93, 84] width 104 height 36
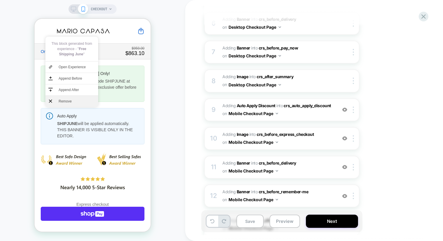
click at [77, 99] on span "Remove" at bounding box center [77, 101] width 37 height 5
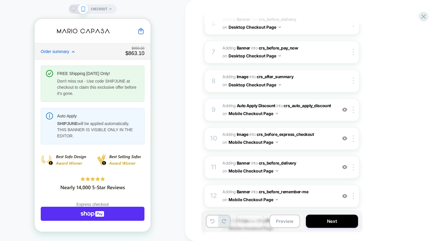
click at [72, 11] on icon at bounding box center [73, 8] width 5 height 5
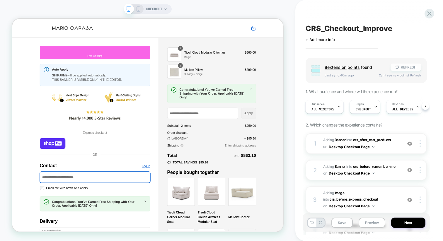
click at [399, 65] on icon at bounding box center [397, 67] width 4 height 4
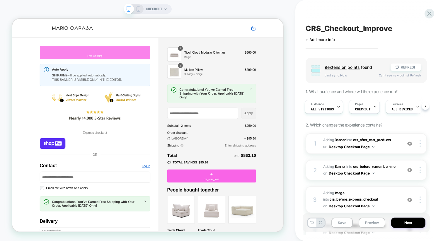
click at [152, 67] on div "+ Free Shipping" at bounding box center [122, 64] width 147 height 18
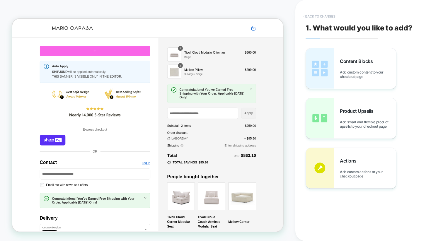
click at [312, 15] on button "< Back to changes" at bounding box center [319, 16] width 39 height 9
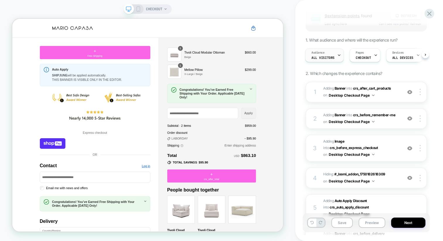
scroll to position [71, 0]
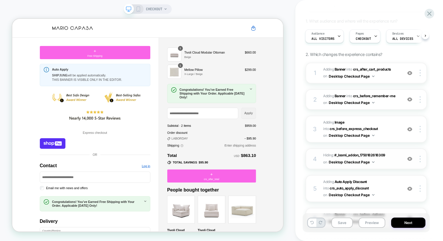
click at [410, 158] on img at bounding box center [409, 158] width 5 height 5
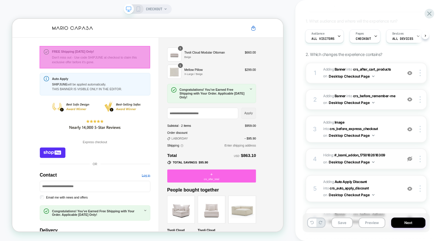
click at [158, 75] on div at bounding box center [122, 70] width 147 height 30
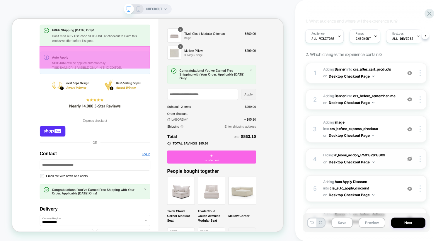
scroll to position [29, 0]
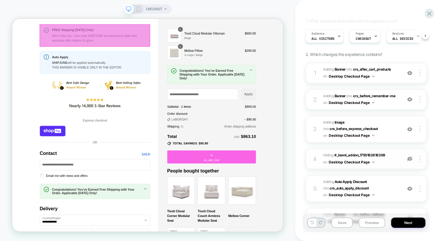
click at [163, 55] on div at bounding box center [122, 41] width 147 height 30
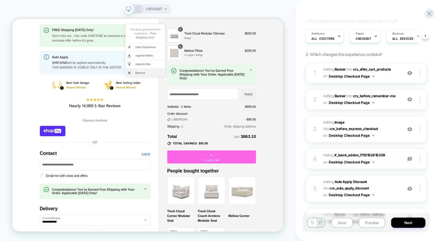
click at [178, 88] on span "Remove" at bounding box center [194, 90] width 37 height 5
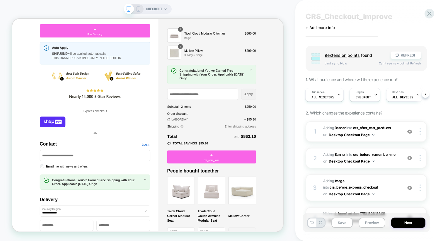
scroll to position [0, 0]
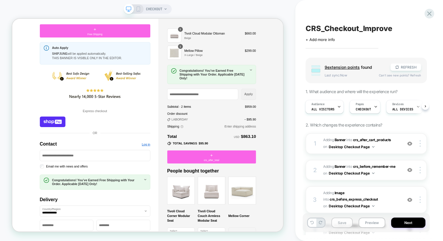
click at [343, 223] on button "Save" at bounding box center [341, 223] width 21 height 10
click at [362, 225] on button "Preview" at bounding box center [372, 223] width 27 height 10
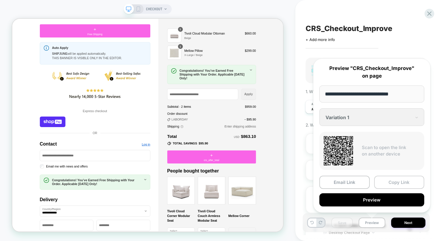
click at [386, 186] on button "Copy Link" at bounding box center [399, 182] width 50 height 13
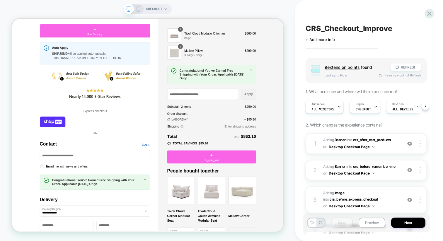
click at [138, 10] on rect at bounding box center [138, 10] width 1 height 0
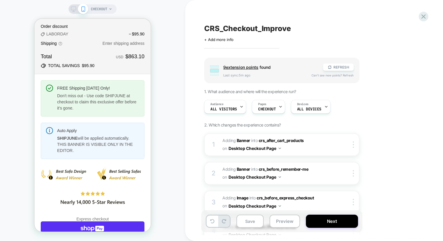
scroll to position [161, 0]
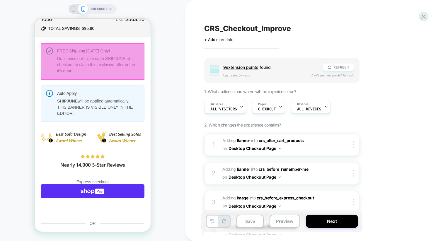
click at [97, 76] on div at bounding box center [93, 61] width 104 height 36
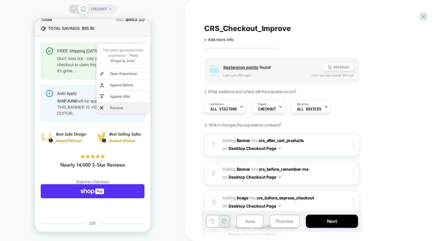
click at [113, 110] on span "Remove" at bounding box center [128, 107] width 37 height 5
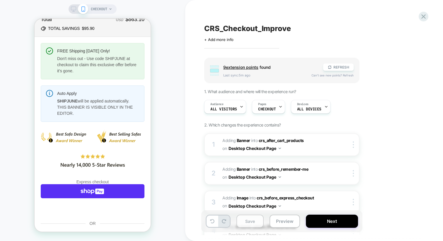
click at [250, 219] on button "Save" at bounding box center [249, 221] width 27 height 13
click at [290, 221] on button "Preview" at bounding box center [285, 221] width 30 height 13
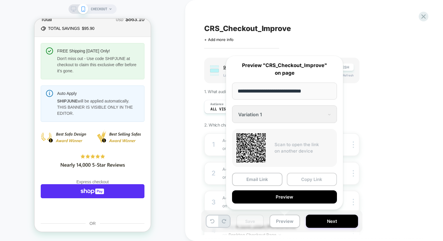
click at [311, 178] on button "Copy Link" at bounding box center [312, 179] width 50 height 13
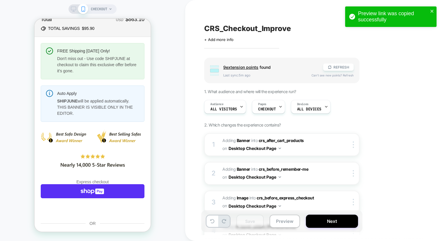
click at [76, 9] on div at bounding box center [78, 8] width 15 height 5
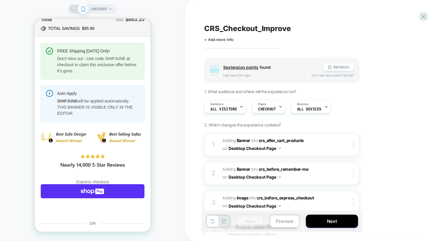
click at [74, 10] on icon at bounding box center [73, 8] width 5 height 5
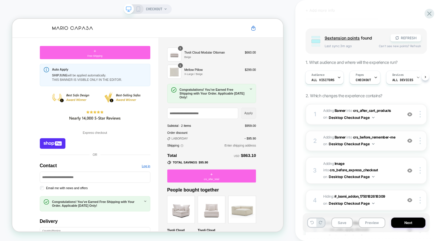
scroll to position [57, 0]
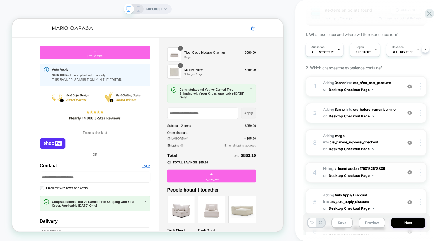
click at [410, 173] on img at bounding box center [409, 172] width 5 height 5
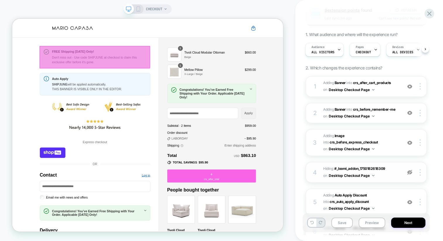
click at [115, 66] on div at bounding box center [122, 70] width 147 height 30
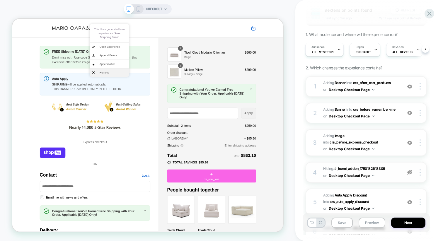
click at [142, 93] on span "Remove" at bounding box center [147, 90] width 37 height 5
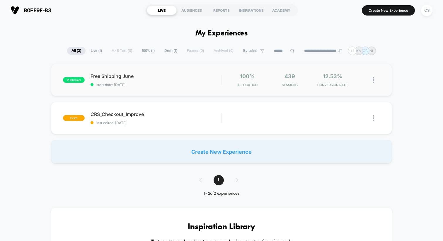
click at [171, 88] on div "published Free Shipping June start date: [DATE] 100% Allocation 439 Sessions 12…" at bounding box center [221, 80] width 341 height 32
click at [375, 79] on div at bounding box center [376, 80] width 7 height 14
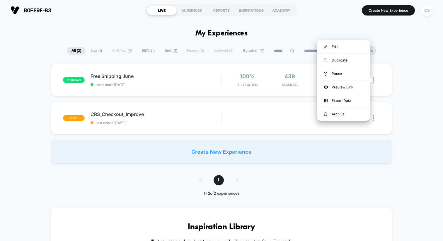
click at [399, 72] on div "published Free Shipping June start date: [DATE] 100% Allocation 439 Sessions 12…" at bounding box center [221, 114] width 443 height 100
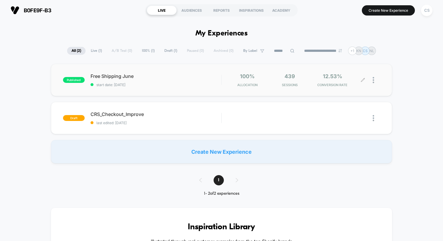
click at [362, 79] on icon at bounding box center [363, 80] width 4 height 4
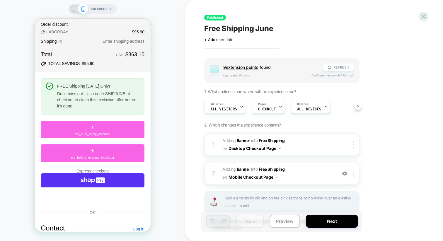
scroll to position [125, 0]
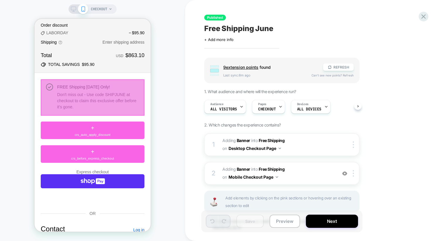
click at [120, 103] on div at bounding box center [93, 97] width 104 height 36
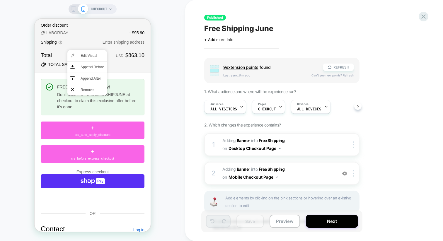
click at [162, 95] on div "CHECKOUT" at bounding box center [92, 120] width 185 height 229
click at [180, 98] on div "CHECKOUT" at bounding box center [92, 120] width 185 height 229
click at [375, 140] on div "Group 9 extension point s found REFRESH Last sync: 8m ago Can't see new points?…" at bounding box center [311, 152] width 214 height 188
click at [163, 123] on div "CHECKOUT" at bounding box center [92, 120] width 185 height 229
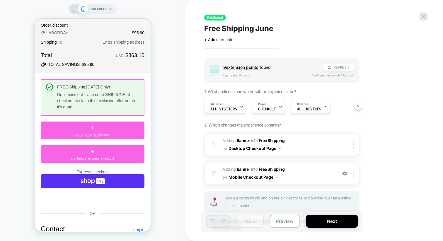
click at [116, 120] on div "FREE Shipping [DATE] Only! Don't miss out - Use code SHIPJUNE at checkout to cl…" at bounding box center [93, 121] width 104 height 84
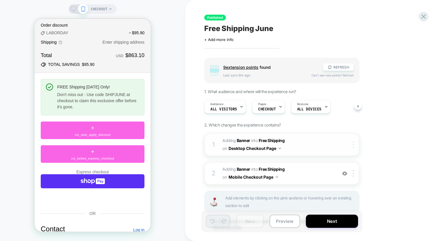
click at [352, 144] on div at bounding box center [355, 145] width 10 height 6
click at [373, 136] on div "Group 9 extension point s found REFRESH Last sync: 8m ago Can't see new points?…" at bounding box center [311, 152] width 214 height 188
click at [352, 169] on div "2 #_loomi_addon_1750183540552 Adding Banner INTO Free Shipping Free Shipping on…" at bounding box center [281, 173] width 155 height 23
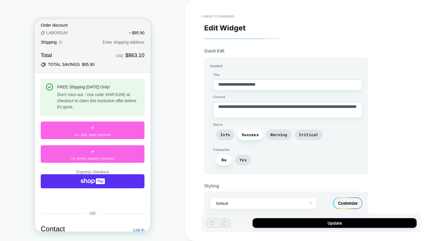
type textarea "*"
click at [229, 18] on button "< Back to changes" at bounding box center [217, 16] width 39 height 9
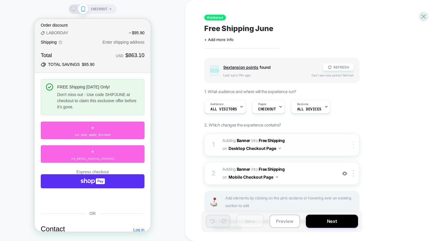
click at [356, 144] on div at bounding box center [355, 145] width 10 height 6
click at [355, 160] on div "Target All Devices" at bounding box center [354, 159] width 52 height 16
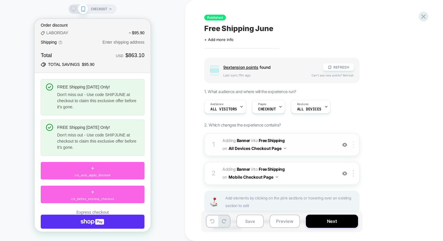
click at [355, 146] on div at bounding box center [355, 145] width 10 height 6
click at [354, 143] on div at bounding box center [355, 145] width 10 height 6
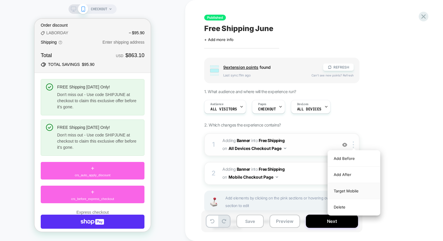
click at [353, 190] on div "Target Mobile" at bounding box center [354, 191] width 52 height 16
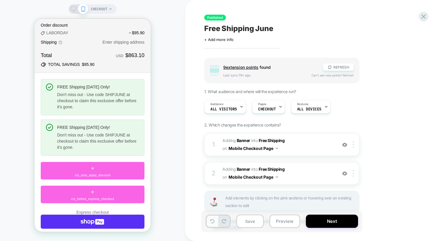
click at [216, 220] on button at bounding box center [212, 221] width 11 height 11
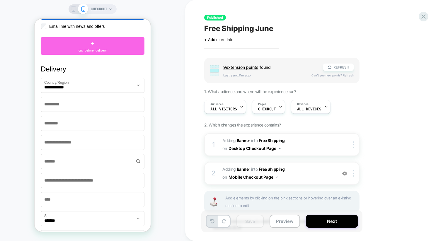
scroll to position [403, 0]
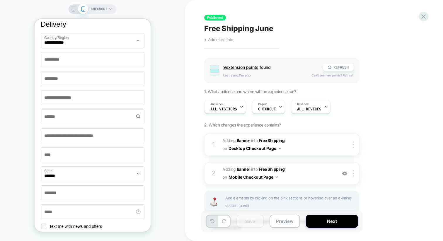
click at [213, 38] on span "+ Add more info" at bounding box center [218, 39] width 29 height 5
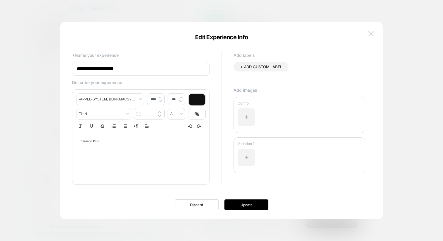
click at [369, 30] on button at bounding box center [371, 33] width 9 height 9
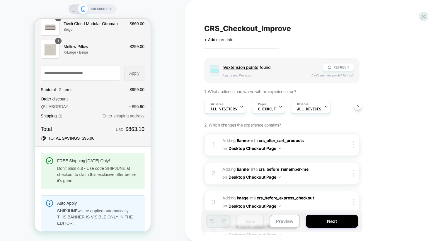
scroll to position [55, 0]
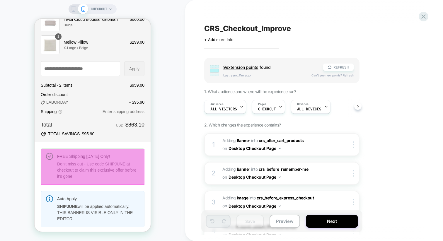
click at [127, 154] on div at bounding box center [93, 167] width 104 height 36
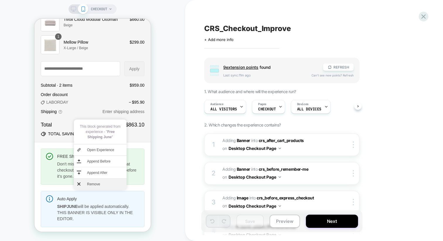
click at [108, 182] on span "Remove" at bounding box center [105, 184] width 37 height 5
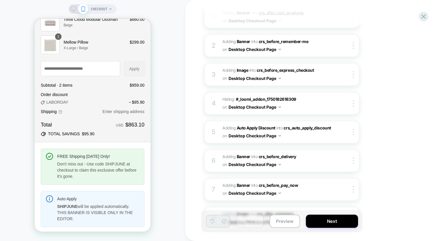
scroll to position [127, 0]
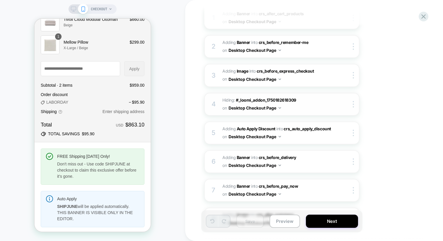
click at [338, 104] on div "4 Hiding : #_loomi_addon_1750182618309 #_loomi_addon_1750182618309 on Desktop C…" at bounding box center [281, 104] width 155 height 23
click at [351, 103] on div at bounding box center [355, 104] width 10 height 6
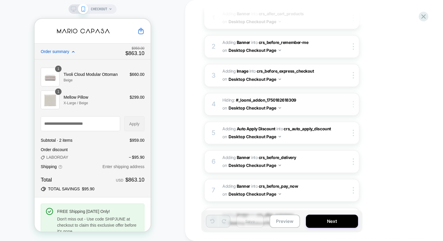
click at [351, 104] on div at bounding box center [355, 104] width 10 height 6
click at [347, 116] on div "Target All Devices" at bounding box center [354, 118] width 52 height 16
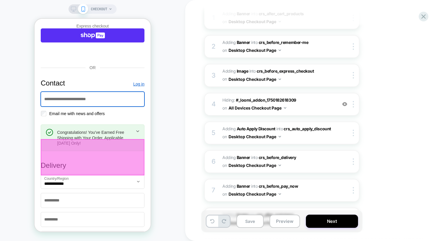
scroll to position [299, 0]
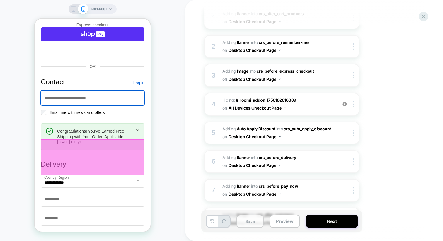
click at [257, 222] on button "Save" at bounding box center [249, 221] width 27 height 13
click at [278, 220] on button "Preview" at bounding box center [285, 221] width 30 height 13
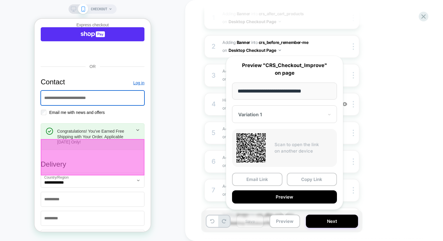
drag, startPoint x: 258, startPoint y: 151, endPoint x: 307, endPoint y: 125, distance: 55.3
click at [307, 125] on div "**********" at bounding box center [284, 133] width 117 height 154
drag, startPoint x: 256, startPoint y: 144, endPoint x: 282, endPoint y: 139, distance: 26.9
click at [282, 139] on div "Scan to open the link on another device" at bounding box center [284, 148] width 105 height 38
click at [294, 92] on input "**********" at bounding box center [284, 91] width 105 height 17
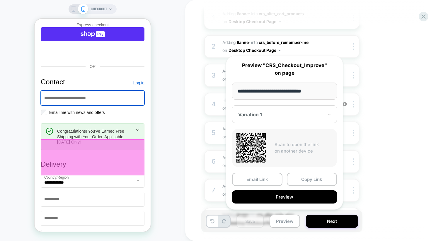
click at [294, 92] on input "**********" at bounding box center [284, 91] width 105 height 17
click at [305, 180] on button "Copy Link" at bounding box center [312, 179] width 50 height 13
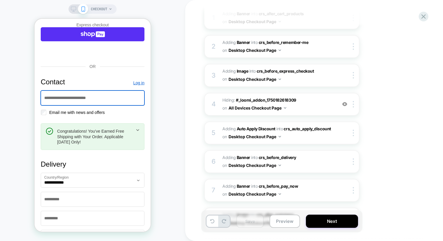
click at [72, 9] on icon at bounding box center [73, 8] width 5 height 5
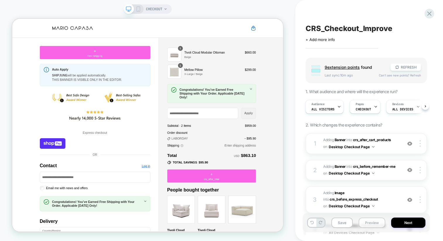
click at [371, 222] on button "Preview" at bounding box center [372, 223] width 27 height 10
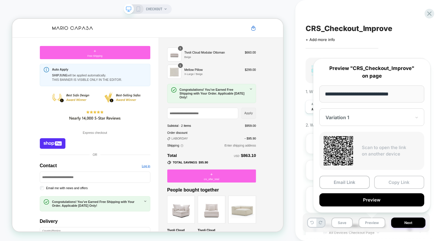
click at [400, 182] on button "Copy Link" at bounding box center [399, 182] width 50 height 13
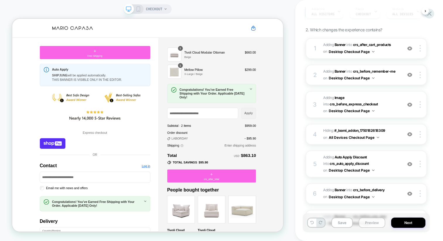
click at [371, 224] on button "Preview" at bounding box center [372, 223] width 27 height 10
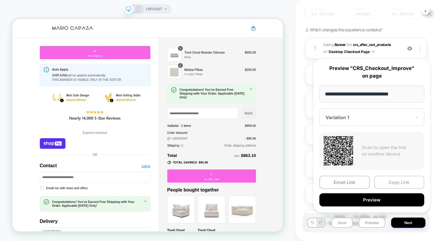
click at [385, 186] on button "Copy Link" at bounding box center [399, 182] width 50 height 13
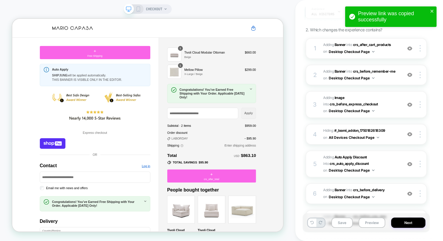
click at [136, 10] on icon at bounding box center [138, 8] width 5 height 5
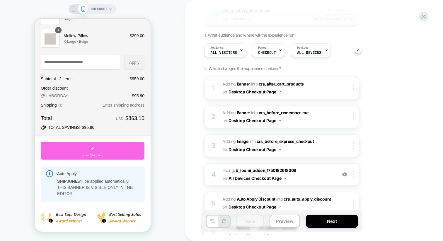
scroll to position [59, 0]
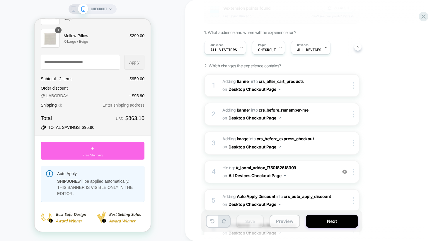
click at [285, 221] on button "Preview" at bounding box center [285, 221] width 30 height 13
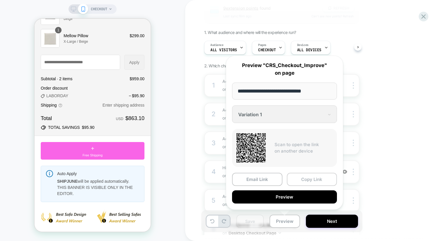
click at [308, 182] on button "Copy Link" at bounding box center [312, 179] width 50 height 13
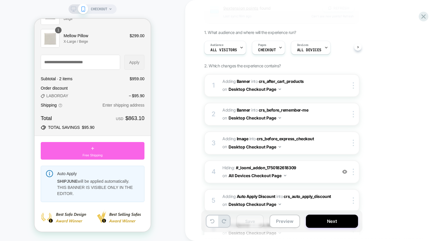
scroll to position [0, 0]
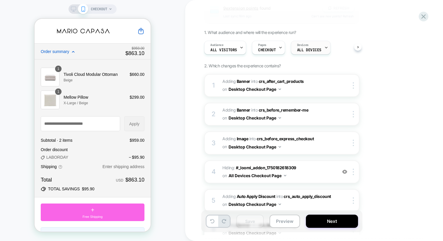
click at [306, 50] on span "ALL DEVICES" at bounding box center [309, 50] width 24 height 4
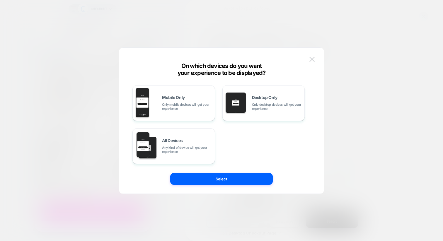
click at [313, 60] on img at bounding box center [311, 59] width 5 height 5
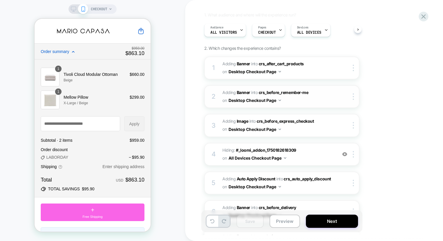
scroll to position [80, 0]
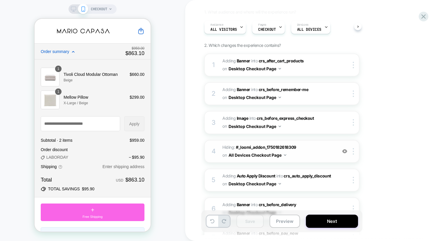
click at [343, 151] on img at bounding box center [344, 151] width 5 height 5
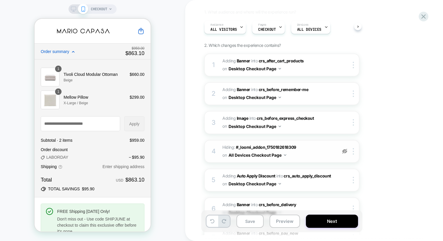
click at [343, 151] on img at bounding box center [344, 151] width 5 height 5
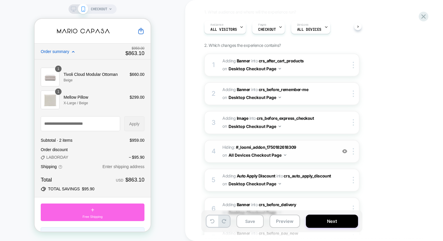
click at [343, 151] on img at bounding box center [344, 151] width 5 height 5
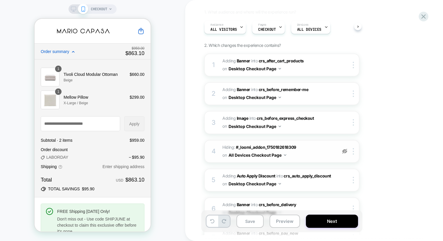
click at [343, 151] on img at bounding box center [344, 151] width 5 height 5
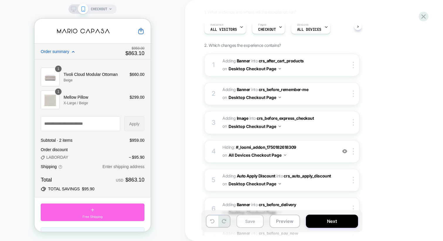
click at [246, 223] on button "Save" at bounding box center [249, 221] width 27 height 13
click at [73, 7] on icon at bounding box center [73, 8] width 5 height 5
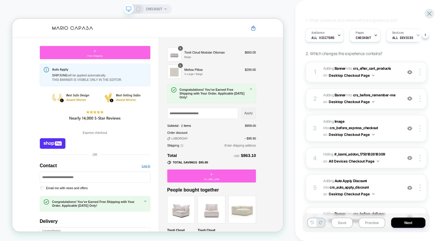
scroll to position [76, 0]
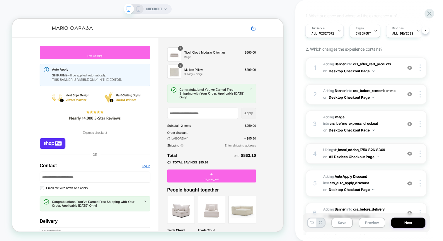
click at [408, 151] on img at bounding box center [409, 153] width 5 height 5
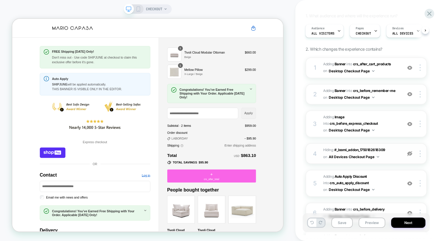
click at [408, 151] on img at bounding box center [409, 153] width 5 height 5
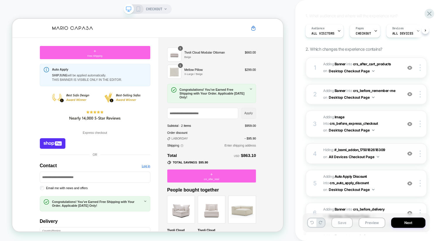
click at [347, 222] on button "Save" at bounding box center [341, 223] width 21 height 10
click at [140, 10] on icon at bounding box center [138, 8] width 5 height 5
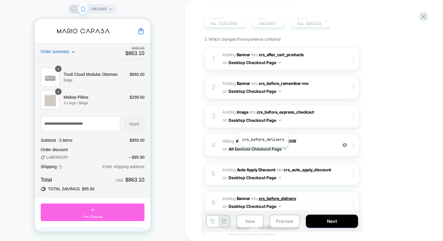
scroll to position [54, 0]
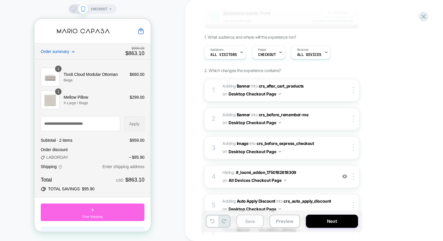
click at [250, 225] on button "Save" at bounding box center [249, 221] width 27 height 13
click at [292, 221] on button "Preview" at bounding box center [285, 221] width 30 height 13
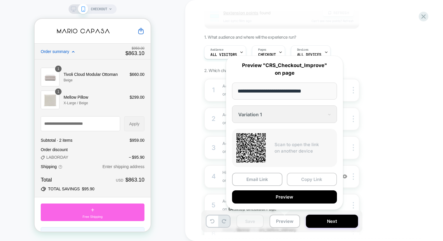
click at [308, 178] on button "Copy Link" at bounding box center [312, 179] width 50 height 13
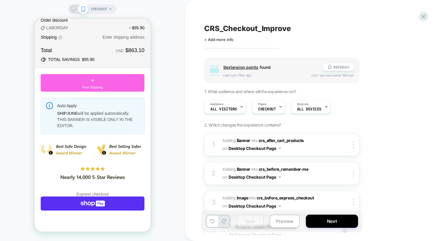
scroll to position [137, 0]
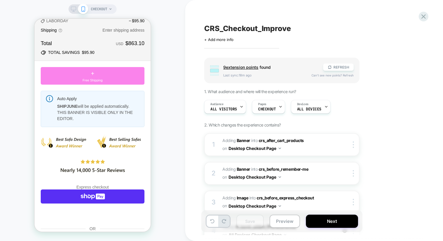
click at [96, 77] on div "+ Free Shipping" at bounding box center [93, 76] width 104 height 18
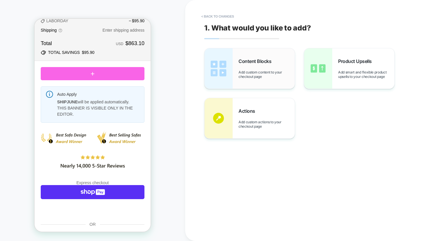
click at [234, 69] on div "Content Blocks Add custom content to your checkout page" at bounding box center [250, 68] width 90 height 40
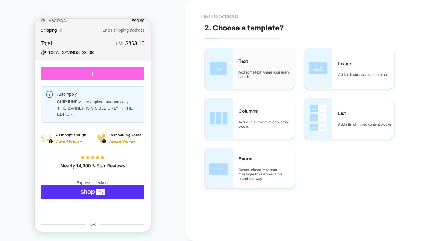
click at [234, 69] on div "Text Add some text where your users need it" at bounding box center [250, 68] width 90 height 40
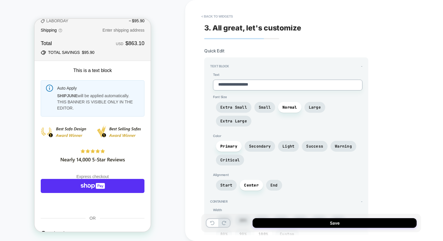
click at [239, 87] on textarea "**********" at bounding box center [287, 85] width 149 height 11
type textarea "*"
type textarea "**********"
type textarea "*"
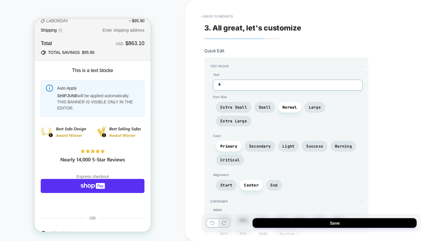
type textarea "*"
type textarea "**"
type textarea "*"
type textarea "***"
type textarea "*"
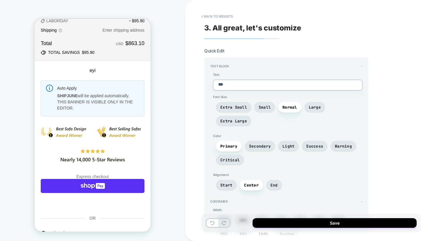
type textarea "****"
type textarea "*"
type textarea "***"
type textarea "*"
type textarea "**"
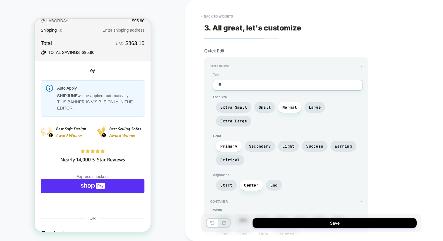
type textarea "*"
type textarea "**"
type textarea "*"
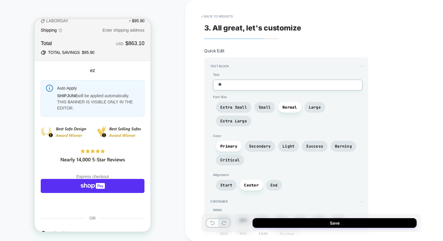
type textarea "**"
click at [213, 226] on button at bounding box center [212, 223] width 11 height 8
type textarea "*"
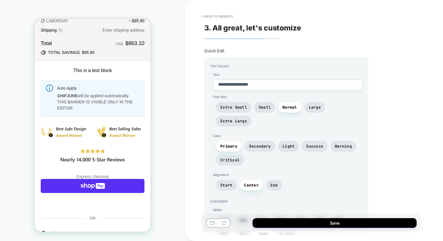
click at [213, 223] on icon at bounding box center [212, 223] width 4 height 4
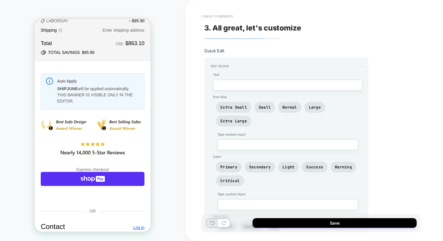
click at [216, 16] on button "< Back to widgets" at bounding box center [217, 16] width 38 height 9
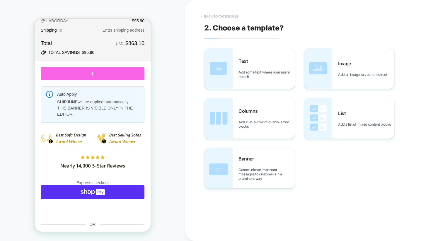
click at [216, 16] on button "< Back to categories" at bounding box center [219, 16] width 43 height 9
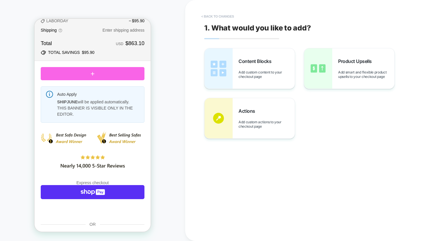
click at [219, 15] on button "< Back to changes" at bounding box center [217, 16] width 39 height 9
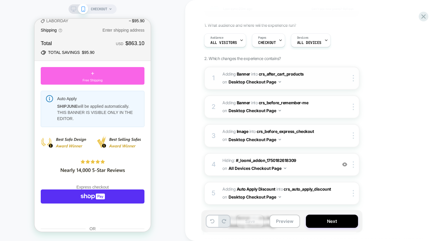
scroll to position [67, 0]
click at [345, 163] on img at bounding box center [344, 164] width 5 height 5
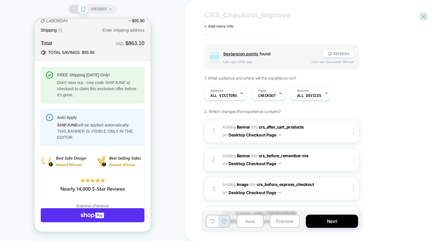
scroll to position [0, 0]
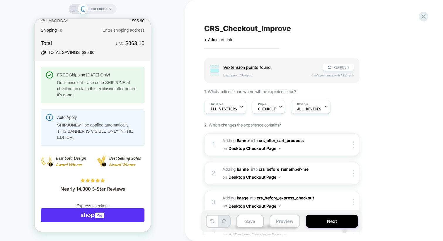
click at [274, 221] on button "Preview" at bounding box center [285, 221] width 30 height 13
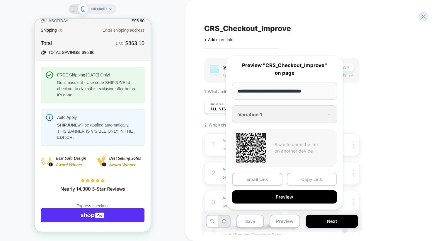
click at [309, 182] on button "Copy Link" at bounding box center [312, 179] width 50 height 13
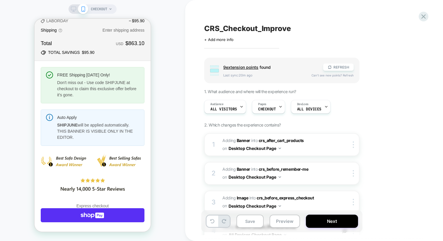
click at [75, 9] on icon at bounding box center [73, 8] width 5 height 5
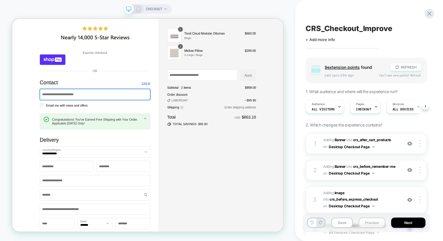
scroll to position [0, 0]
click at [361, 222] on button "Preview" at bounding box center [372, 223] width 27 height 10
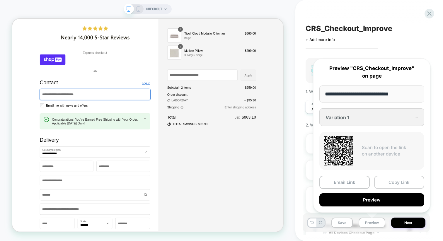
click at [391, 181] on button "Copy Link" at bounding box center [399, 182] width 50 height 13
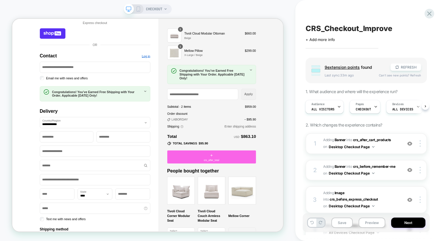
scroll to position [0, 0]
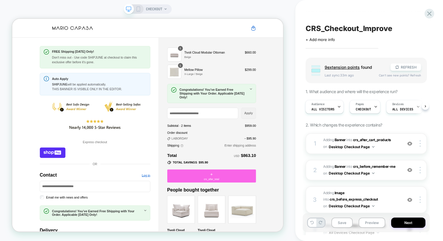
click at [140, 10] on icon at bounding box center [138, 8] width 5 height 5
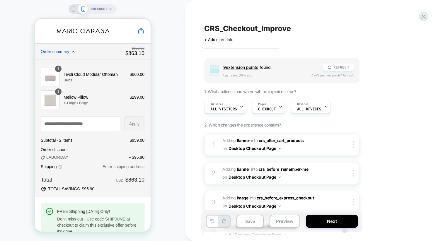
click at [70, 51] on span "Order summary" at bounding box center [82, 51] width 82 height 5
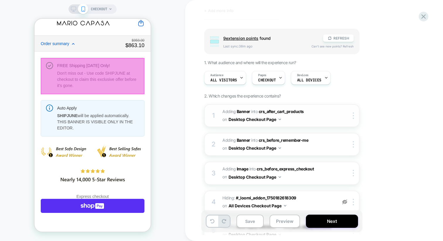
scroll to position [48, 0]
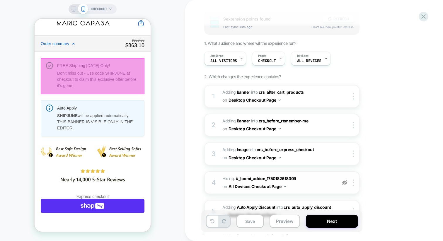
click at [347, 182] on div at bounding box center [345, 183] width 10 height 6
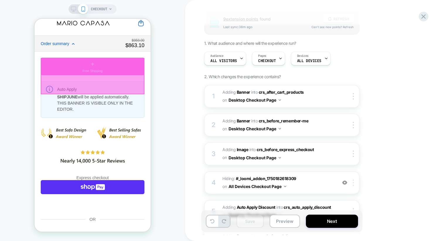
click at [353, 182] on img at bounding box center [353, 183] width 1 height 6
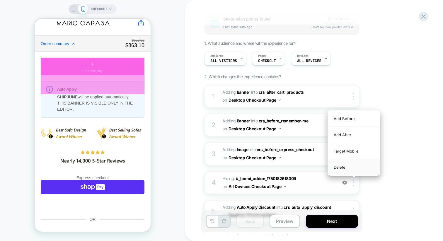
click at [353, 169] on div "Delete" at bounding box center [354, 167] width 52 height 16
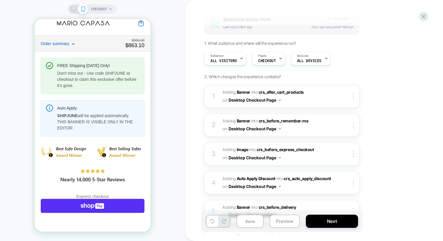
click at [74, 8] on icon at bounding box center [73, 8] width 5 height 5
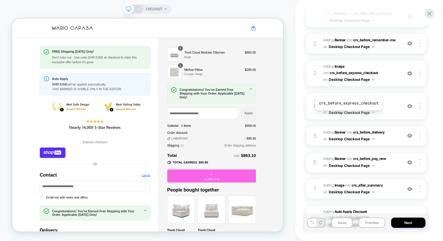
scroll to position [127, 0]
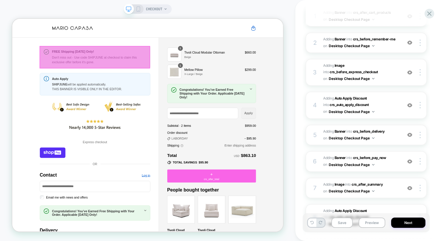
click at [160, 82] on div at bounding box center [122, 70] width 147 height 30
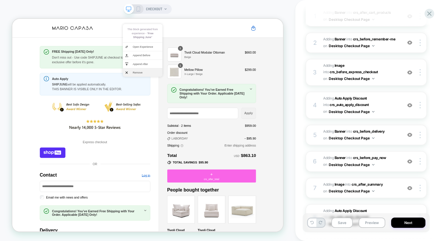
click at [168, 92] on li "Remove" at bounding box center [186, 90] width 53 height 11
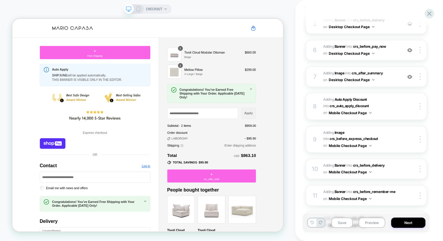
scroll to position [367, 0]
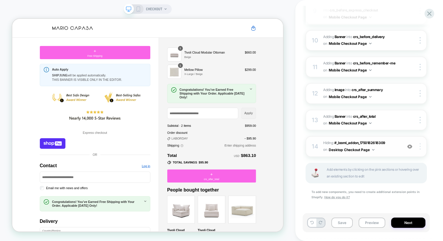
click at [420, 144] on img at bounding box center [420, 146] width 1 height 6
click at [421, 145] on div at bounding box center [420, 146] width 11 height 6
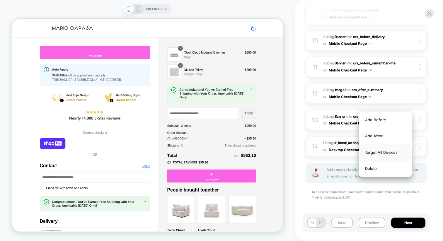
click at [389, 154] on div "Target All Devices" at bounding box center [385, 152] width 52 height 16
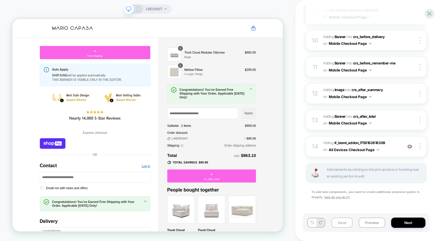
click at [343, 222] on button "Save" at bounding box center [341, 223] width 21 height 10
click at [138, 7] on icon at bounding box center [138, 8] width 5 height 5
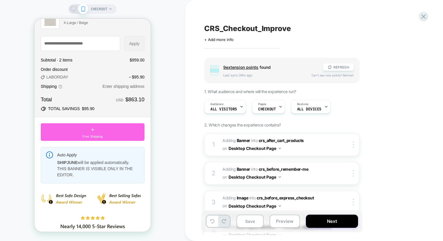
scroll to position [129, 0]
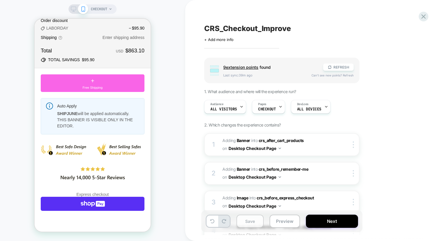
click at [248, 220] on button "Save" at bounding box center [249, 221] width 27 height 13
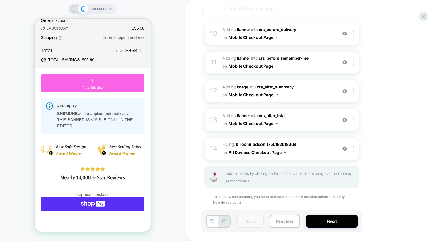
scroll to position [378, 0]
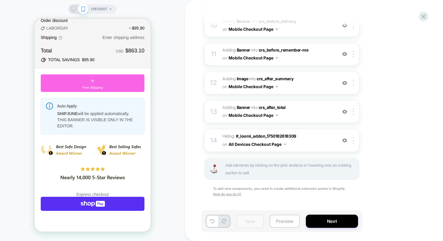
click at [274, 221] on button "Preview" at bounding box center [285, 221] width 30 height 13
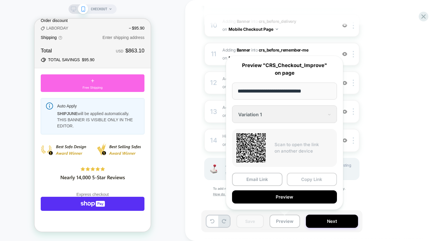
click at [298, 180] on button "Copy Link" at bounding box center [312, 179] width 50 height 13
